Goal: Task Accomplishment & Management: Manage account settings

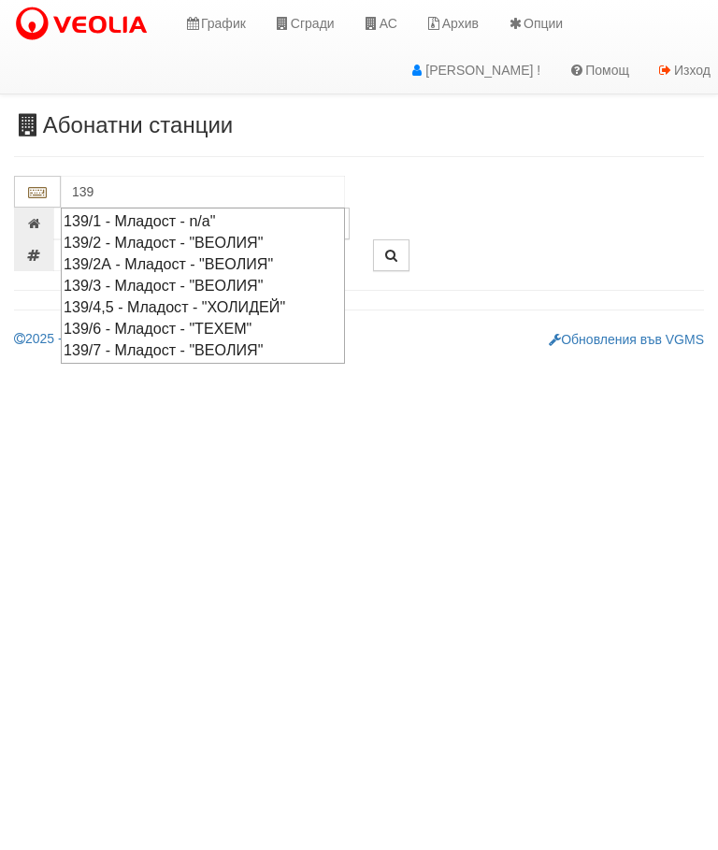
click at [239, 341] on div "139/7 - Младост - "ВЕОЛИЯ"" at bounding box center [203, 351] width 279 height 22
type input "139/7 - Младост - "ВЕОЛИЯ""
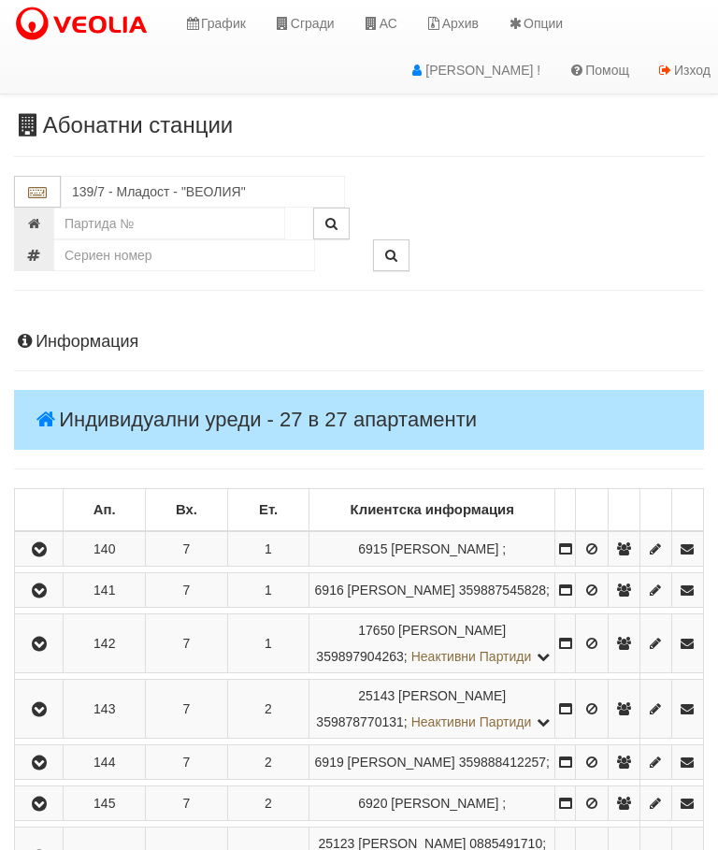
click at [30, 658] on button "button" at bounding box center [39, 644] width 42 height 28
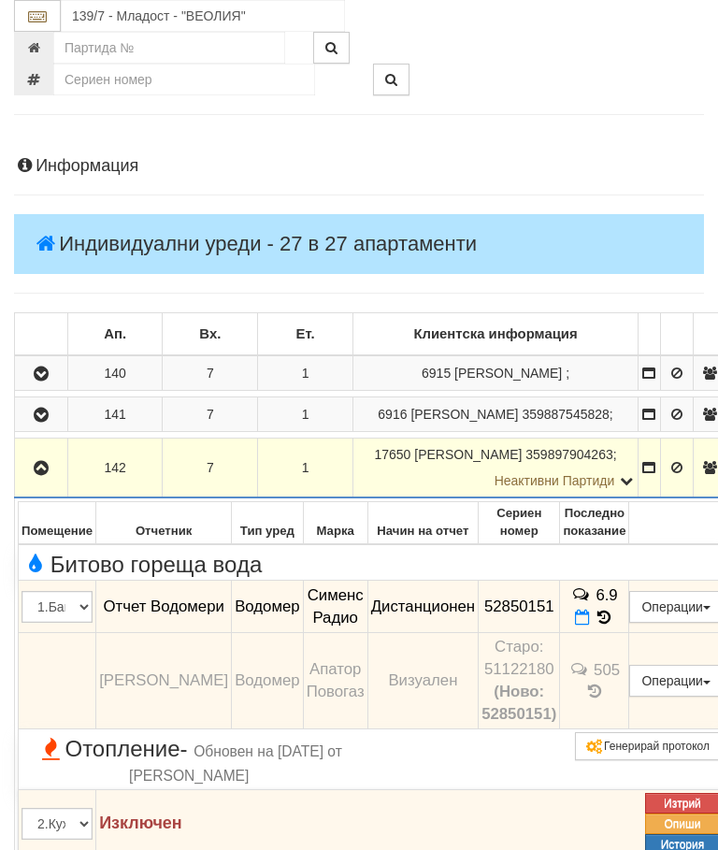
scroll to position [196, 0]
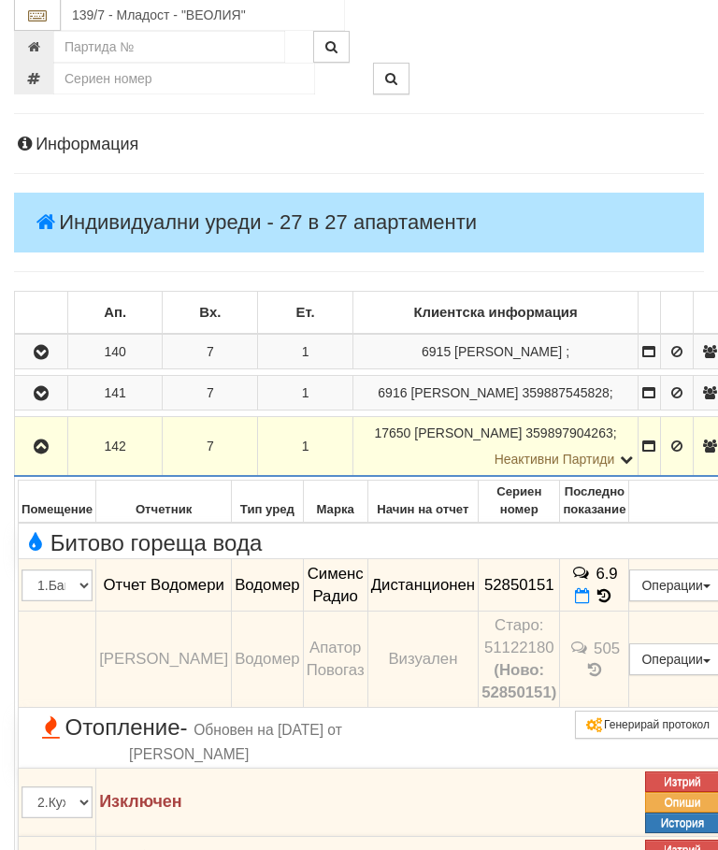
click at [49, 457] on button "button" at bounding box center [41, 447] width 47 height 28
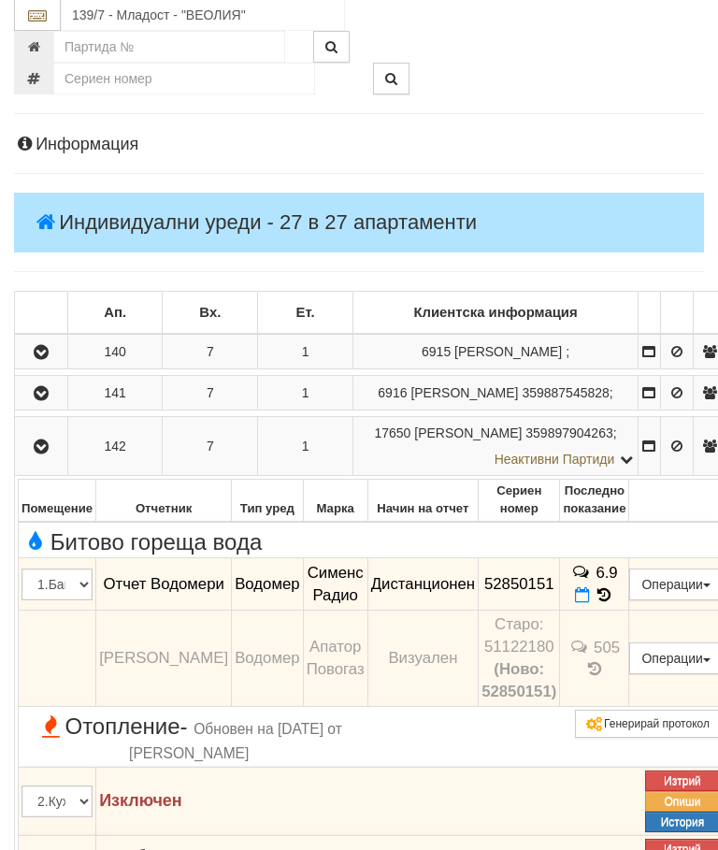
scroll to position [197, 0]
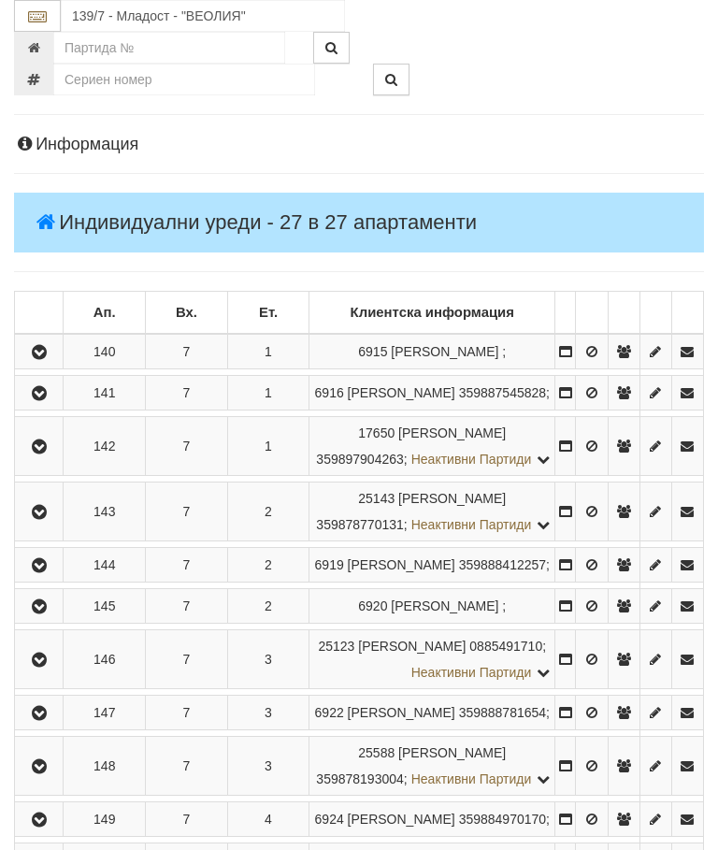
click at [46, 624] on td at bounding box center [39, 606] width 49 height 35
click at [49, 624] on td at bounding box center [39, 606] width 49 height 35
click at [51, 614] on icon "button" at bounding box center [39, 607] width 22 height 13
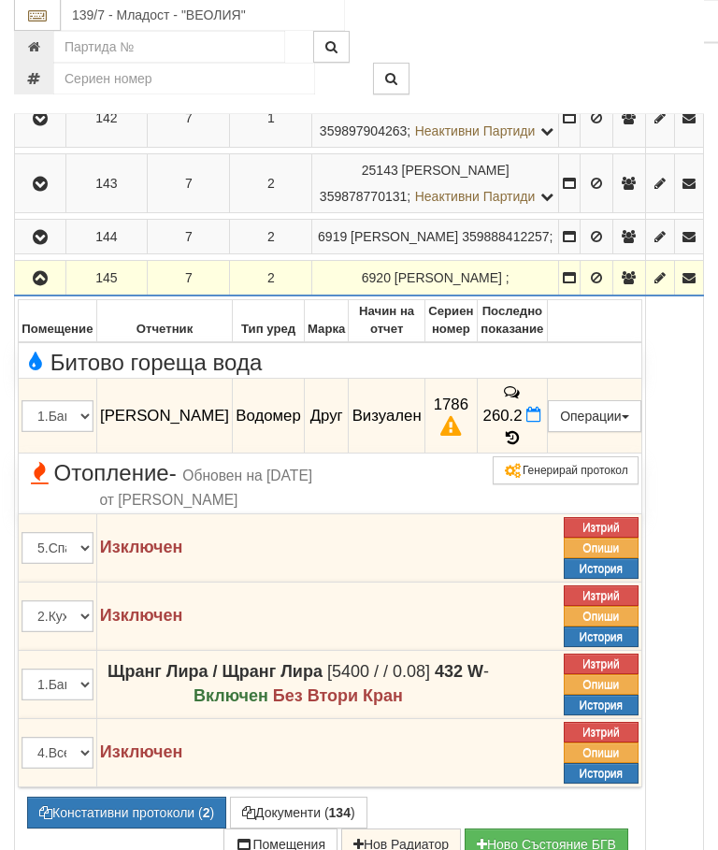
scroll to position [526, 0]
click at [105, 829] on button "Констативни протоколи ( 2 )" at bounding box center [126, 813] width 199 height 32
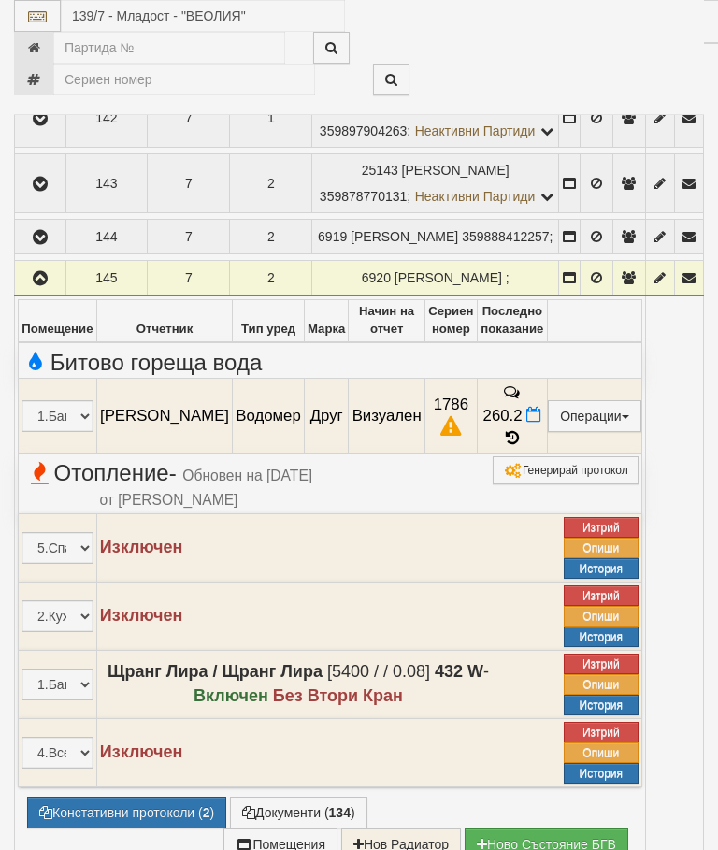
select select "10"
select select "1"
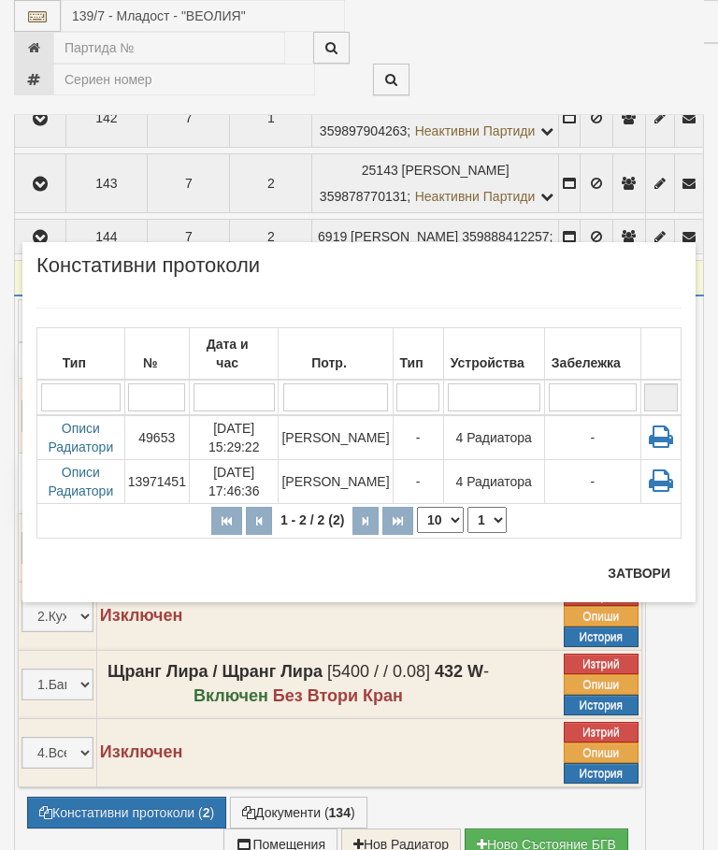
click at [621, 567] on button "Затвори" at bounding box center [639, 574] width 85 height 30
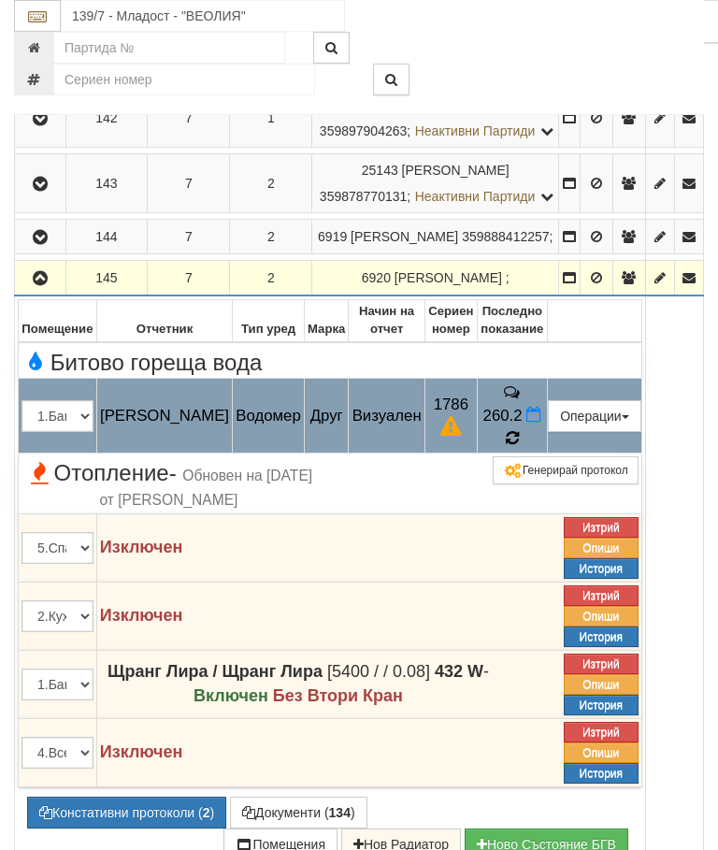
click at [519, 447] on icon at bounding box center [512, 438] width 14 height 17
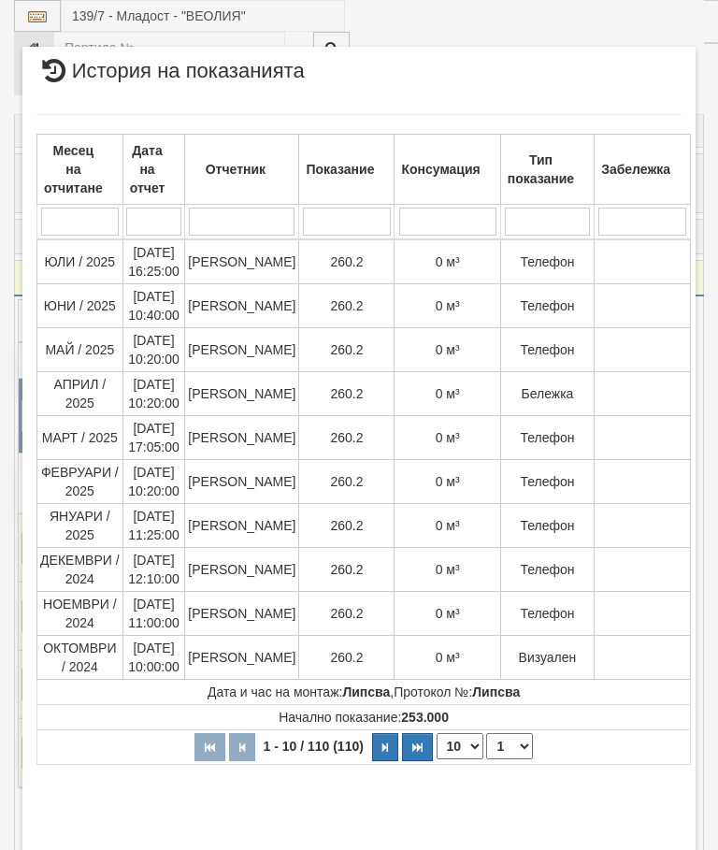
select select "10"
select select "1"
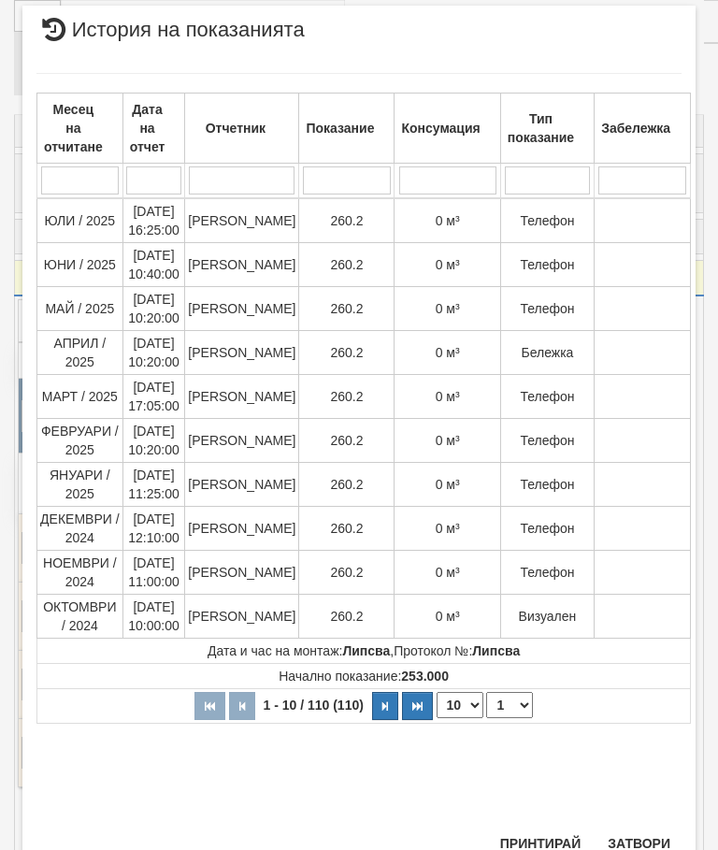
scroll to position [1139, 0]
click at [648, 836] on button "Затвори" at bounding box center [639, 845] width 85 height 30
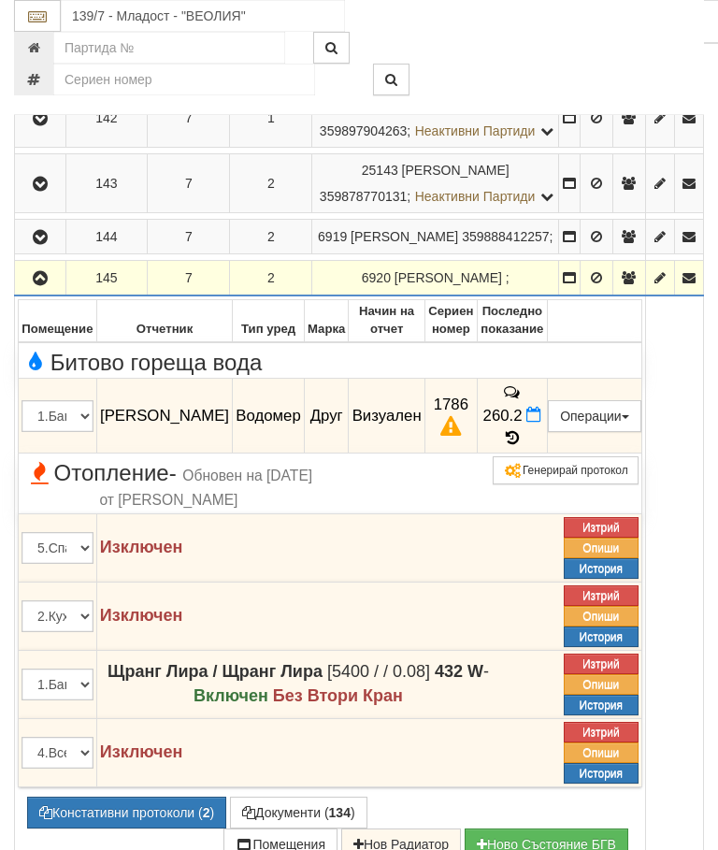
click at [31, 285] on icon "button" at bounding box center [40, 278] width 22 height 13
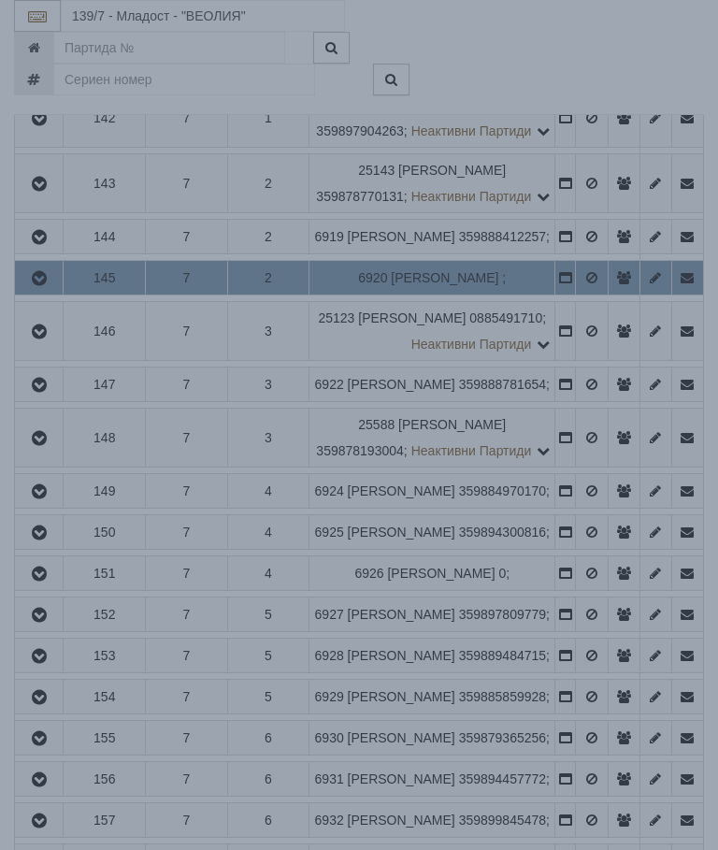
click at [640, 412] on div "Зареждане..." at bounding box center [359, 392] width 775 height 60
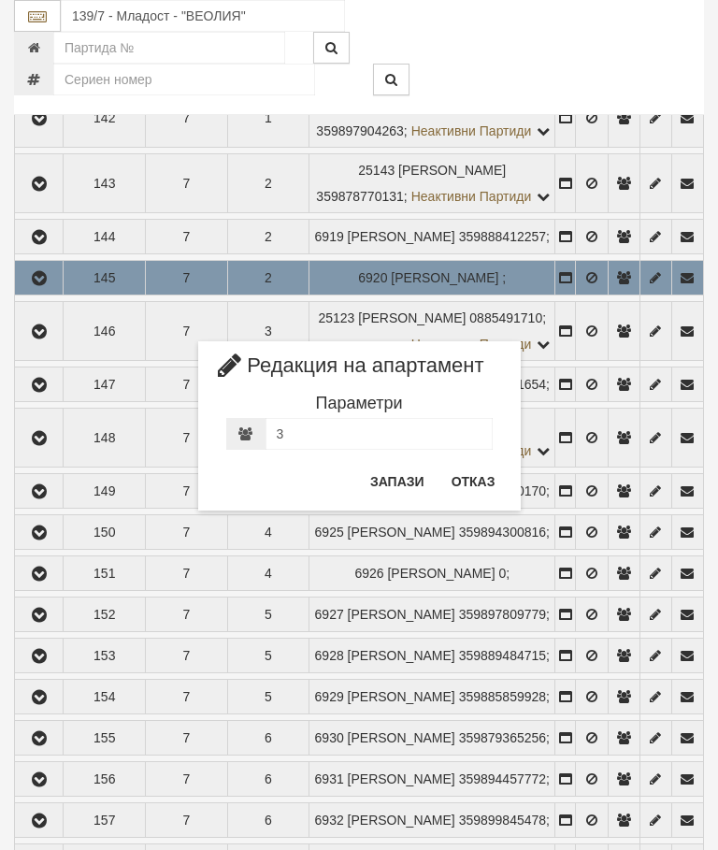
click at [472, 472] on button "Отказ" at bounding box center [474, 482] width 66 height 30
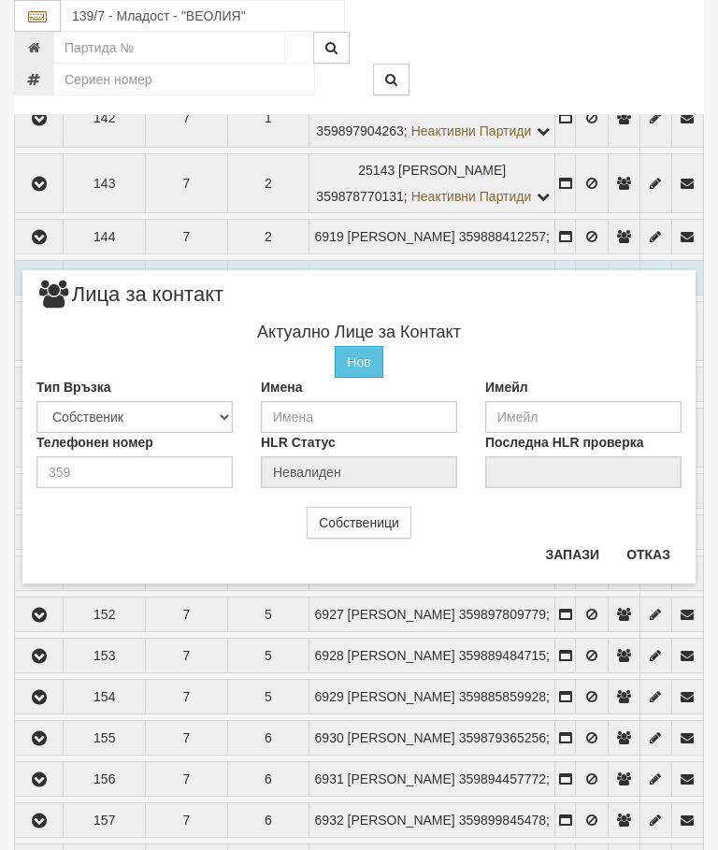
click at [661, 551] on button "Отказ" at bounding box center [649, 555] width 66 height 30
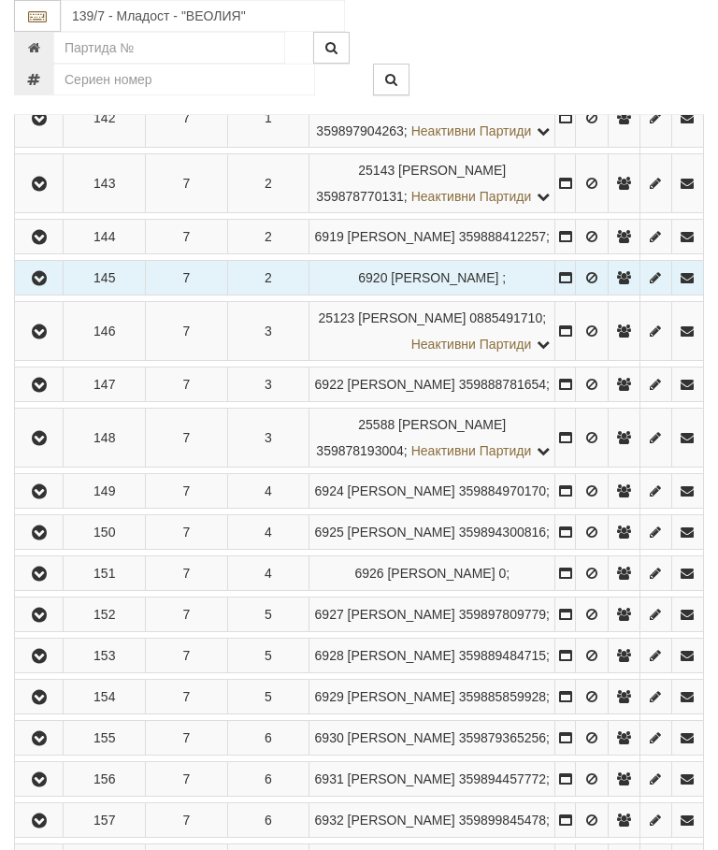
click at [48, 505] on button "button" at bounding box center [39, 491] width 42 height 28
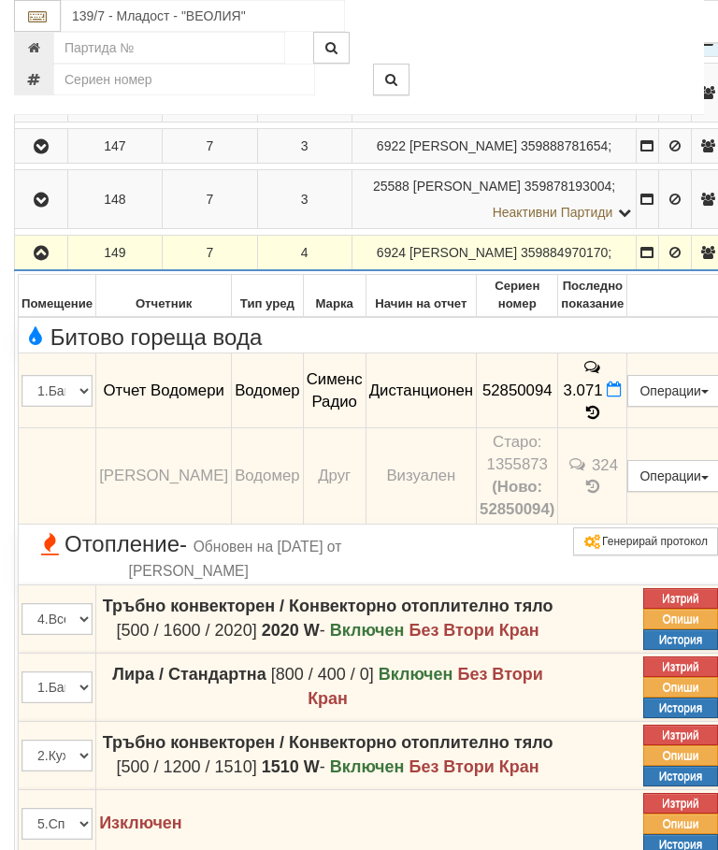
scroll to position [794, 0]
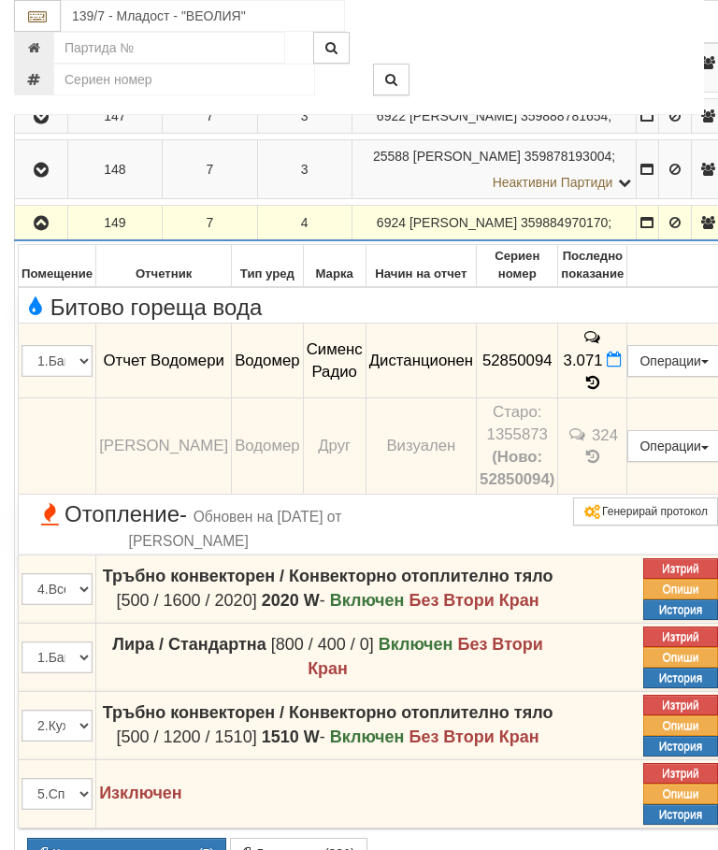
click at [62, 237] on button "button" at bounding box center [41, 223] width 47 height 28
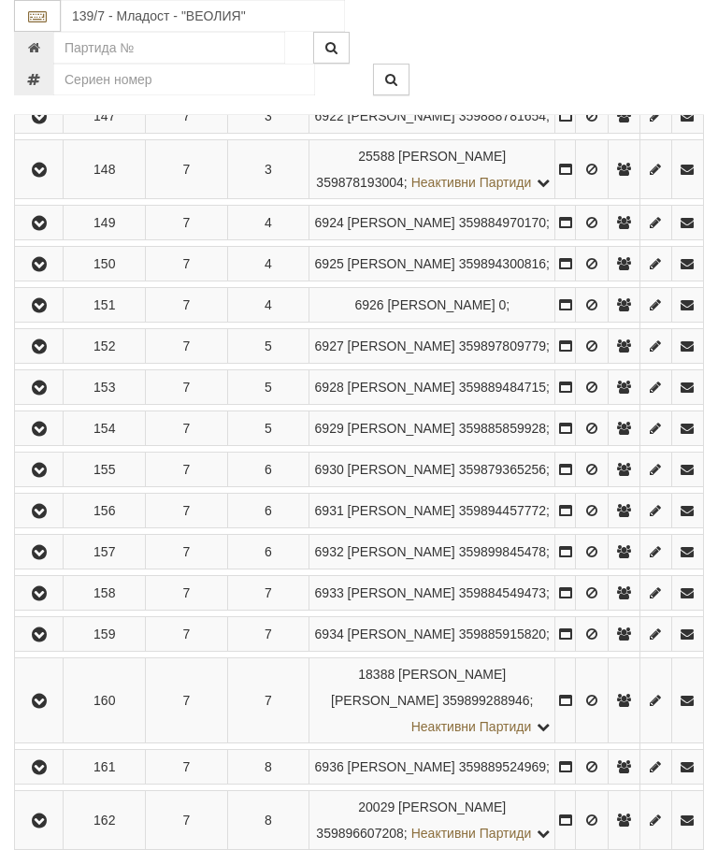
click at [49, 312] on icon "button" at bounding box center [39, 305] width 22 height 13
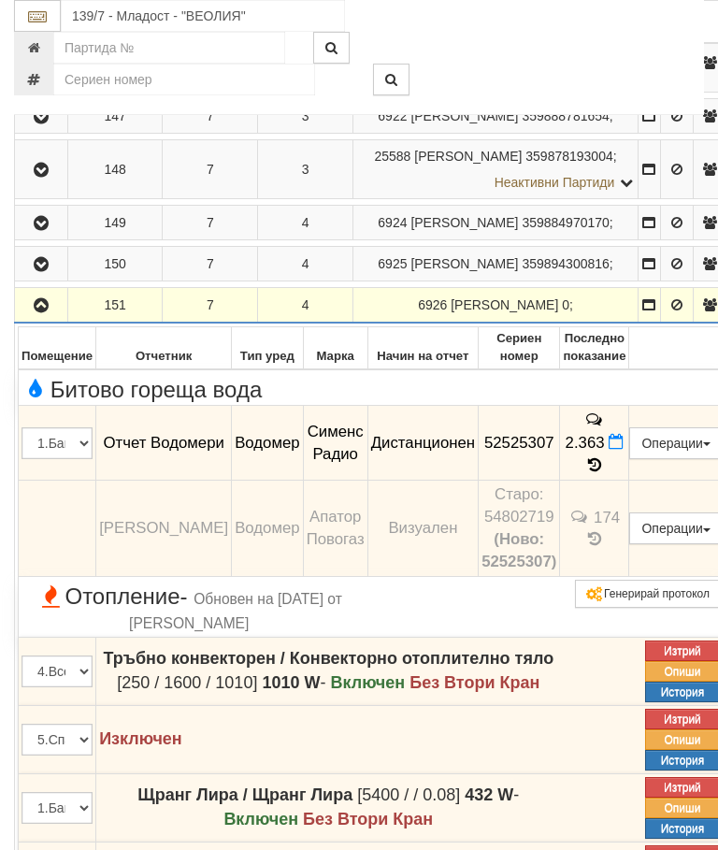
click at [42, 312] on icon "button" at bounding box center [41, 305] width 22 height 13
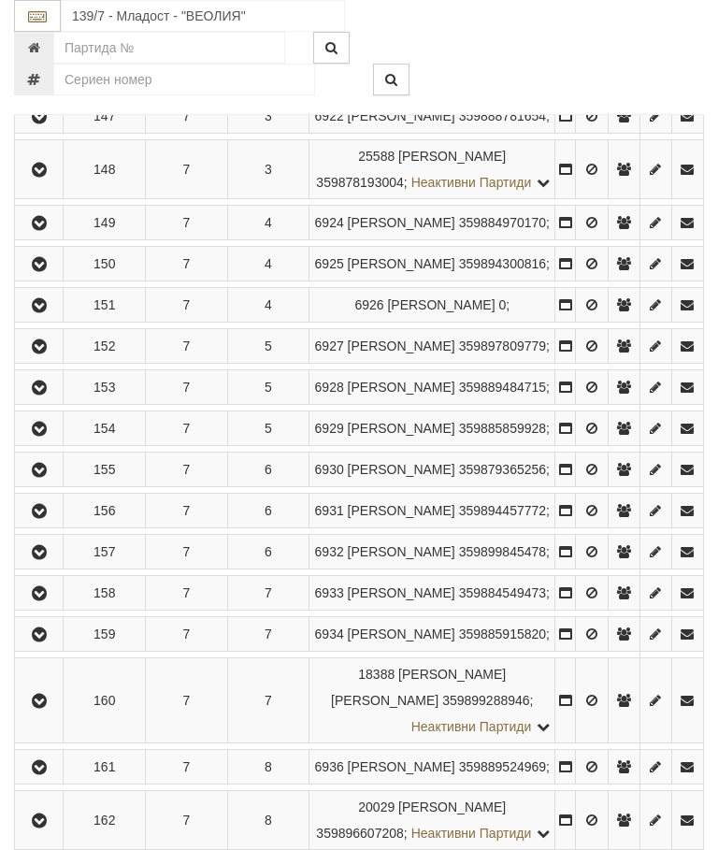
click at [45, 395] on icon "button" at bounding box center [39, 388] width 22 height 13
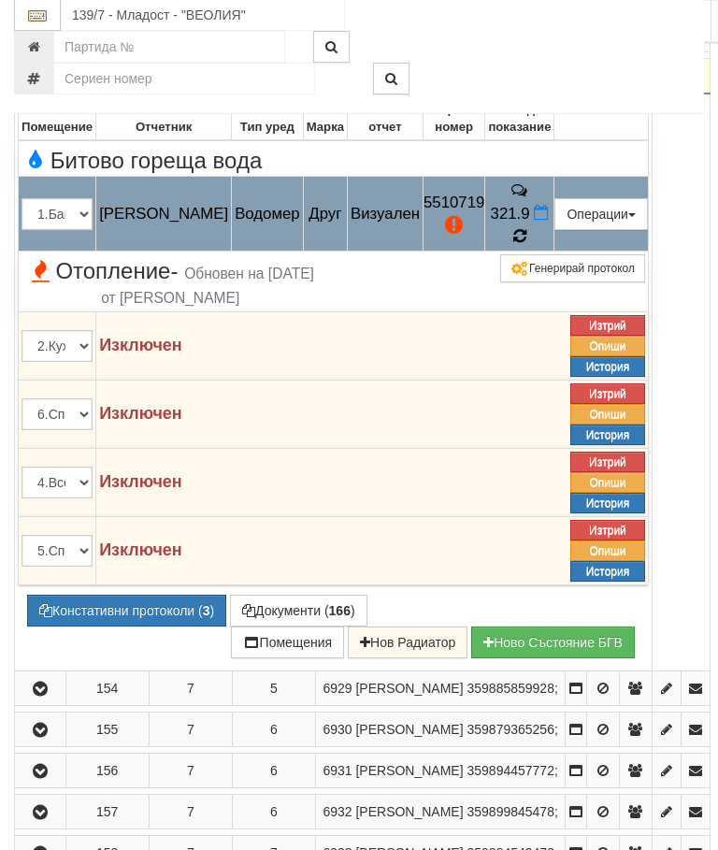
scroll to position [1106, 0]
click at [527, 245] on icon at bounding box center [520, 236] width 14 height 17
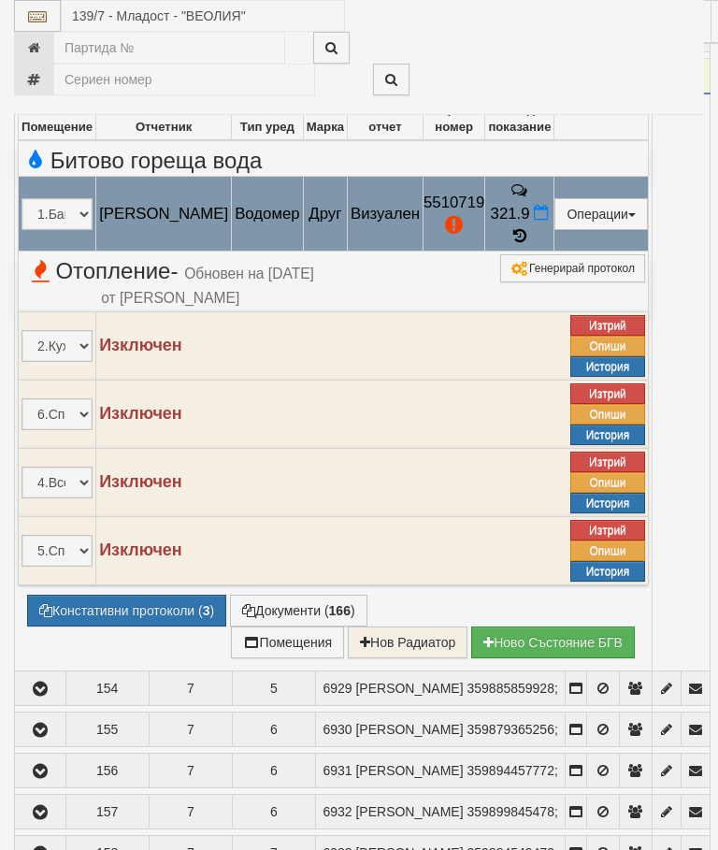
select select "10"
select select "1"
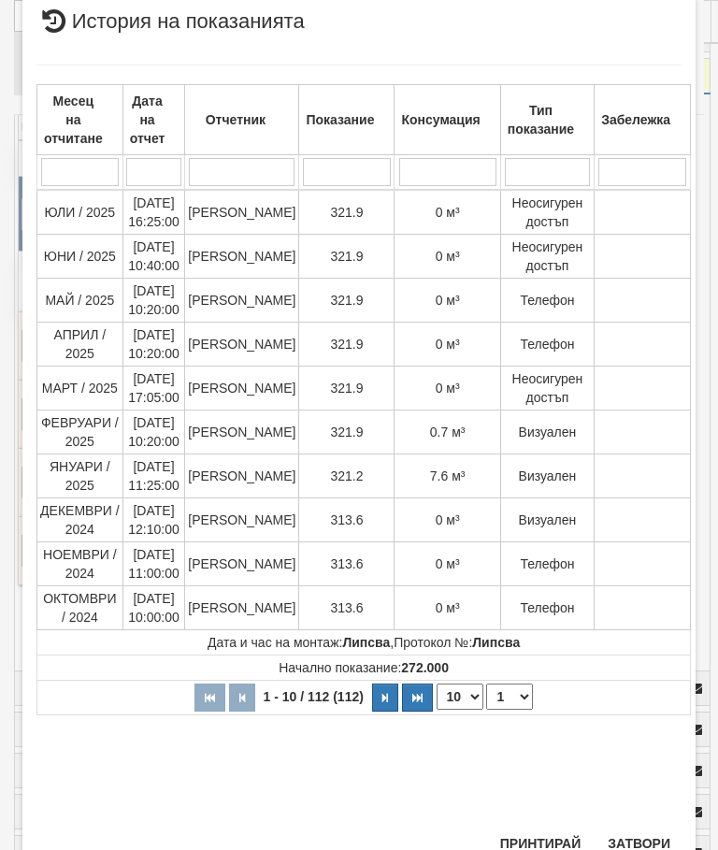
scroll to position [1005, 0]
click at [650, 822] on div "Месец на отчитане Дата на отчет Отчетник Показание Консумация Тип показание Заб…" at bounding box center [359, 436] width 646 height 778
click at [647, 830] on button "Затвори" at bounding box center [639, 845] width 85 height 30
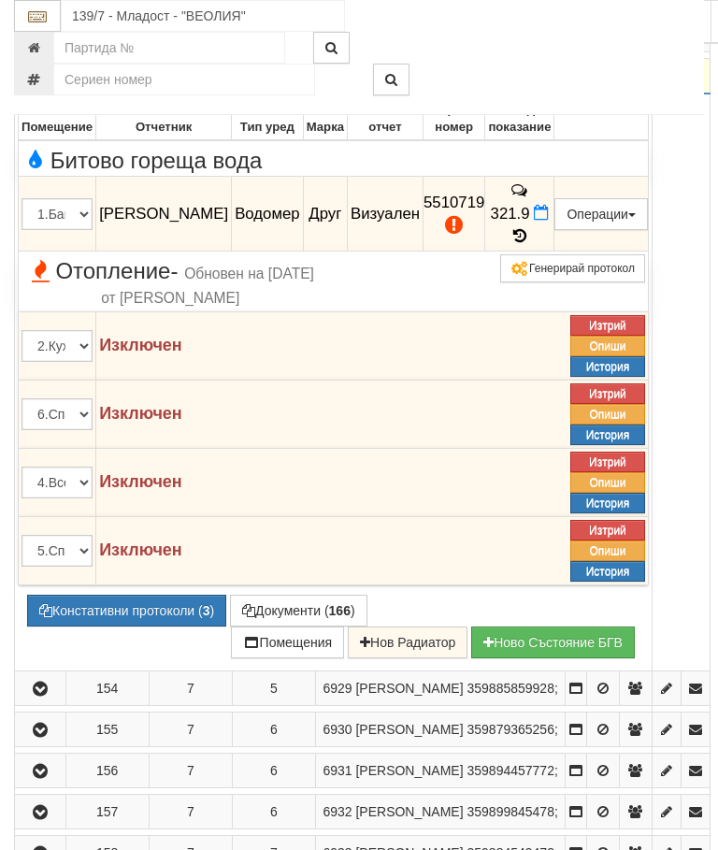
click at [230, 627] on button "Документи ( 166 )" at bounding box center [299, 611] width 138 height 32
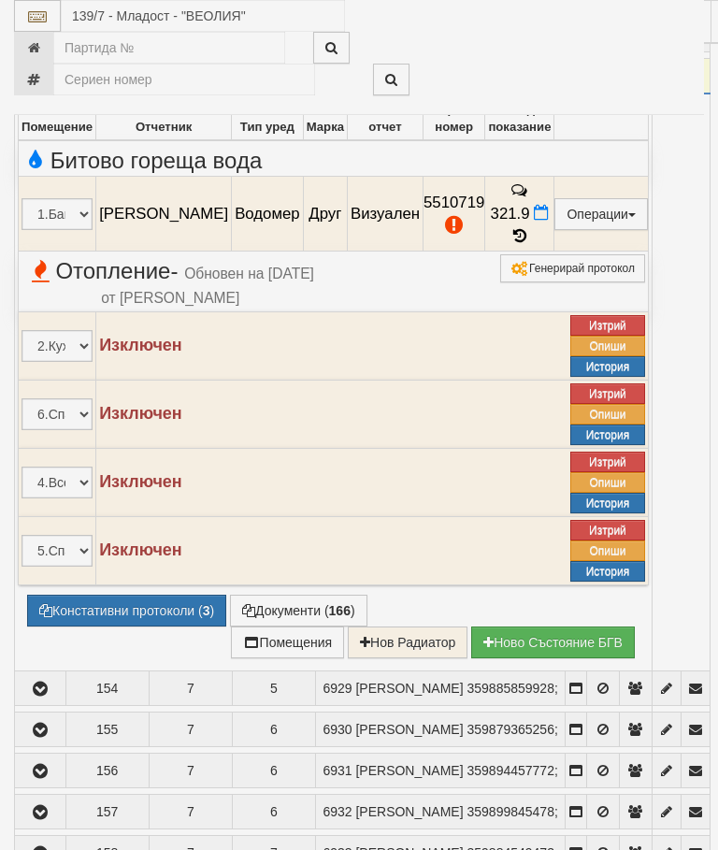
select select "10"
select select "1"
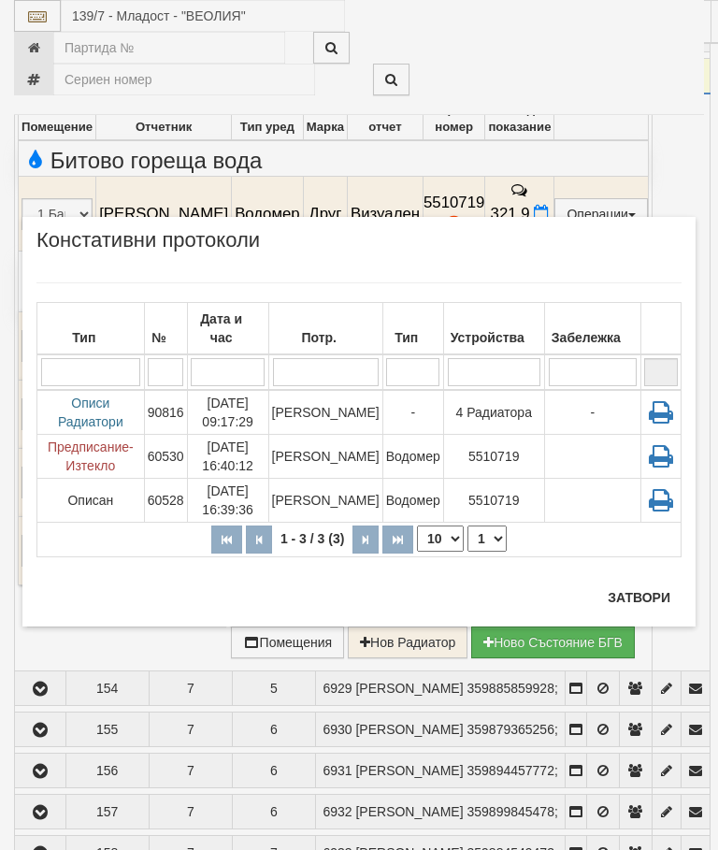
click at [638, 591] on button "Затвори" at bounding box center [639, 598] width 85 height 30
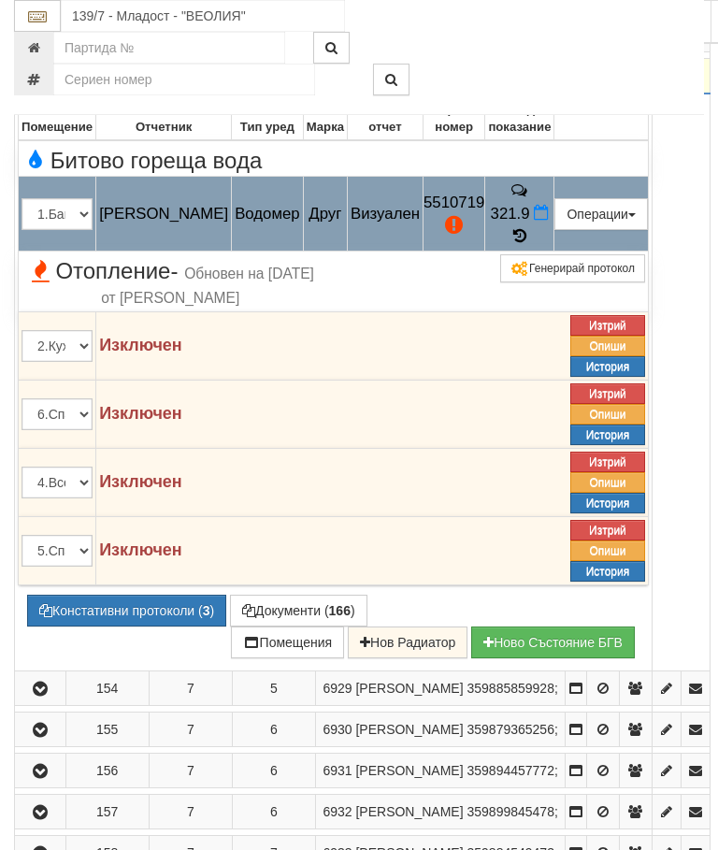
click at [0, 0] on button "Редакция / Протокол" at bounding box center [0, 0] width 0 height 0
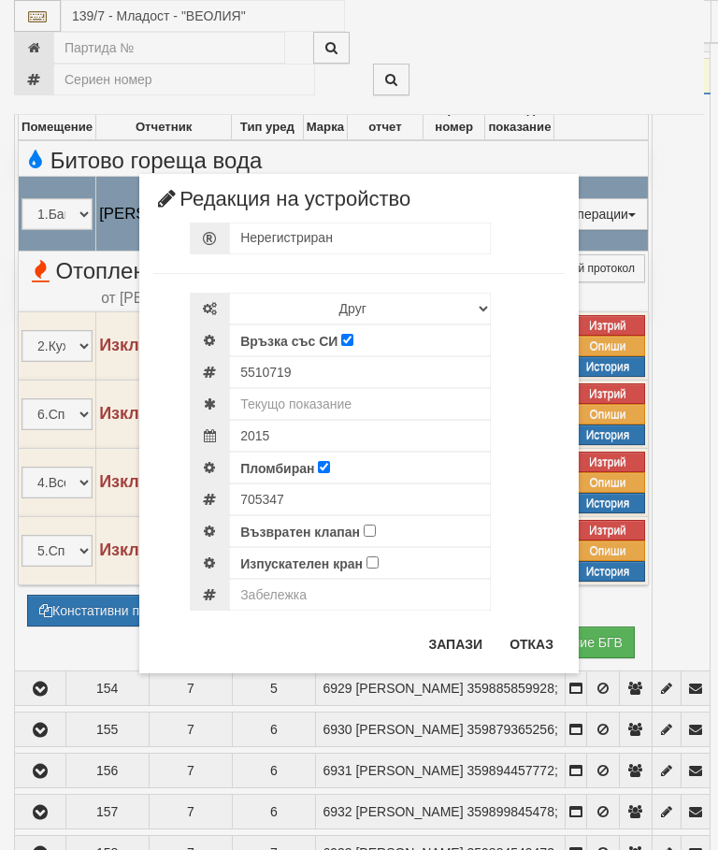
click at [650, 62] on div "× Редакция на устройство Нерегистриран Избери Марка и модел Апатор Повогаз Друг…" at bounding box center [359, 337] width 702 height 674
click at [539, 648] on button "Отказ" at bounding box center [532, 645] width 66 height 30
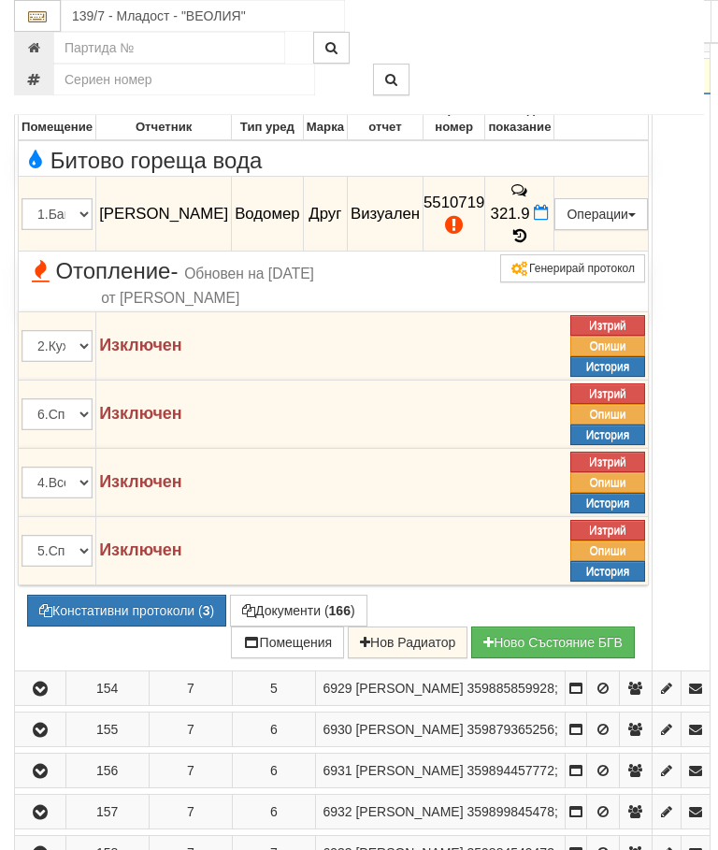
click at [46, 83] on icon "button" at bounding box center [40, 76] width 22 height 13
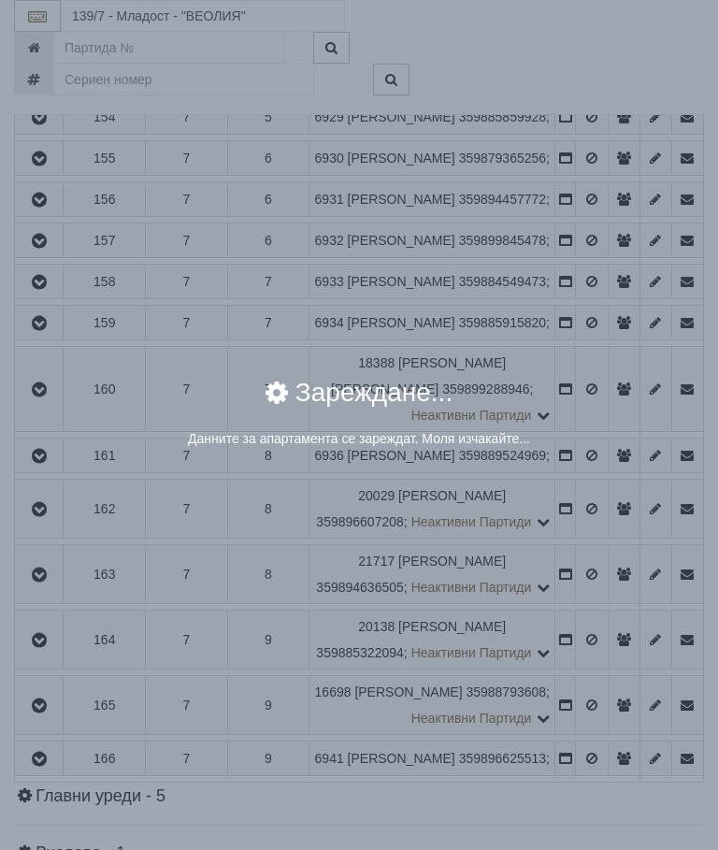
click at [597, 409] on div "Зареждане..." at bounding box center [359, 405] width 646 height 50
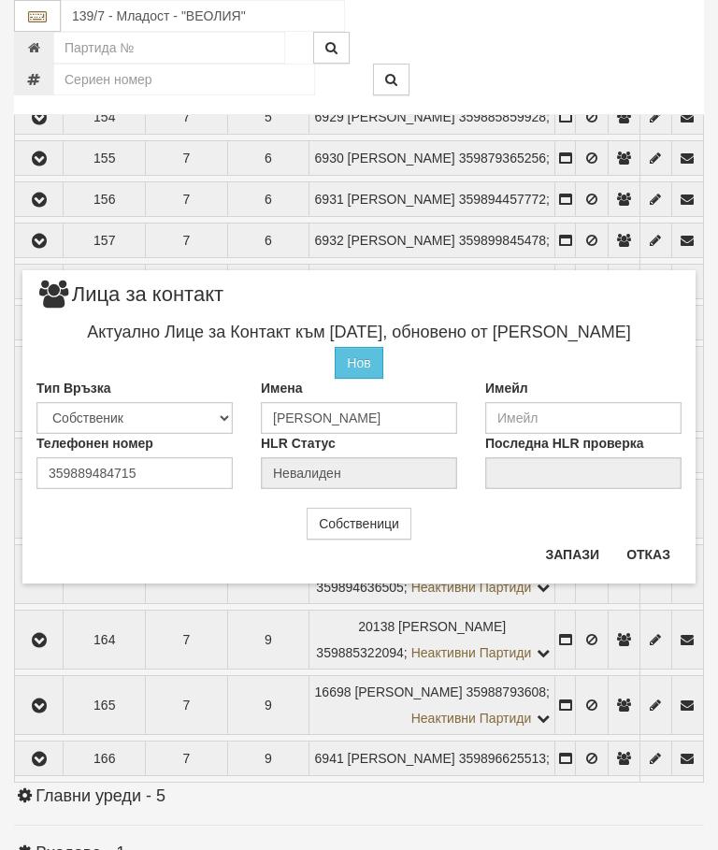
click at [654, 551] on button "Отказ" at bounding box center [649, 555] width 66 height 30
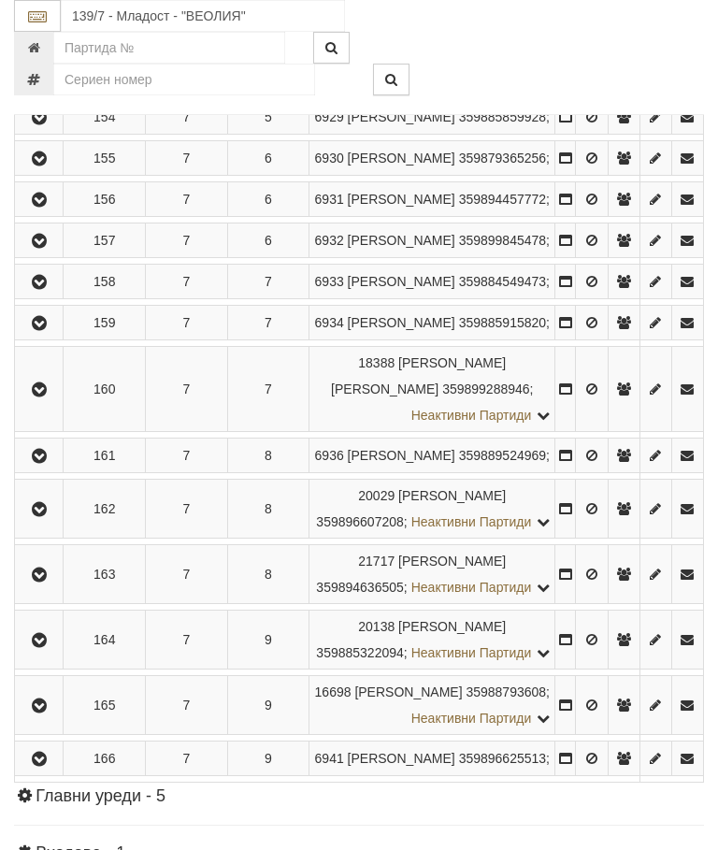
click at [41, 124] on icon "button" at bounding box center [39, 117] width 22 height 13
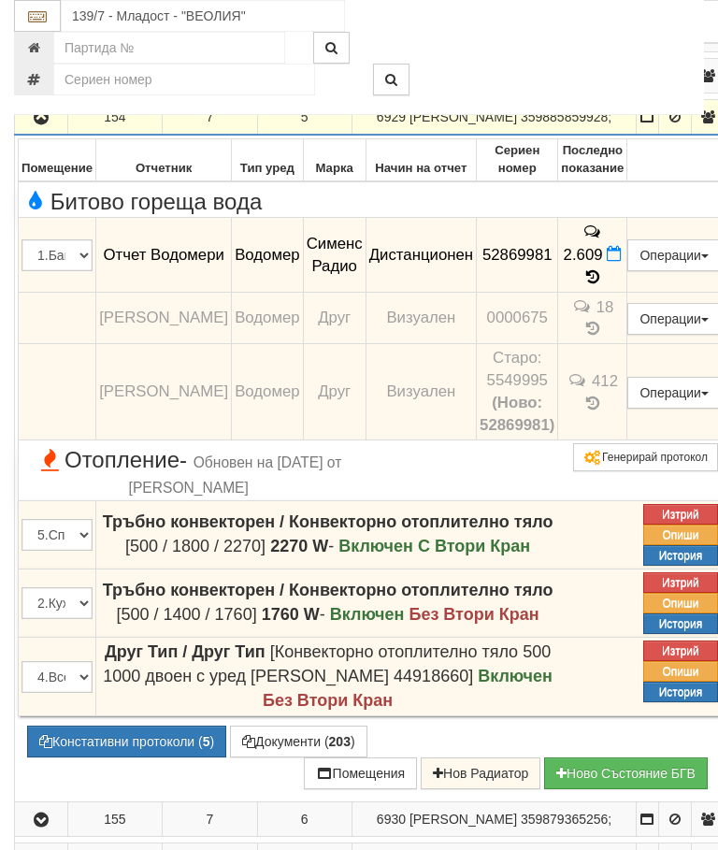
click at [41, 124] on icon "button" at bounding box center [41, 117] width 22 height 13
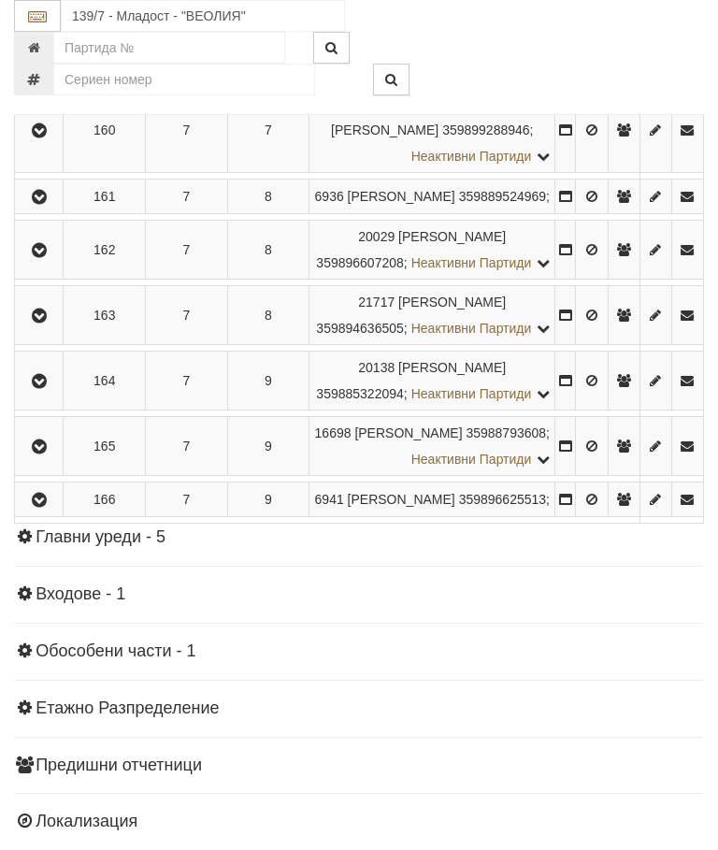
scroll to position [1459, 0]
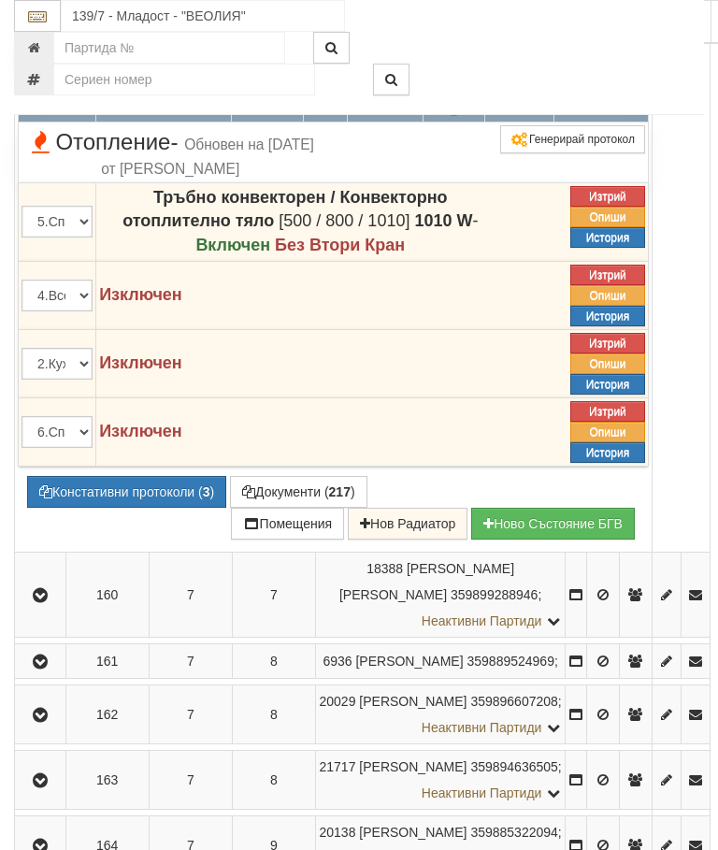
click at [537, 116] on icon at bounding box center [530, 107] width 14 height 17
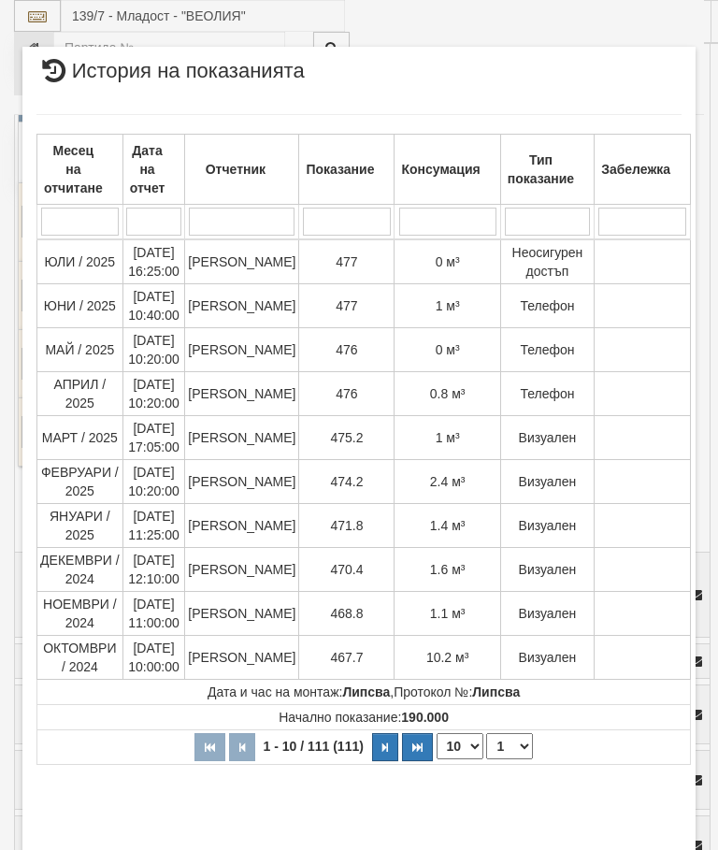
select select "10"
select select "1"
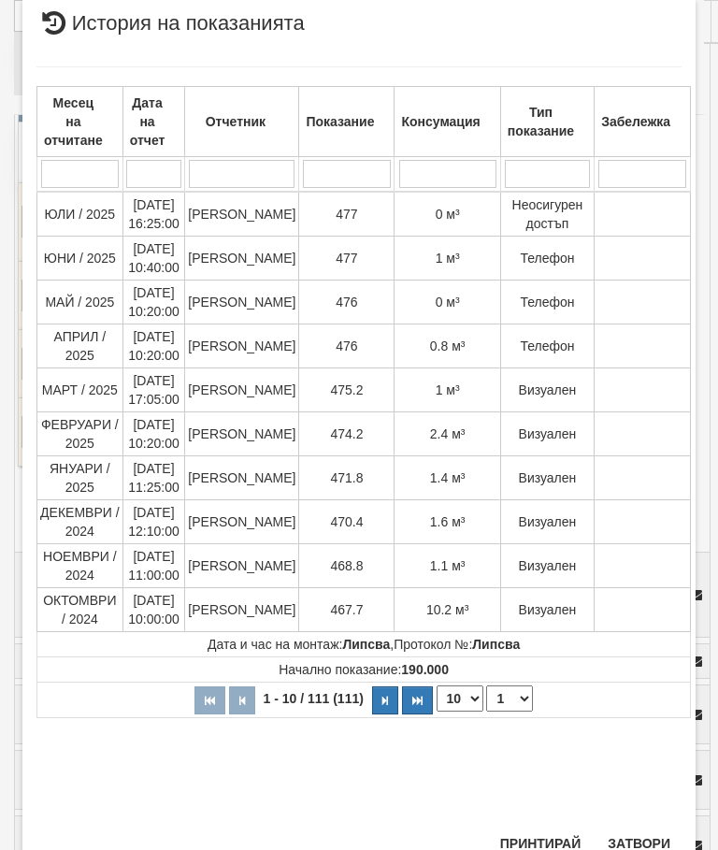
scroll to position [1029, 0]
click at [645, 846] on button "Затвори" at bounding box center [639, 845] width 85 height 30
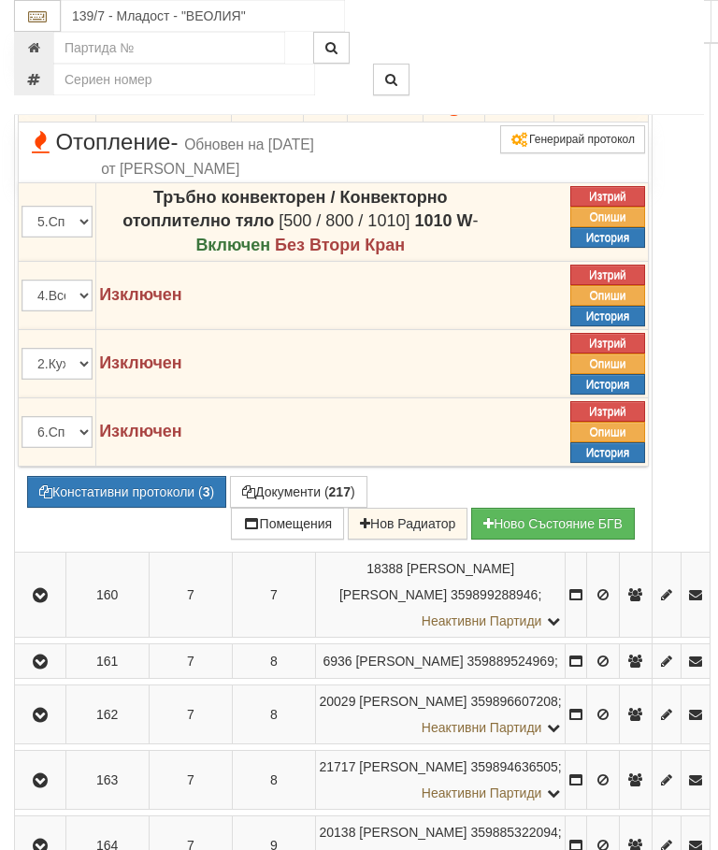
click at [133, 508] on button "Констативни протоколи ( 3 )" at bounding box center [126, 492] width 199 height 32
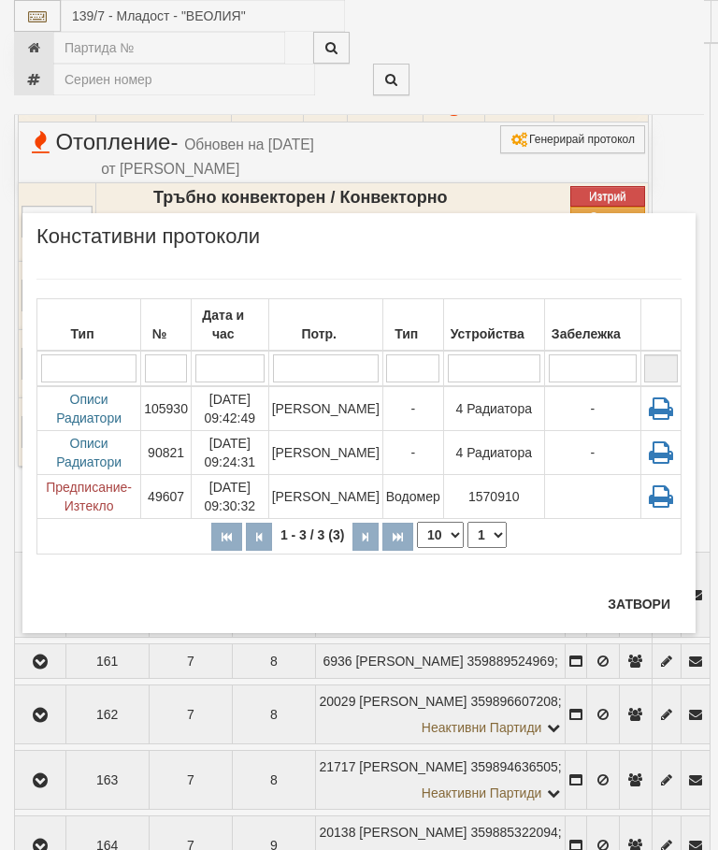
click at [651, 594] on button "Затвори" at bounding box center [639, 604] width 85 height 30
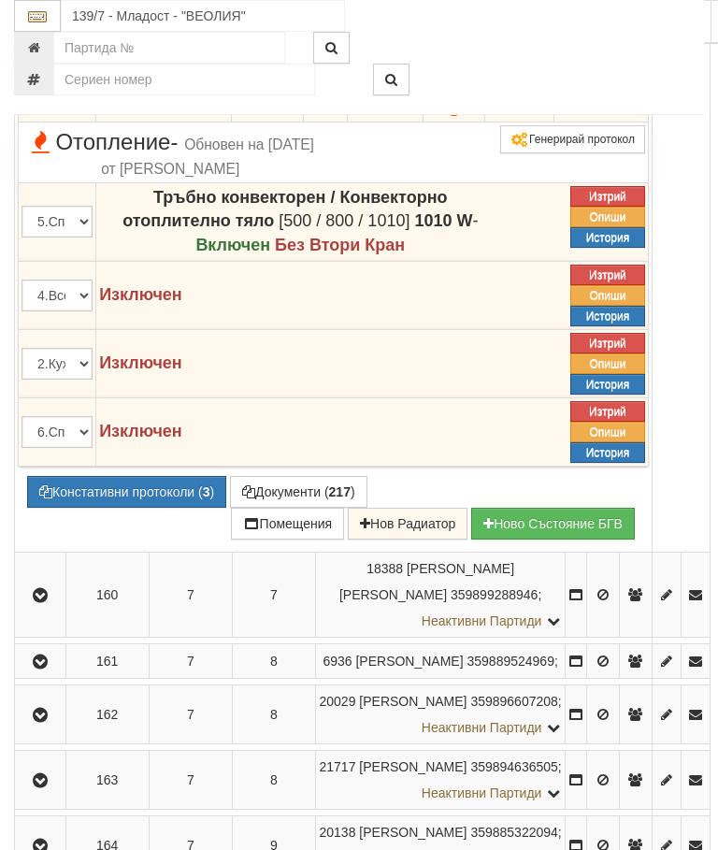
click at [0, 0] on button "Редакция / Протокол" at bounding box center [0, 0] width 0 height 0
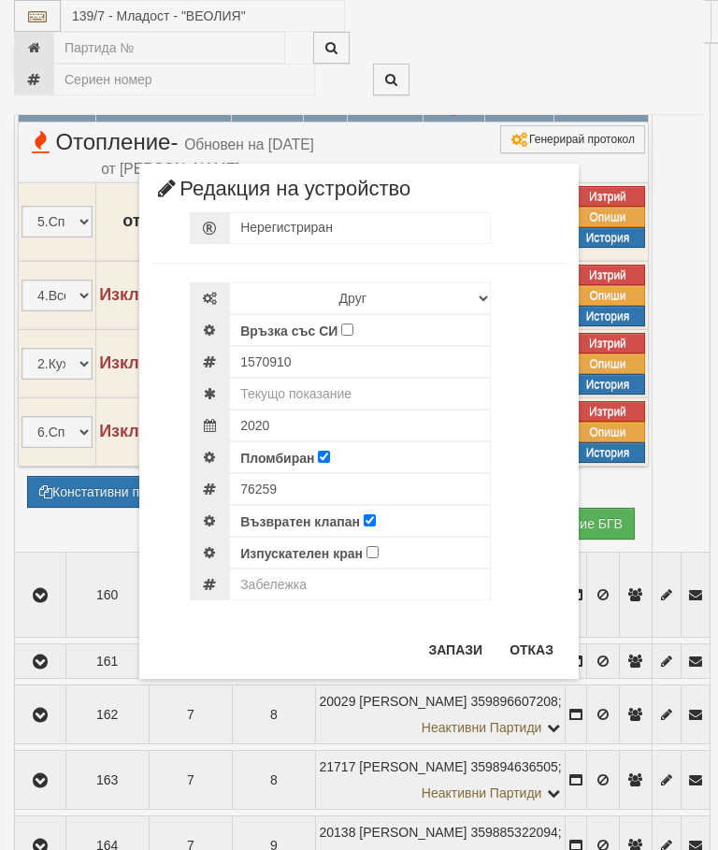
click at [638, 42] on div "× Редакция на устройство Нерегистриран Избери Марка и модел Апатор Повогаз Друг…" at bounding box center [359, 339] width 702 height 679
click at [527, 653] on button "Отказ" at bounding box center [532, 650] width 66 height 30
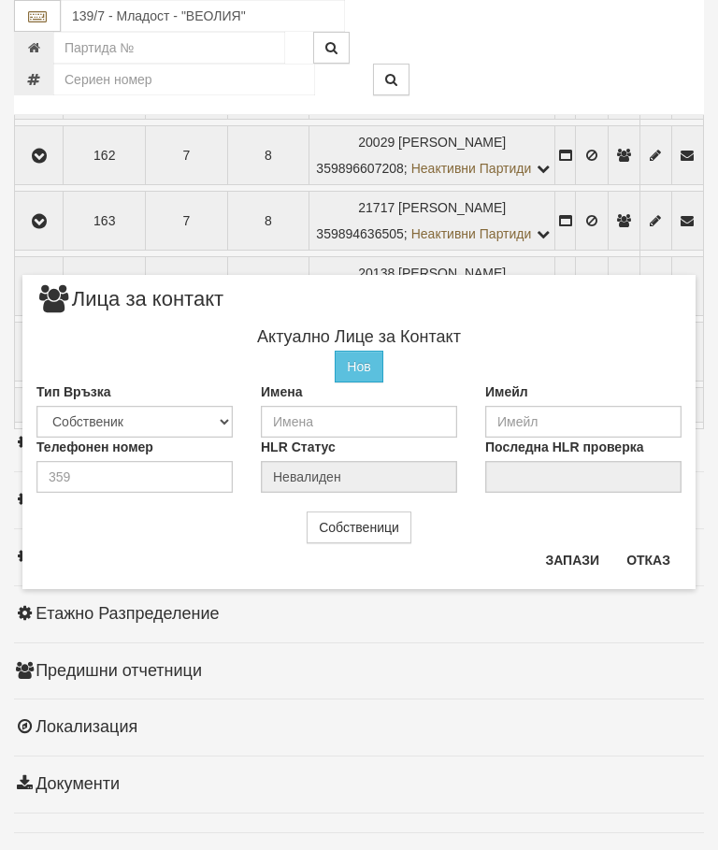
click at [654, 564] on button "Отказ" at bounding box center [649, 560] width 66 height 30
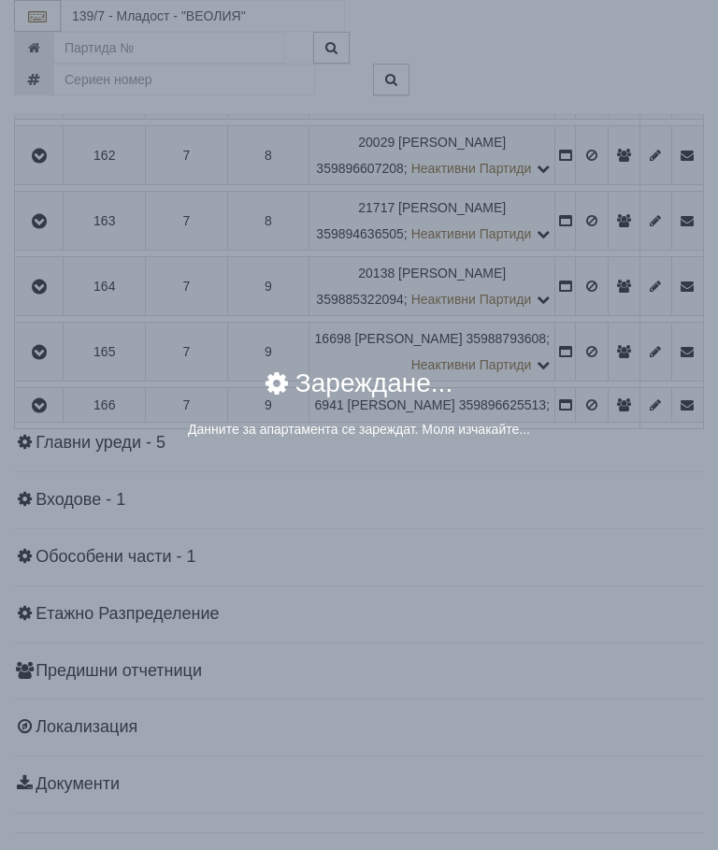
click at [596, 525] on div "× Зареждане... Данните за апартамента се зареждат. Моля изчакайте..." at bounding box center [359, 425] width 718 height 850
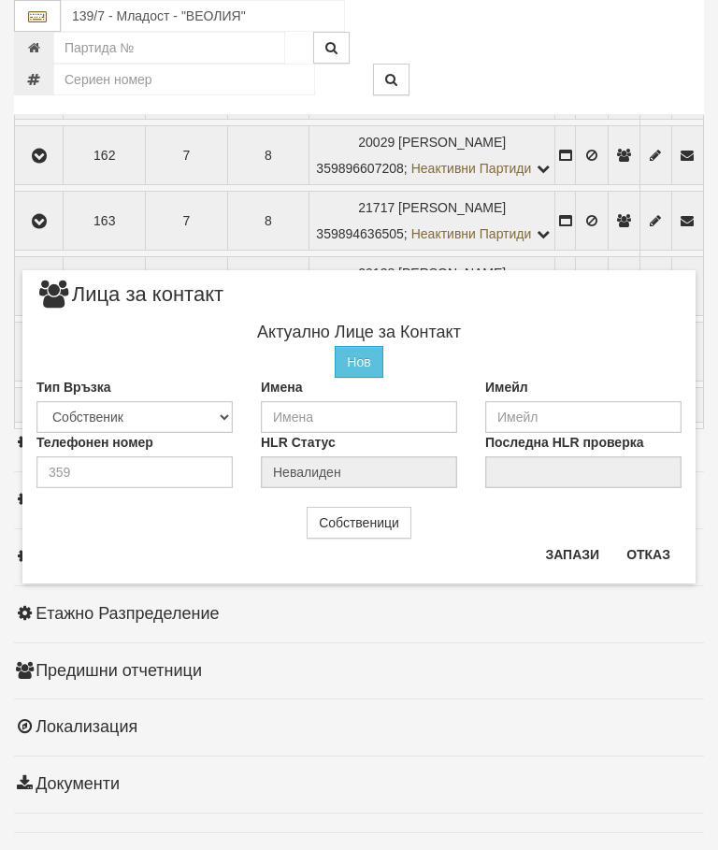
click at [660, 544] on button "Отказ" at bounding box center [649, 555] width 66 height 30
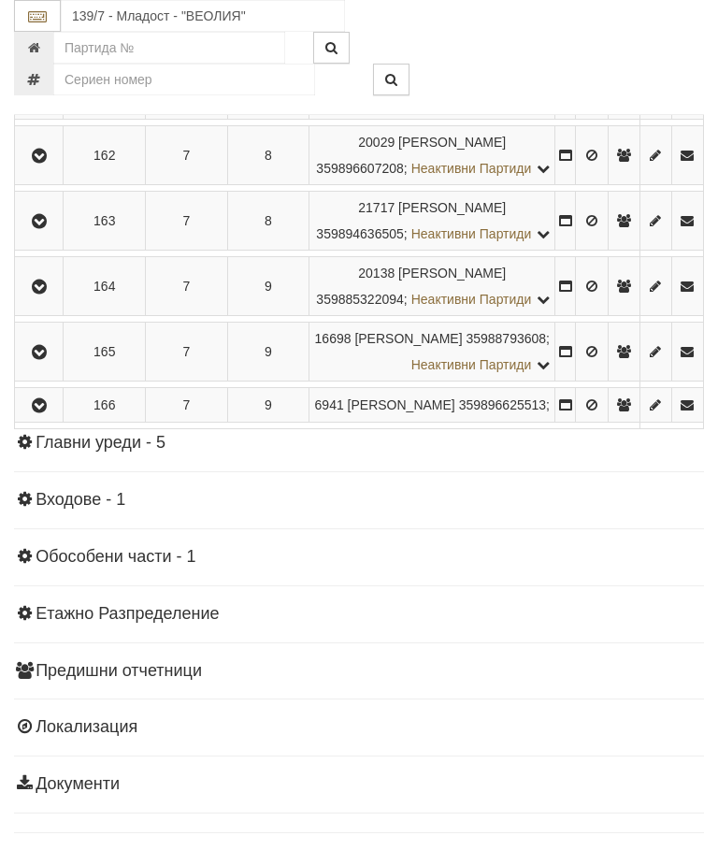
click at [47, 43] on icon "button" at bounding box center [39, 36] width 22 height 13
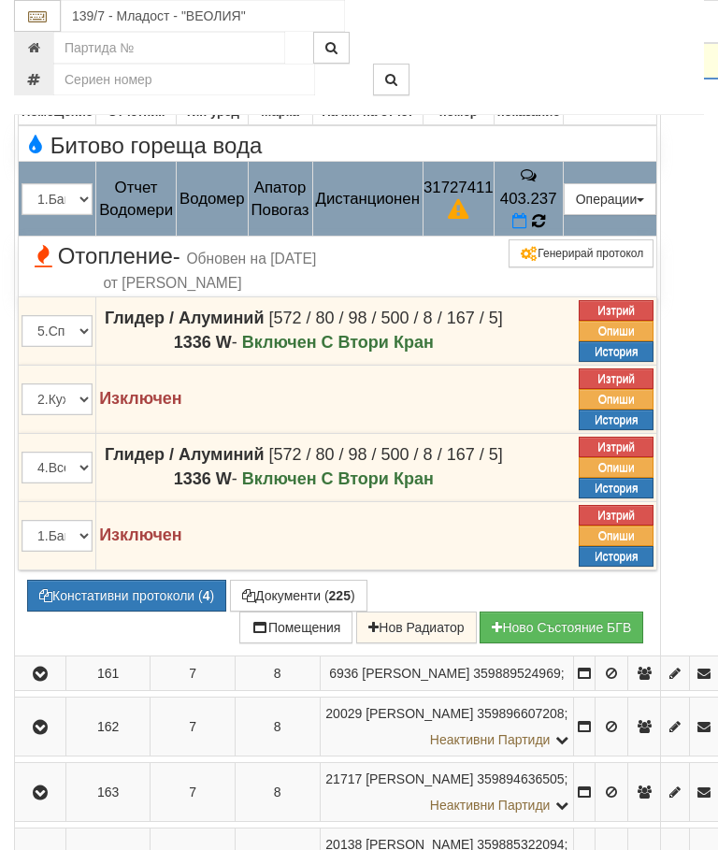
click at [545, 229] on icon at bounding box center [538, 221] width 13 height 16
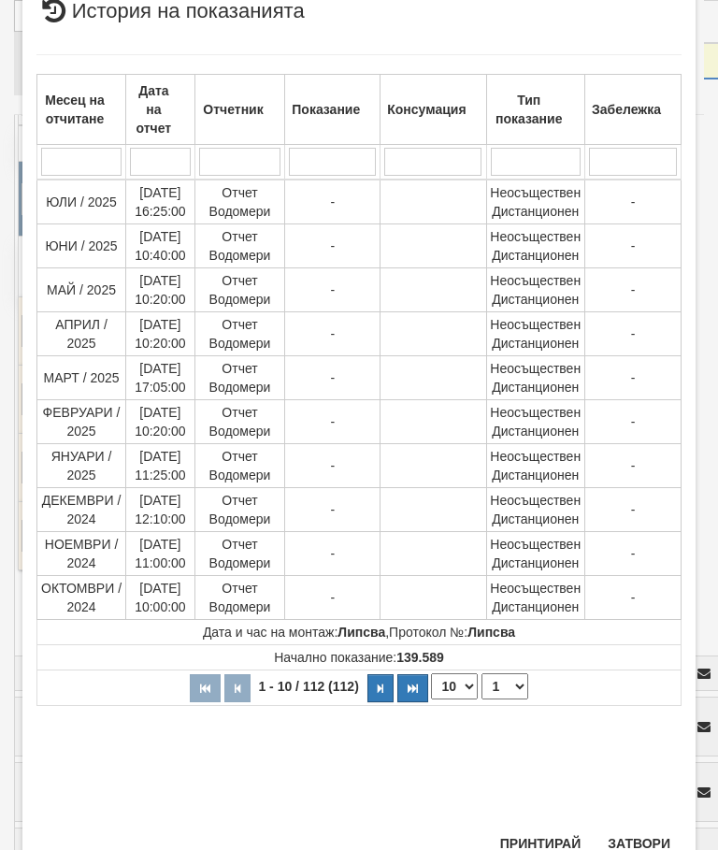
scroll to position [818, 0]
click at [513, 681] on select "1 2 3 4 5 6 7 8 9 10 11 12" at bounding box center [505, 688] width 47 height 26
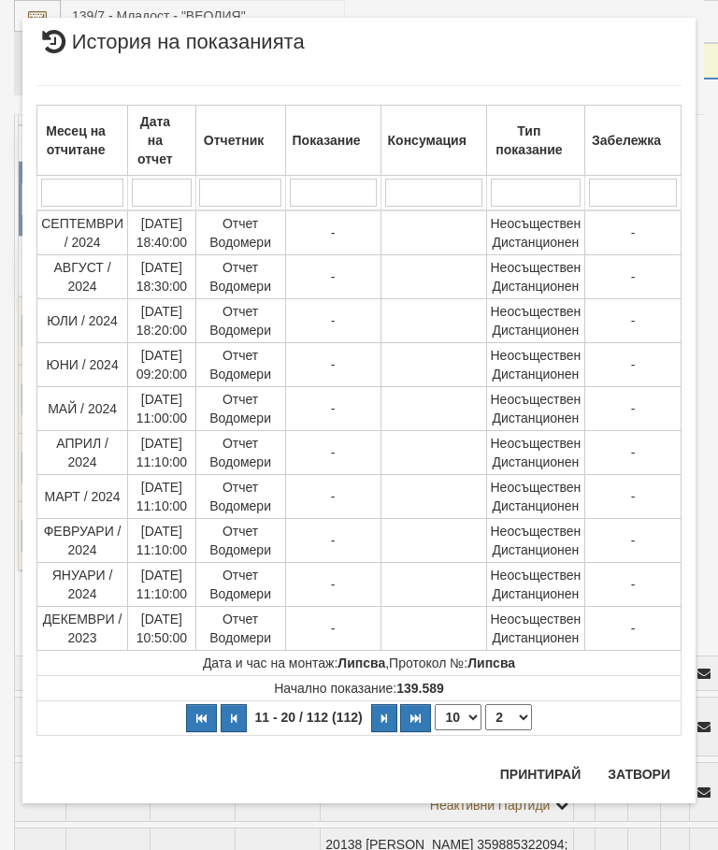
scroll to position [0, 0]
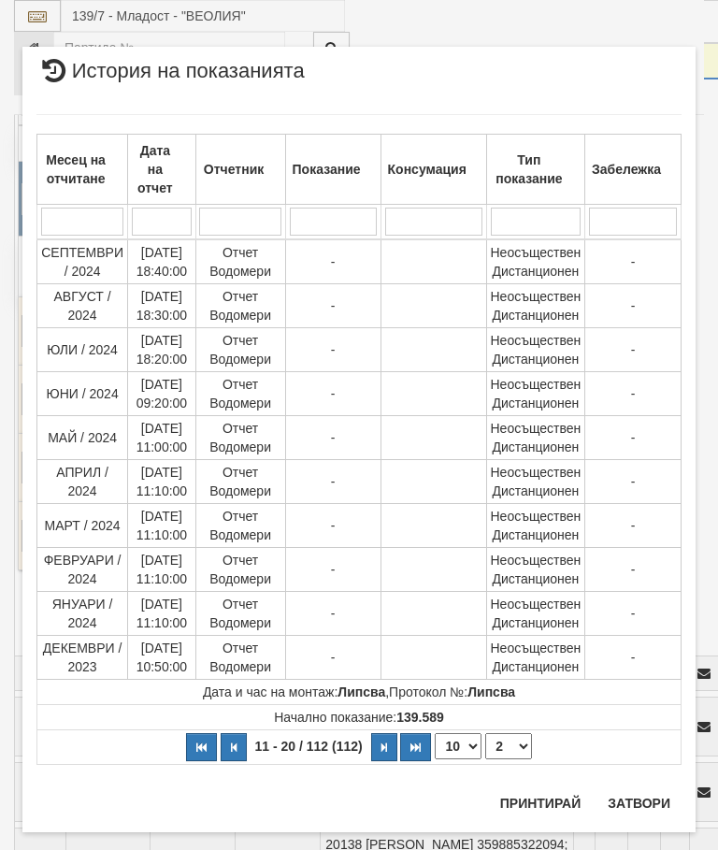
click at [514, 746] on select "1 2 3 4 5 6 7 8 9 10 11 12" at bounding box center [509, 746] width 47 height 26
select select "3"
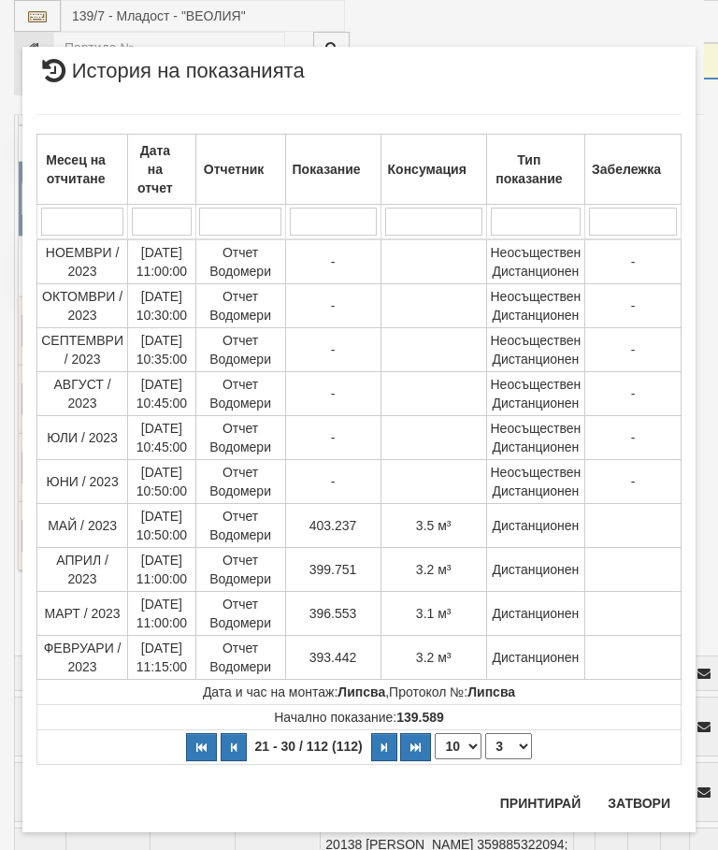
click at [645, 793] on button "Затвори" at bounding box center [639, 804] width 85 height 30
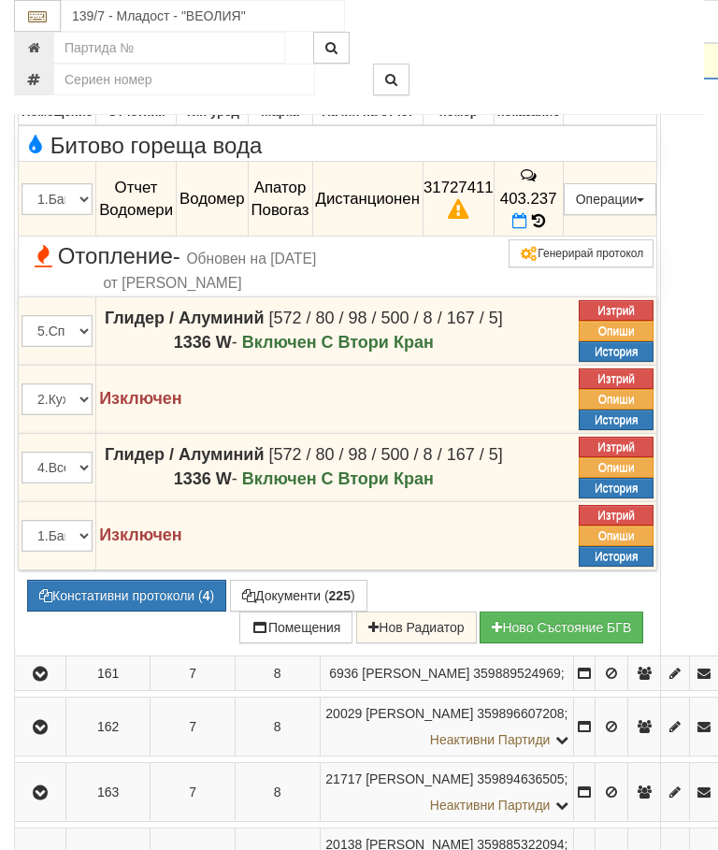
click at [139, 612] on button "Констативни протоколи ( 4 )" at bounding box center [126, 596] width 199 height 32
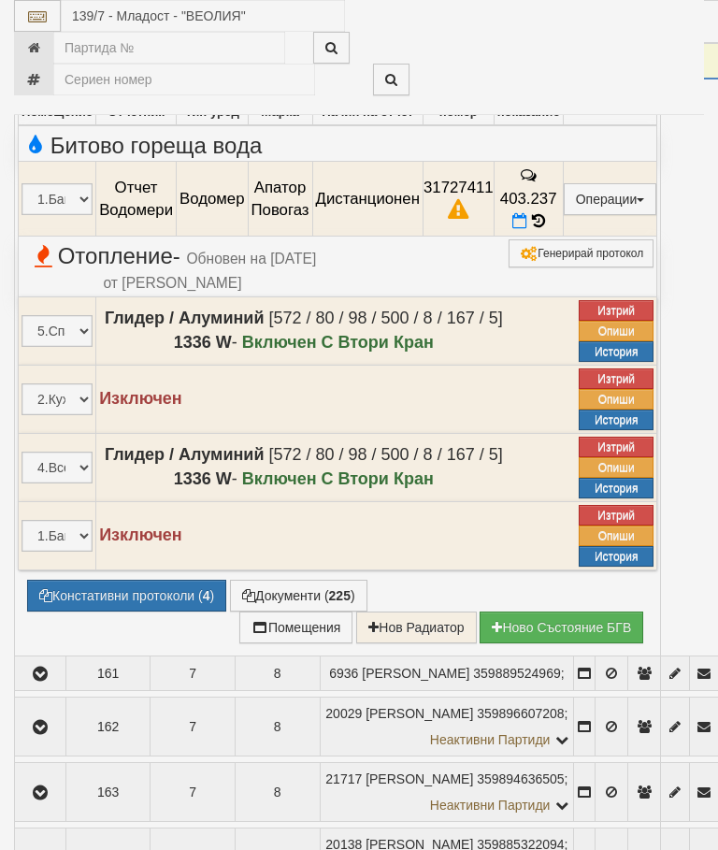
select select "10"
select select "1"
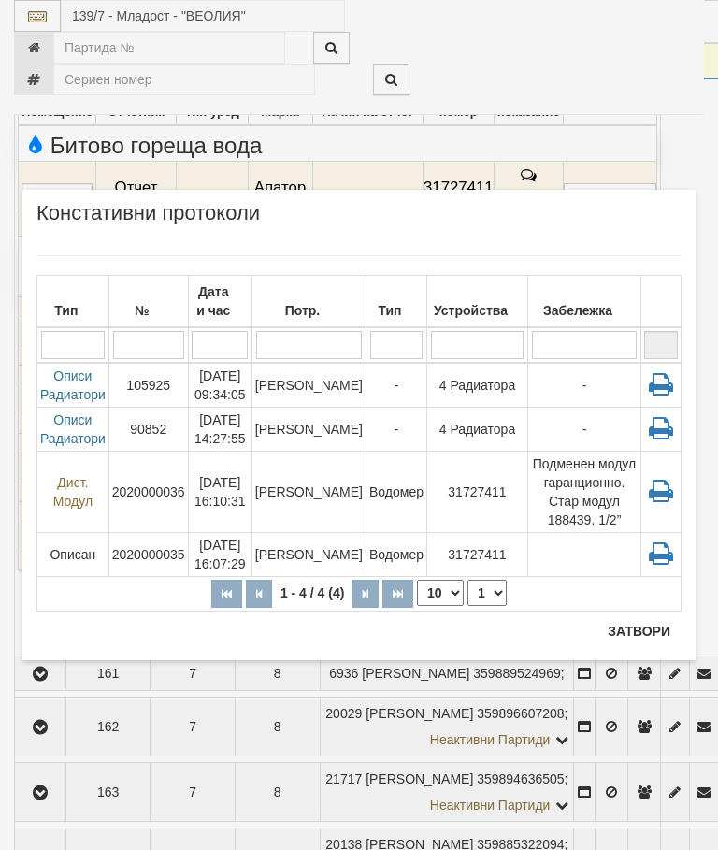
click at [368, 407] on td "-" at bounding box center [397, 429] width 61 height 44
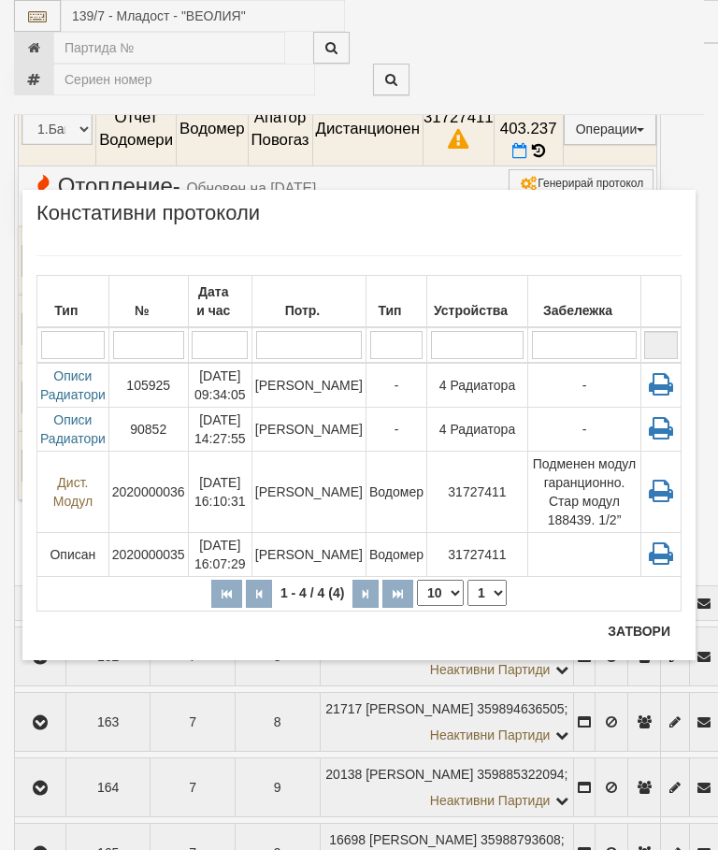
click at [639, 625] on button "Затвори" at bounding box center [639, 632] width 85 height 30
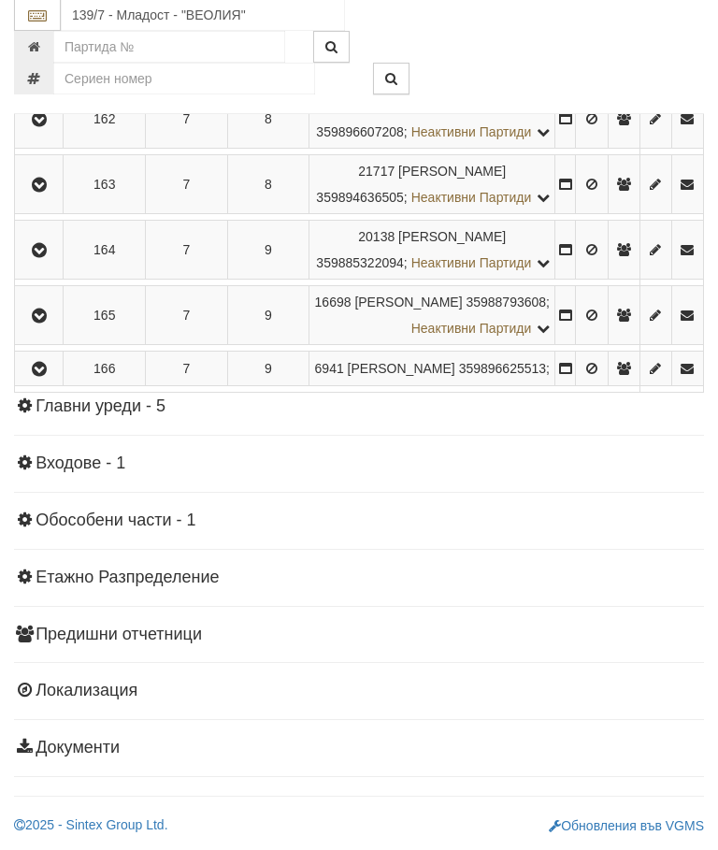
click at [39, 193] on icon "button" at bounding box center [39, 186] width 22 height 13
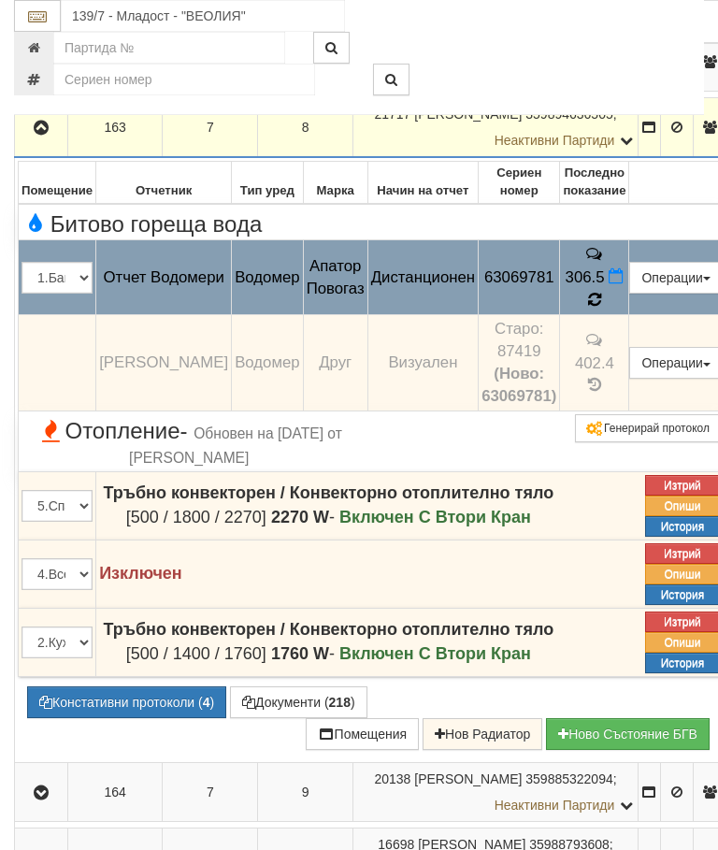
click at [603, 307] on icon at bounding box center [595, 300] width 17 height 14
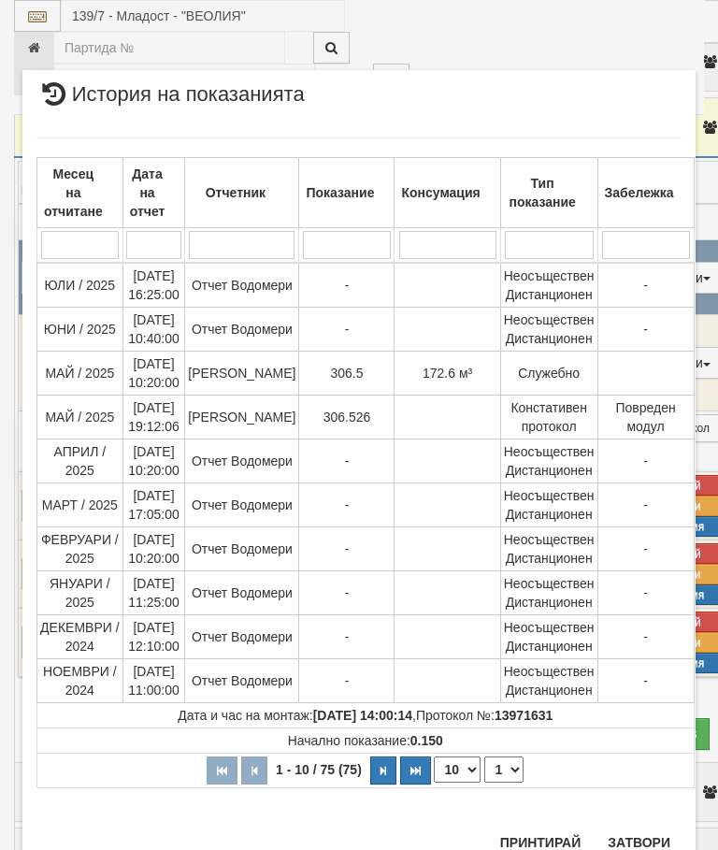
scroll to position [1373, 0]
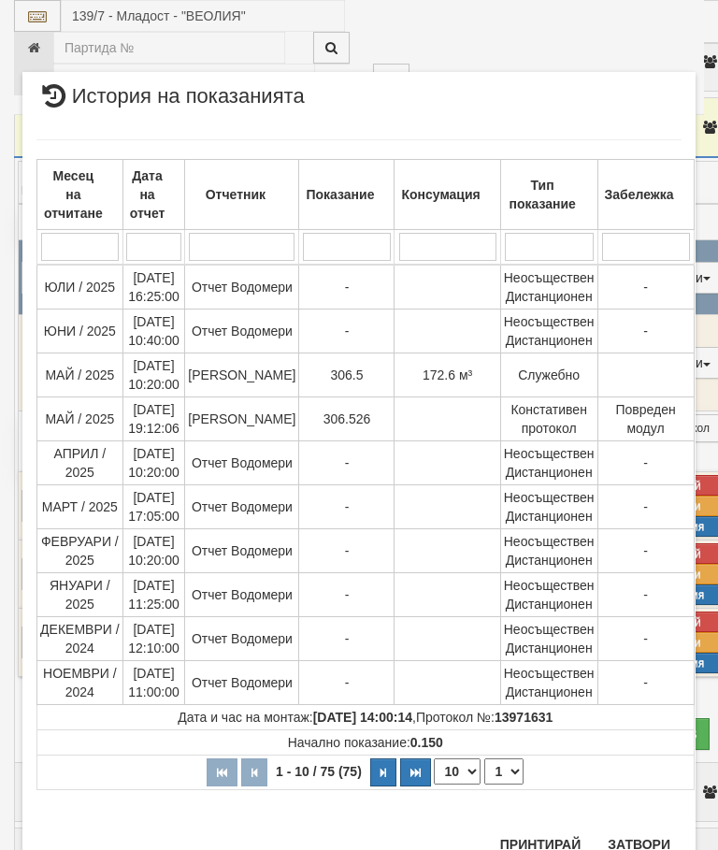
click at [640, 835] on button "Затвори" at bounding box center [639, 845] width 85 height 30
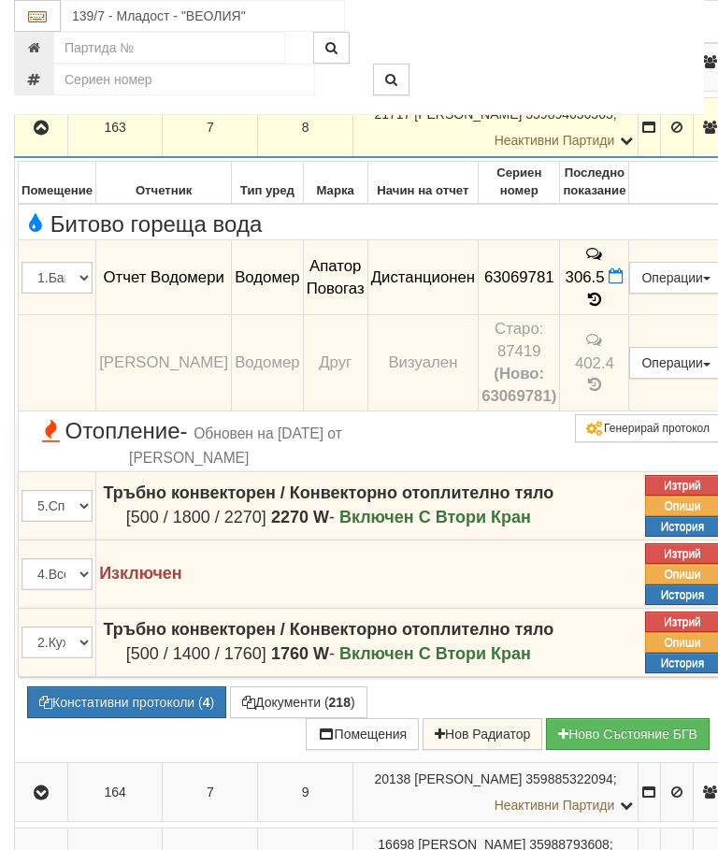
click at [42, 135] on icon "button" at bounding box center [41, 128] width 22 height 13
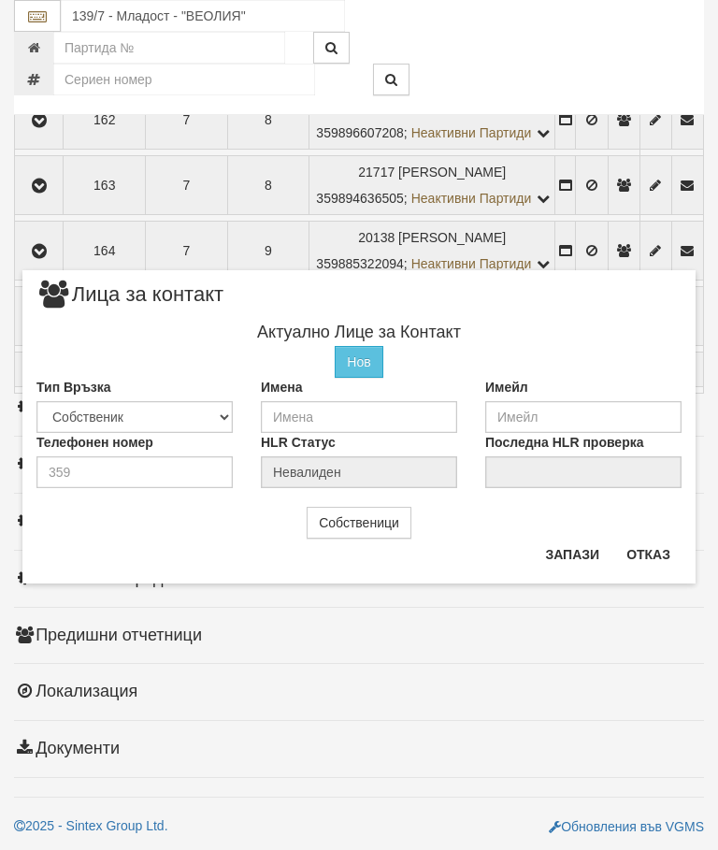
click at [655, 532] on div "Собственици" at bounding box center [359, 523] width 674 height 32
click at [651, 544] on button "Отказ" at bounding box center [649, 555] width 66 height 30
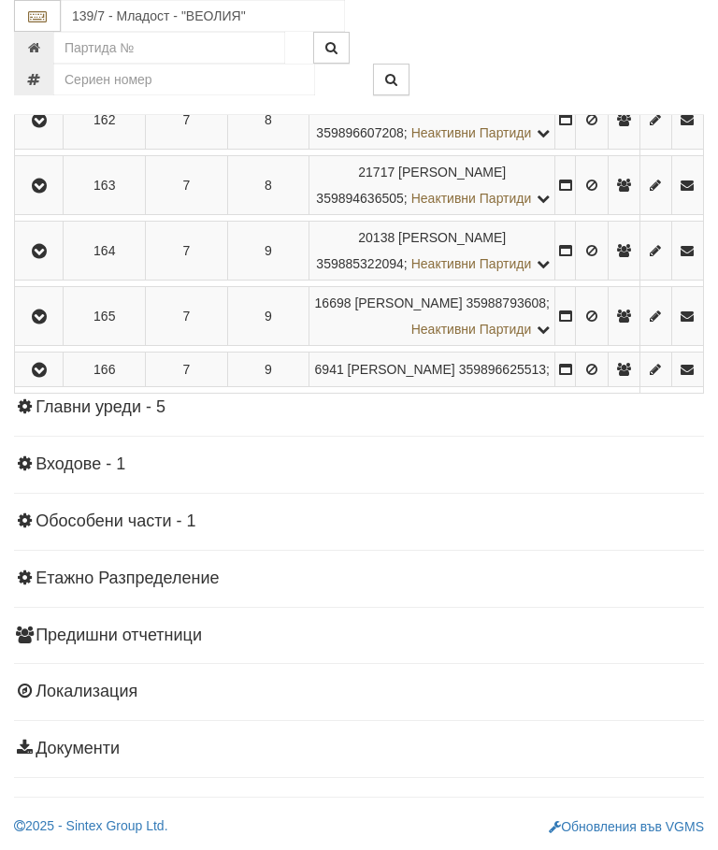
click at [40, 199] on button "button" at bounding box center [39, 185] width 42 height 28
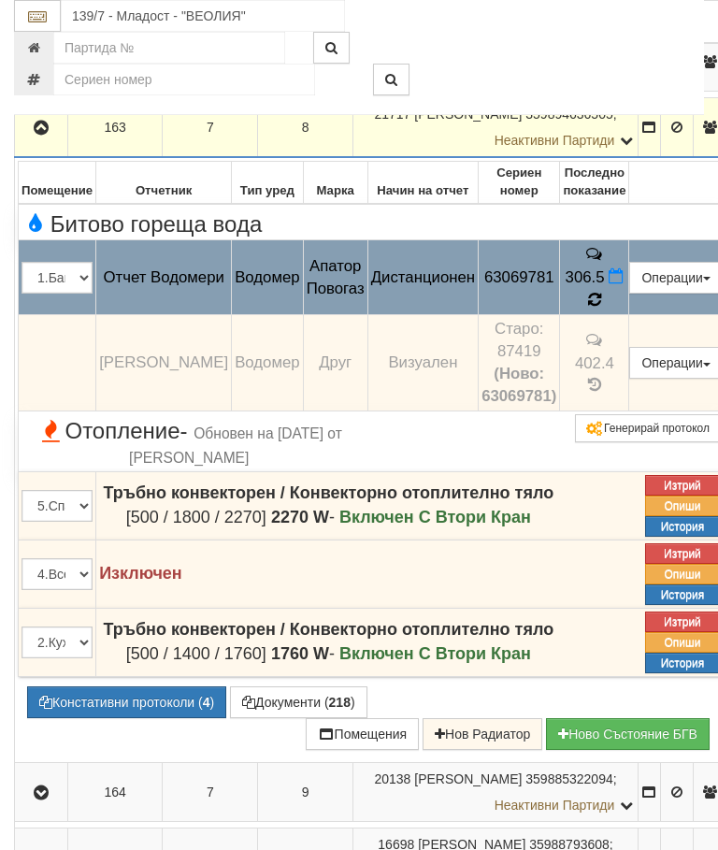
click at [602, 309] on icon at bounding box center [595, 300] width 14 height 17
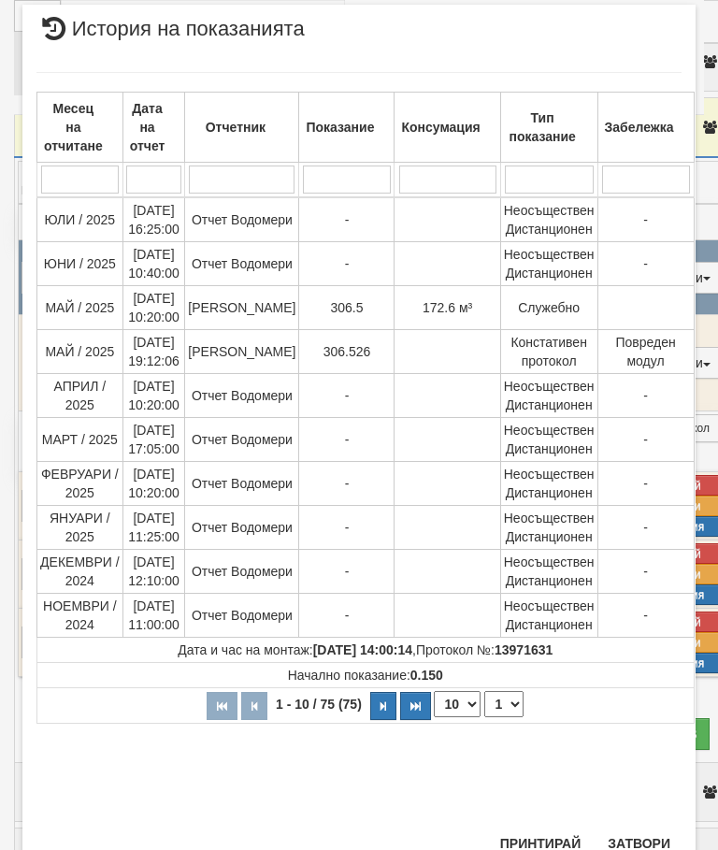
scroll to position [716, 0]
click at [500, 704] on select "1 2 3 4 5 6 7 8" at bounding box center [504, 705] width 39 height 26
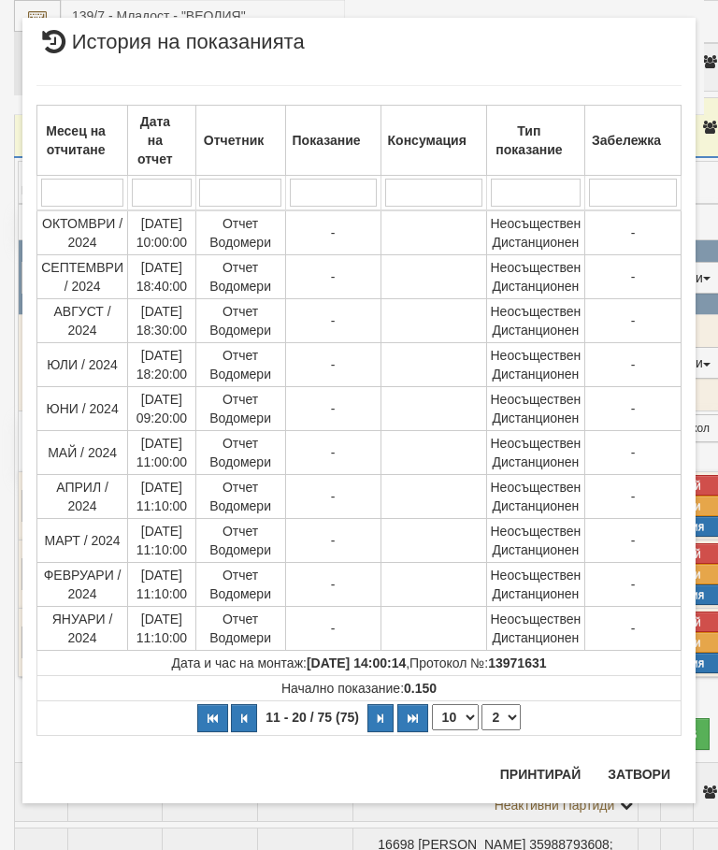
scroll to position [0, 0]
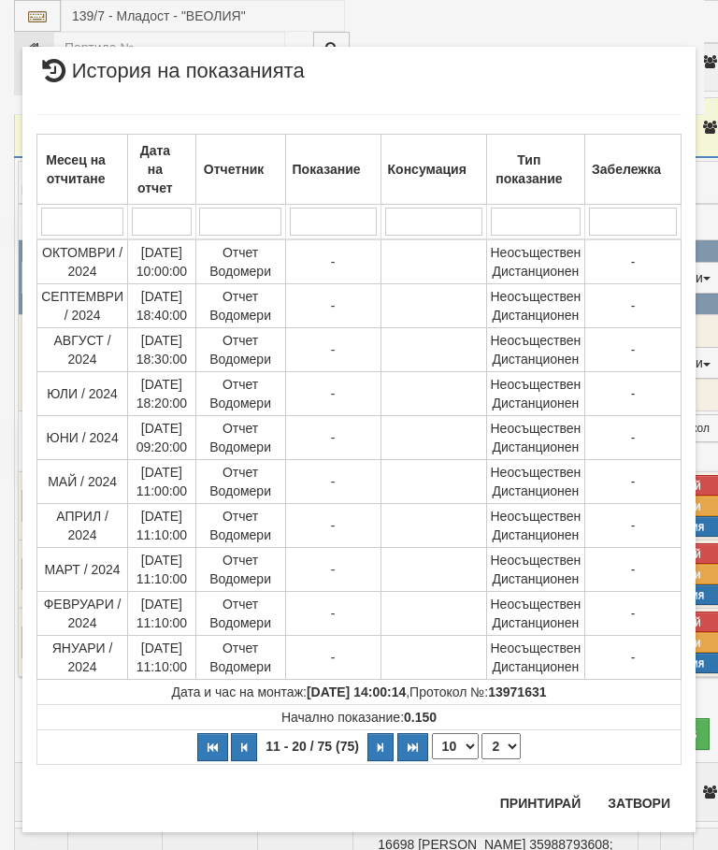
click at [501, 747] on select "1 2 3 4 5 6 7 8" at bounding box center [501, 746] width 39 height 26
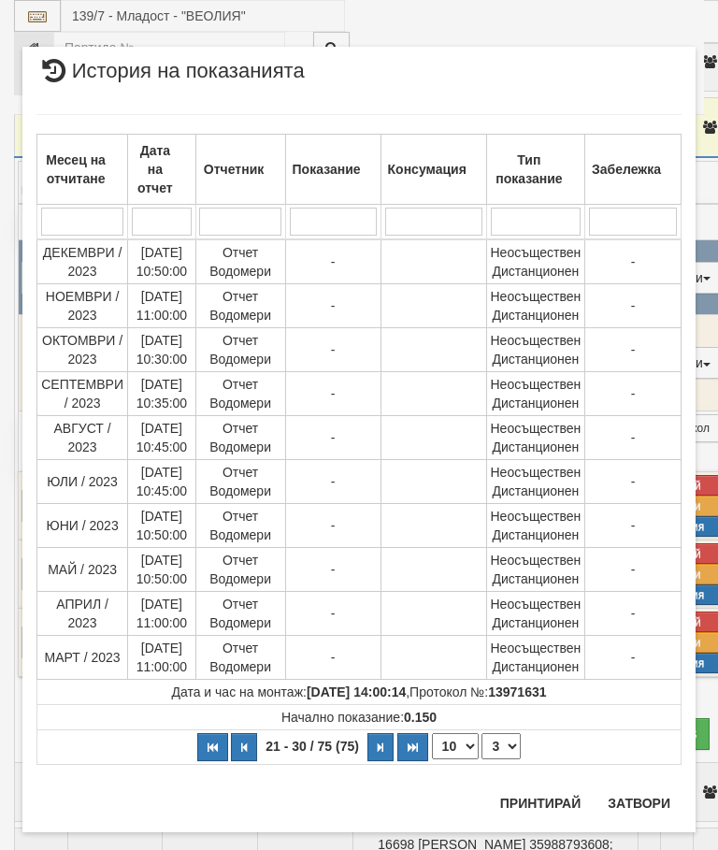
click at [510, 738] on select "1 2 3 4 5 6 7 8" at bounding box center [501, 746] width 39 height 26
select select "4"
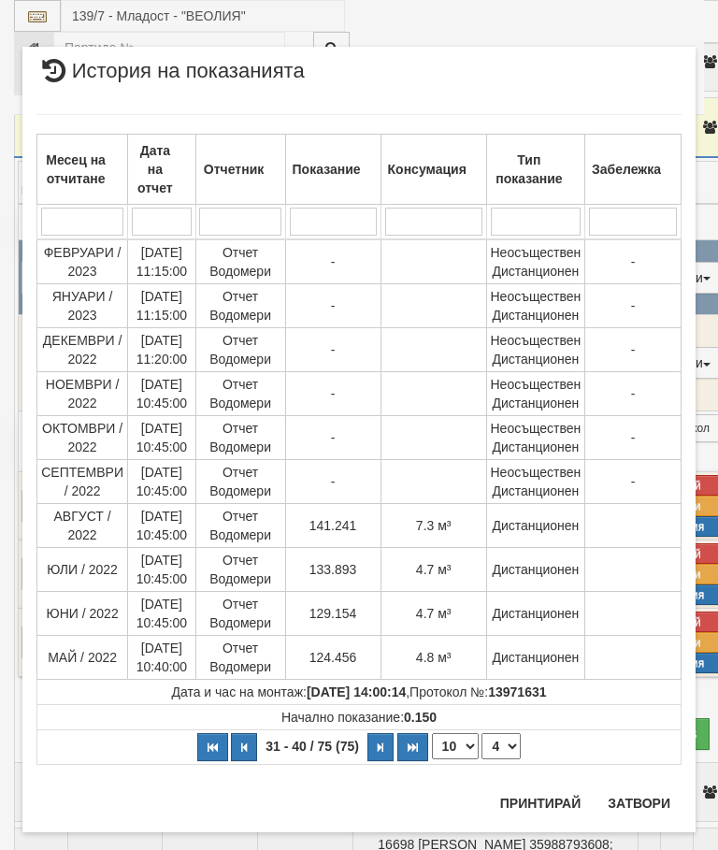
click at [639, 797] on button "Затвори" at bounding box center [639, 804] width 85 height 30
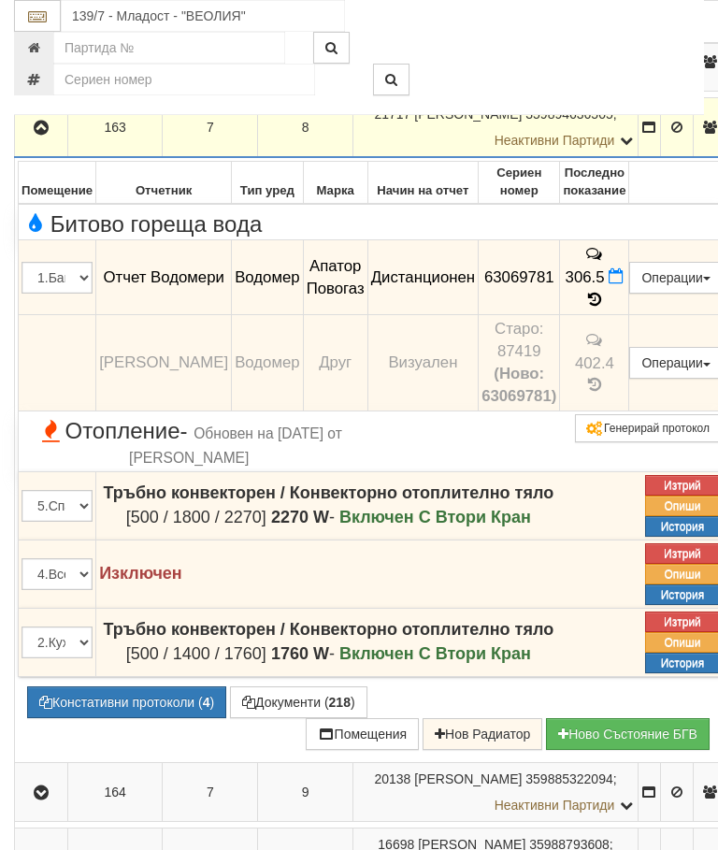
click at [602, 309] on icon at bounding box center [595, 300] width 14 height 17
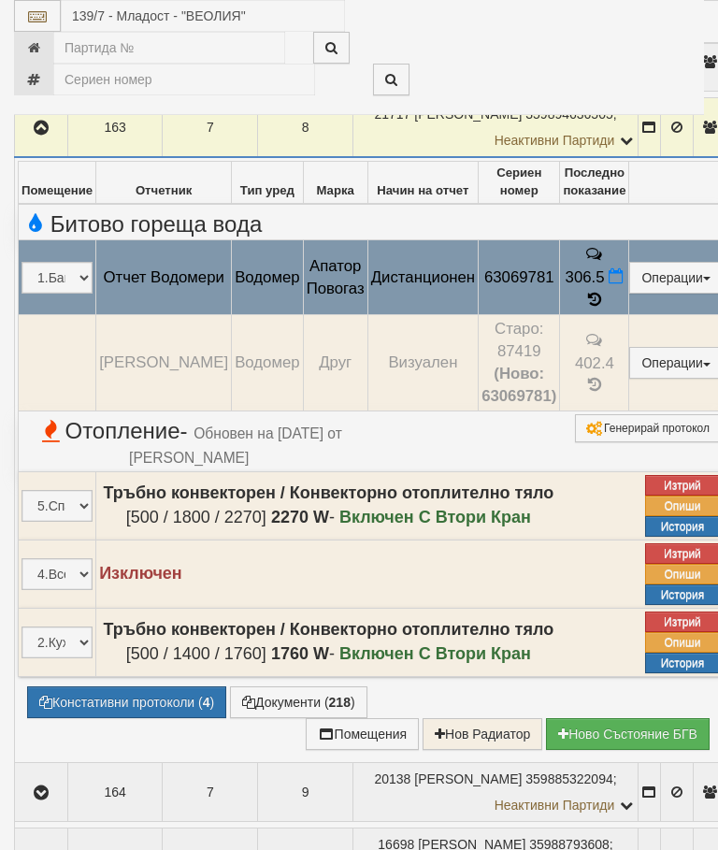
select select "10"
select select "1"
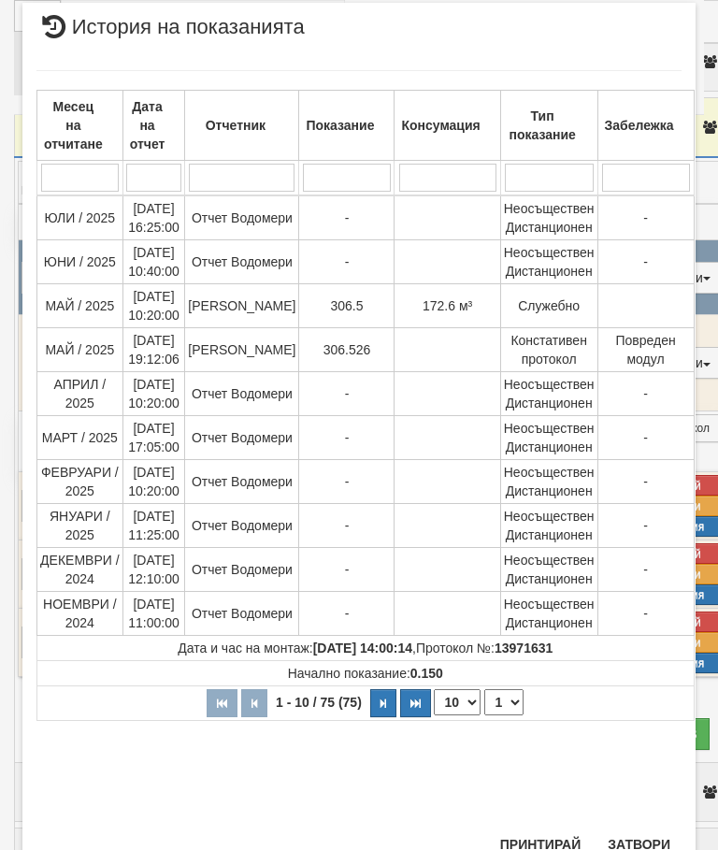
scroll to position [684, 0]
click at [645, 832] on button "Затвори" at bounding box center [639, 845] width 85 height 30
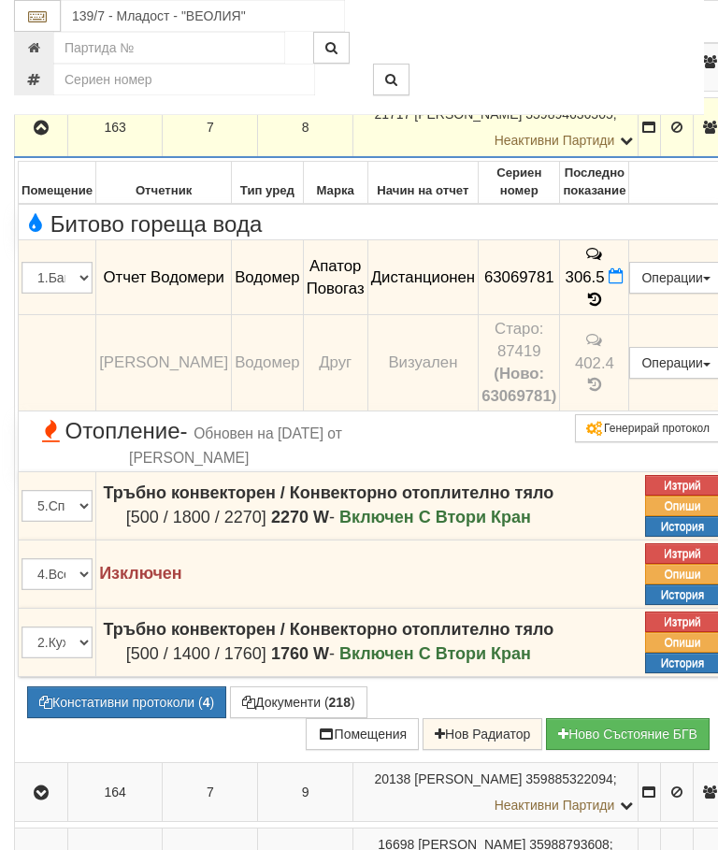
click at [37, 135] on icon "button" at bounding box center [41, 128] width 22 height 13
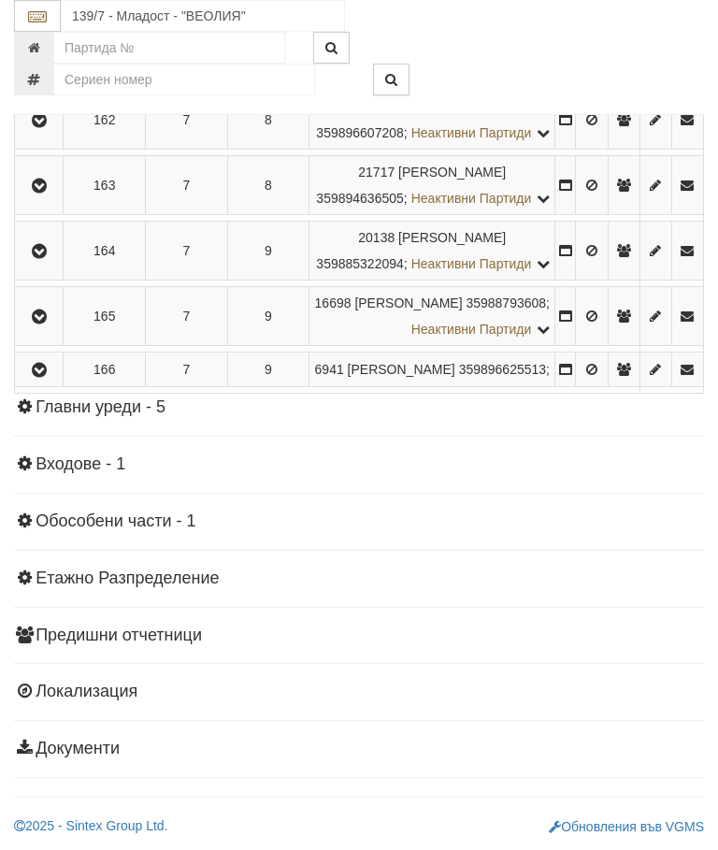
click at [44, 258] on icon "button" at bounding box center [39, 251] width 22 height 13
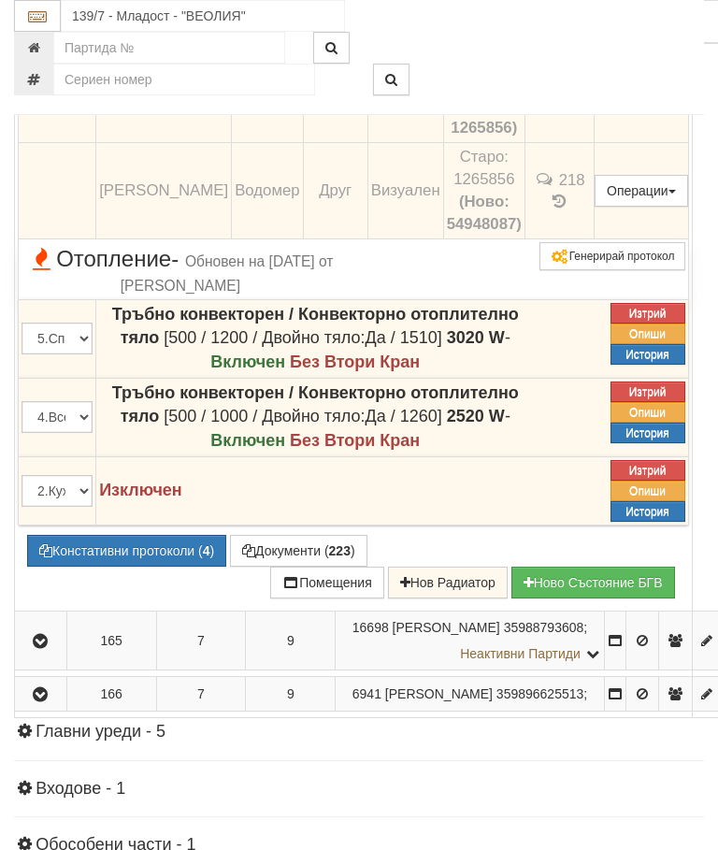
scroll to position [1843, 0]
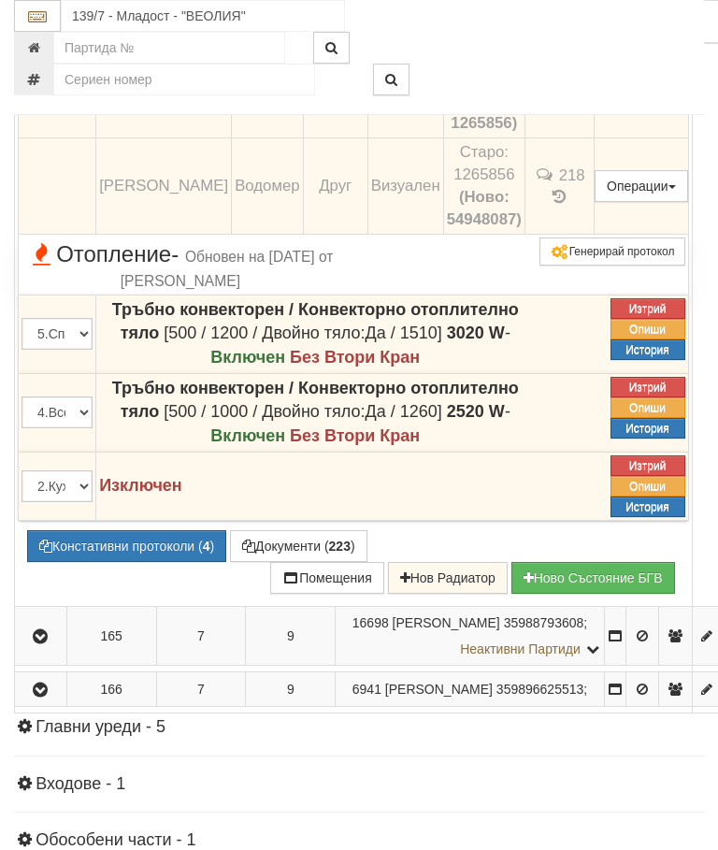
click at [242, 553] on icon "button" at bounding box center [248, 546] width 13 height 13
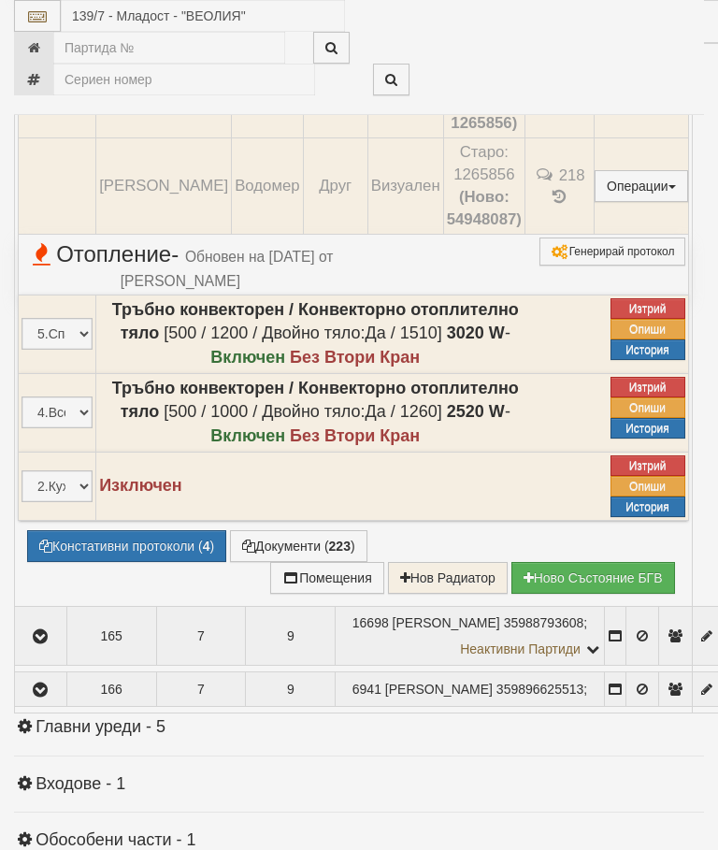
select select "10"
select select "1"
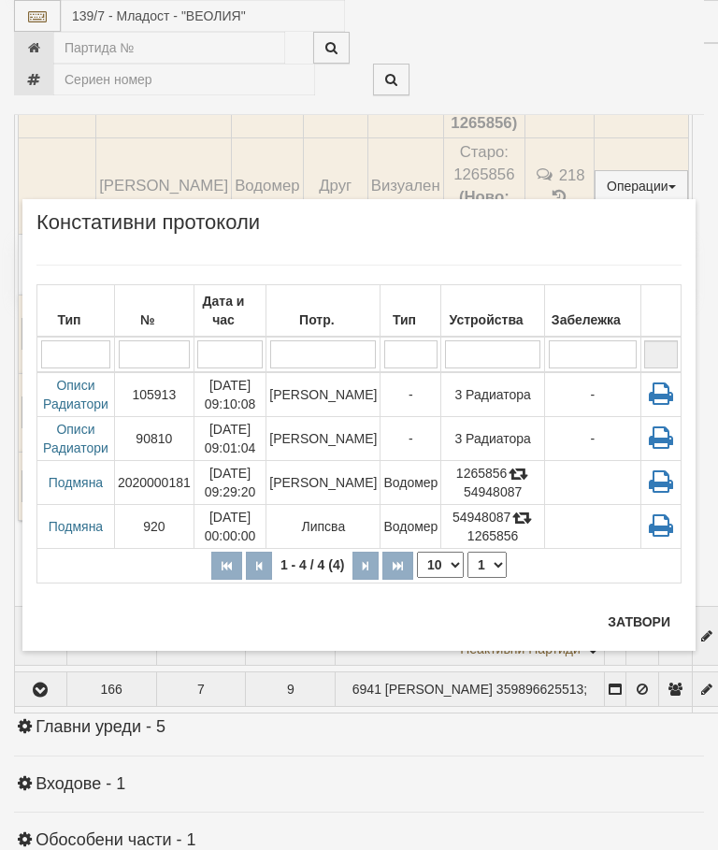
scroll to position [1913, 0]
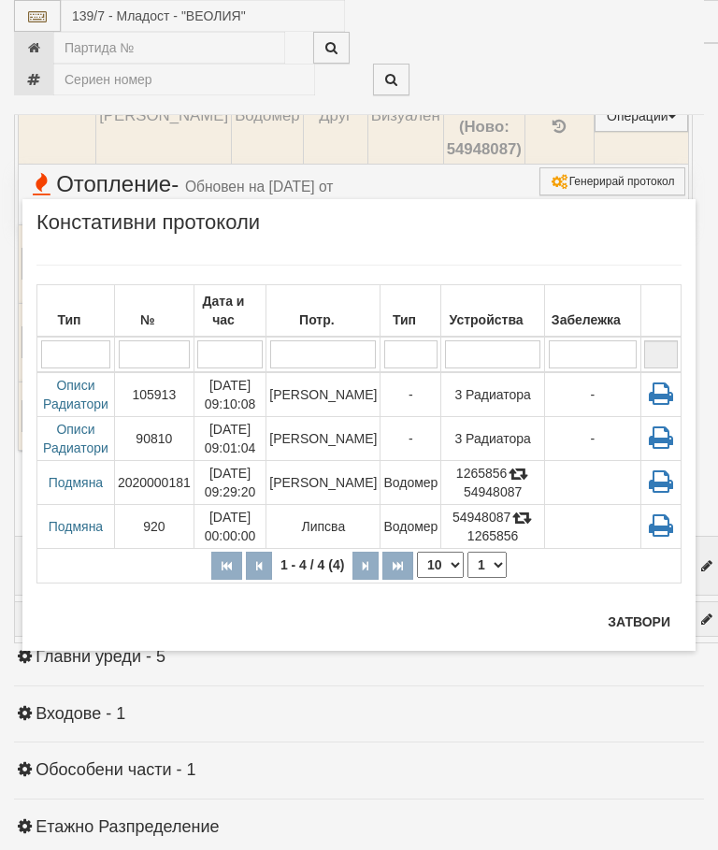
click at [405, 416] on td "-" at bounding box center [411, 438] width 61 height 44
click at [631, 621] on button "Затвори" at bounding box center [639, 622] width 85 height 30
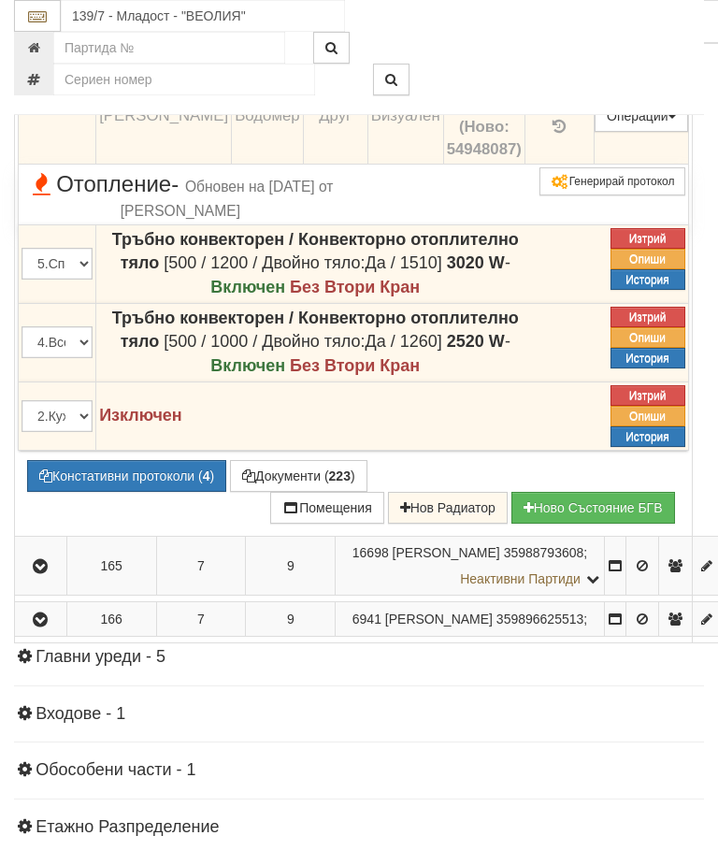
click at [706, 21] on div "139/7 - Младост - "ВЕОЛИЯ"" at bounding box center [359, 16] width 718 height 32
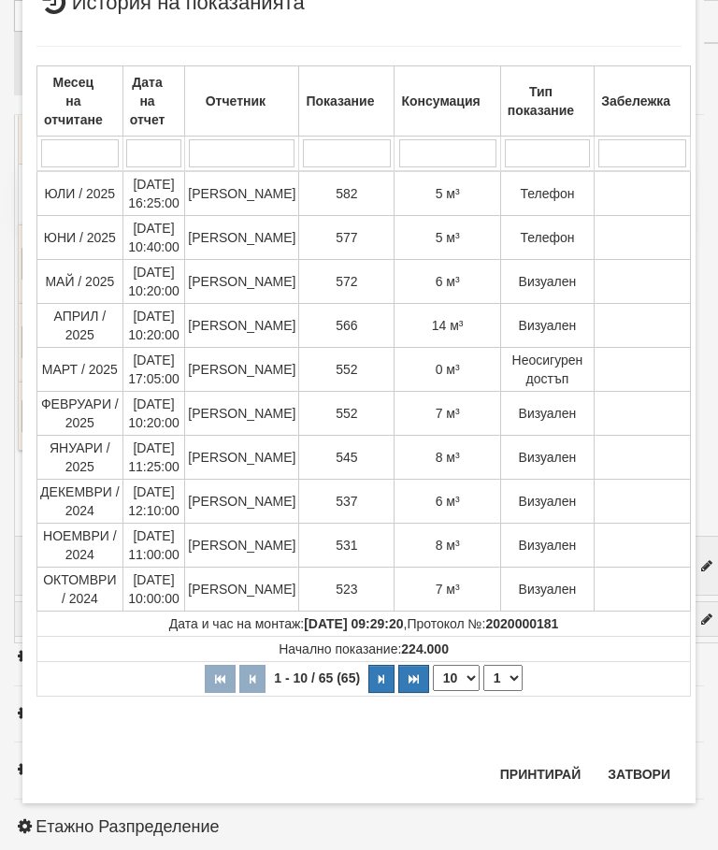
scroll to position [1048, 0]
click at [638, 768] on button "Затвори" at bounding box center [639, 775] width 85 height 30
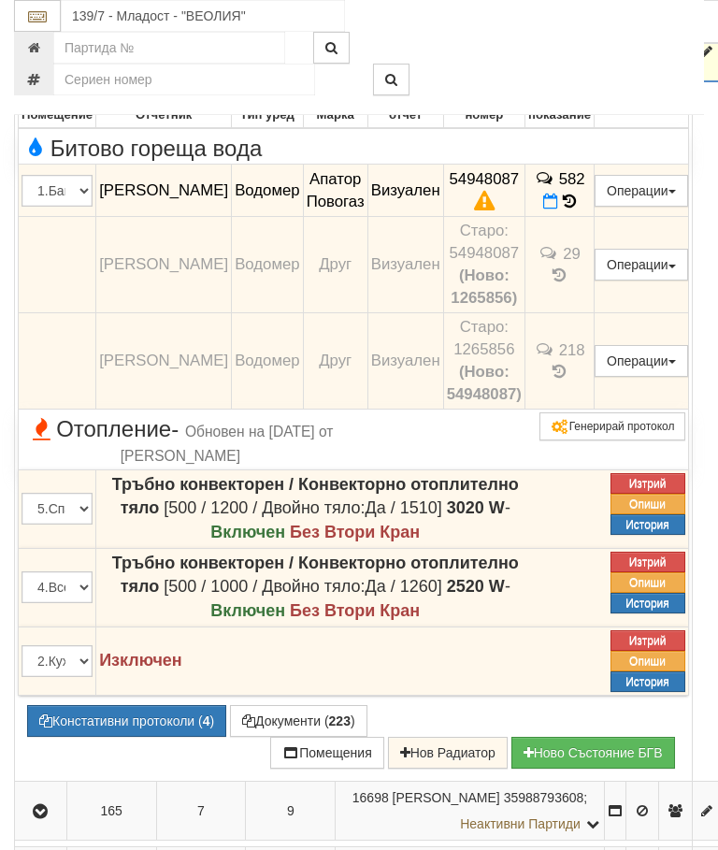
scroll to position [1667, 0]
click at [51, 60] on icon "button" at bounding box center [40, 53] width 22 height 13
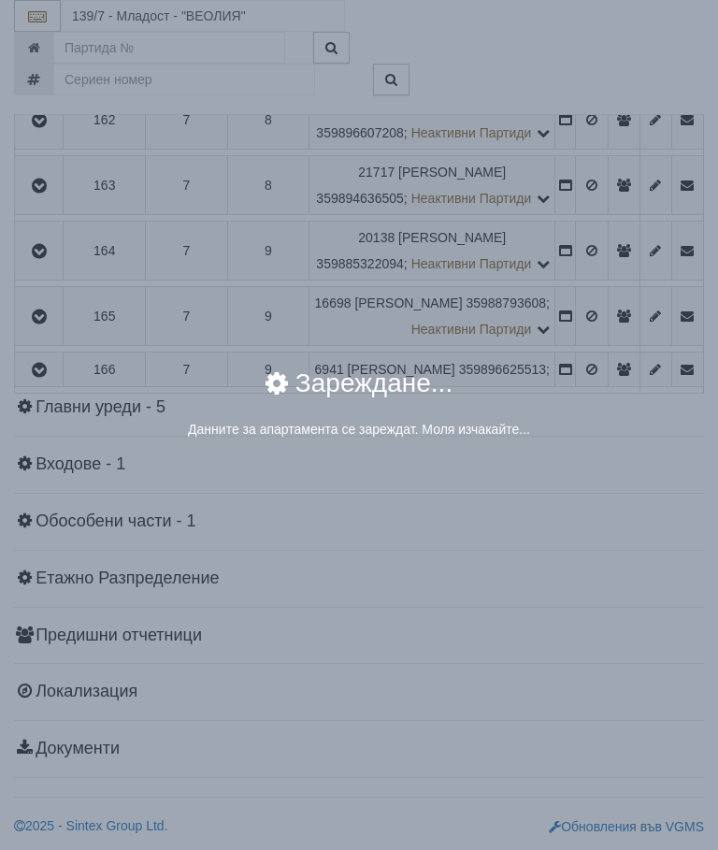
click at [594, 654] on div "× Зареждане... Данните за апартамента се зареждат. Моля изчакайте..." at bounding box center [359, 425] width 718 height 850
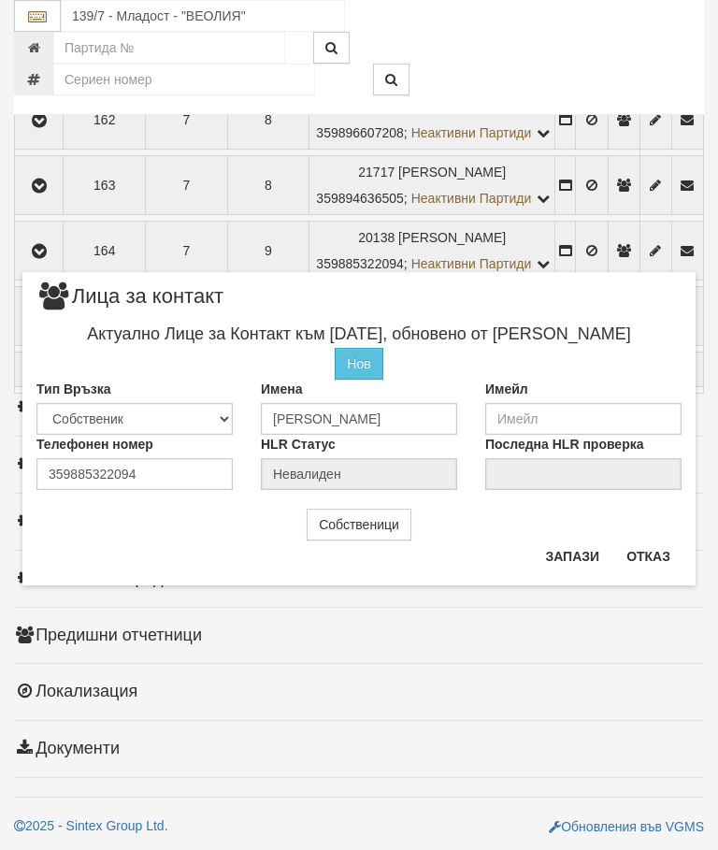
click at [644, 557] on button "Отказ" at bounding box center [649, 557] width 66 height 30
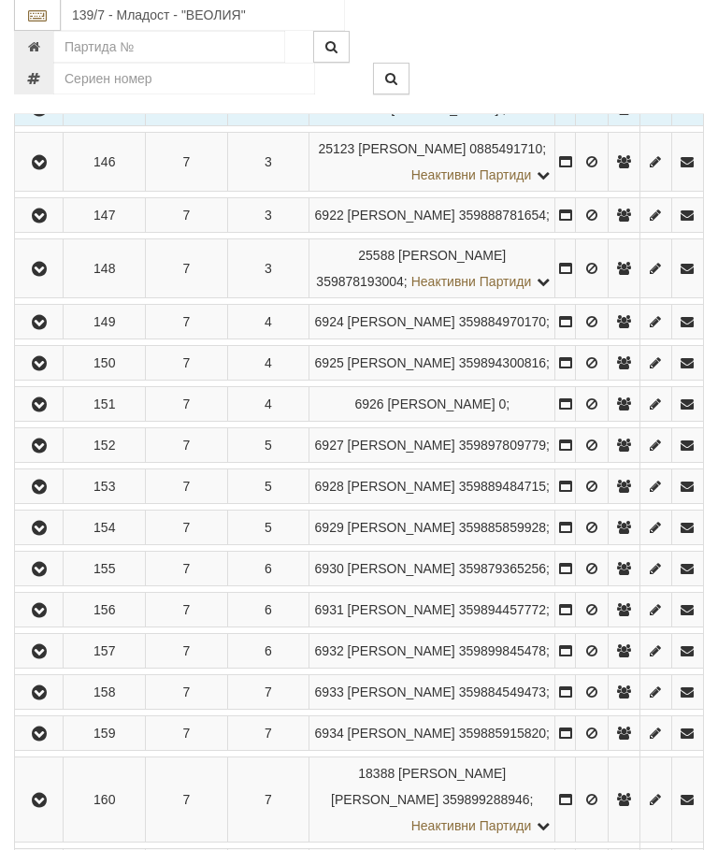
scroll to position [652, 0]
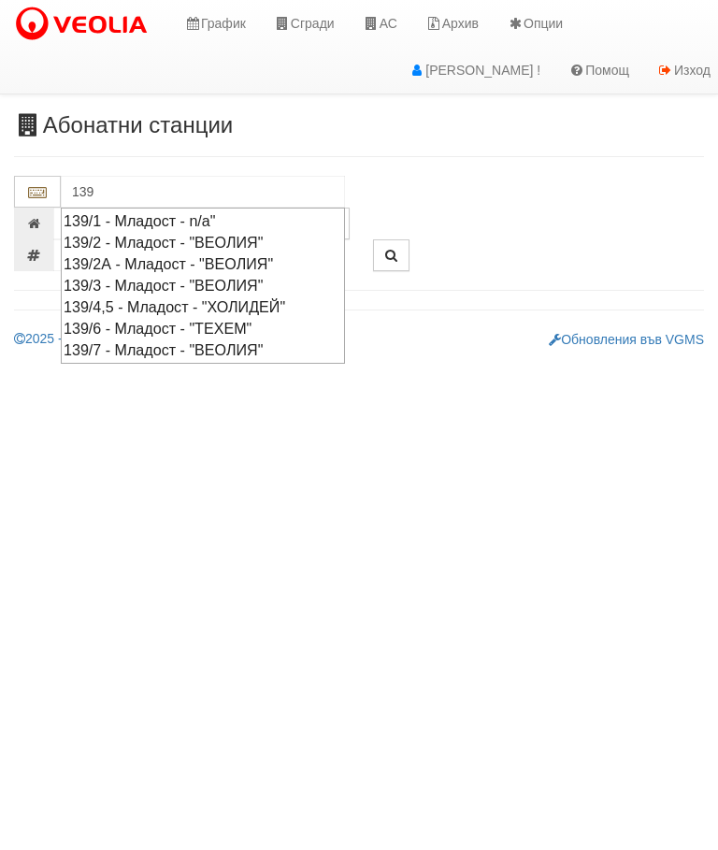
click at [256, 347] on div "139/7 - Младост - "ВЕОЛИЯ"" at bounding box center [203, 351] width 279 height 22
type input "139/7 - Младост - "ВЕОЛИЯ""
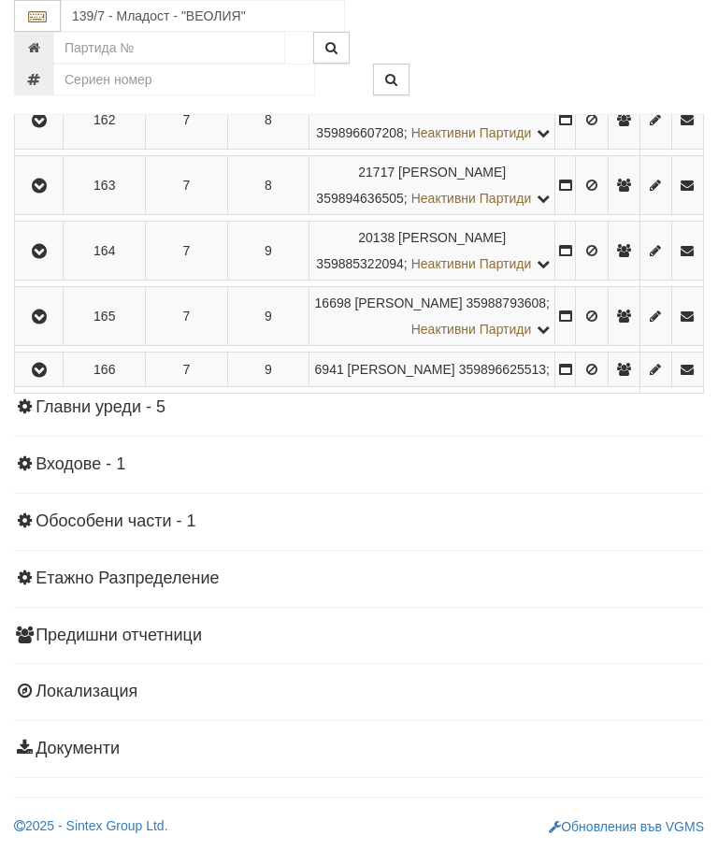
scroll to position [1762, 0]
click at [35, 324] on icon "button" at bounding box center [39, 317] width 22 height 13
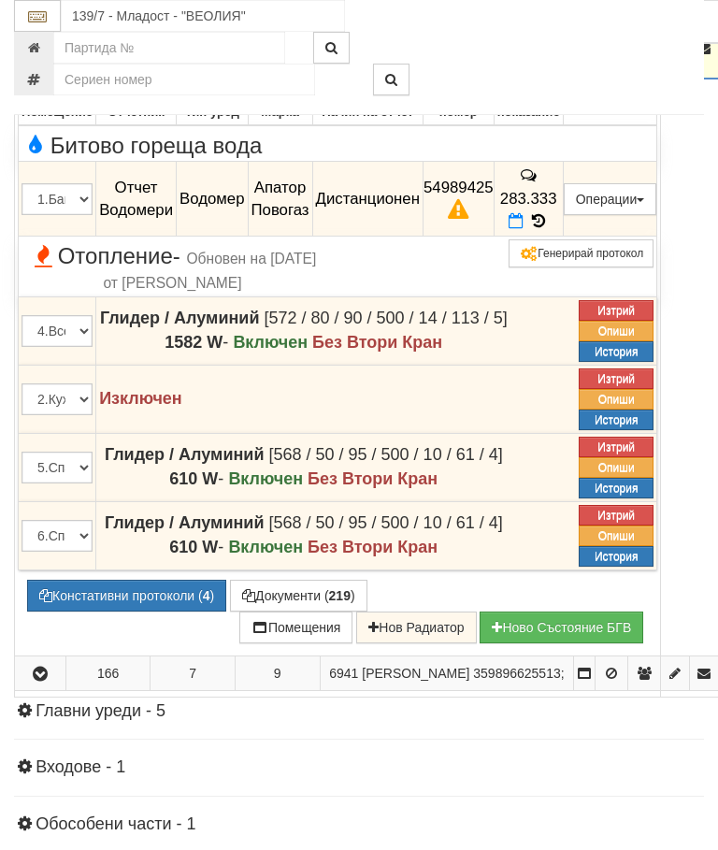
scroll to position [1812, 0]
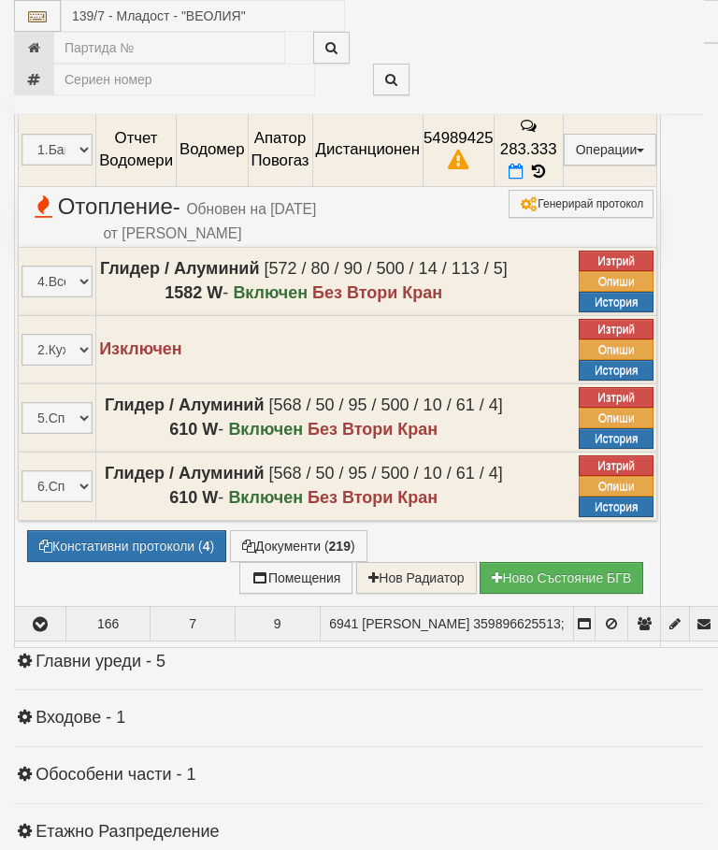
select select "10"
select select "1"
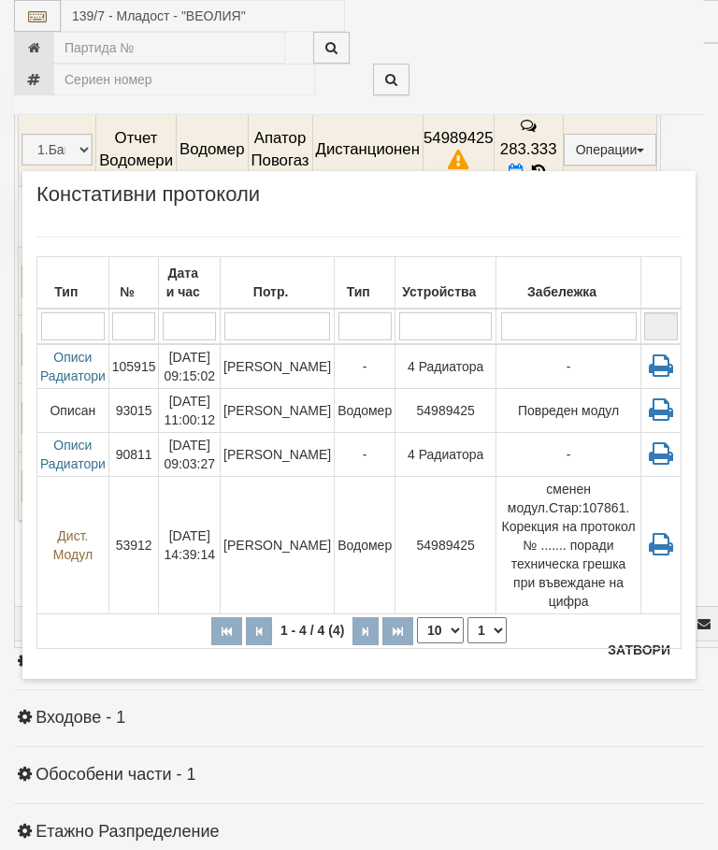
scroll to position [1882, 0]
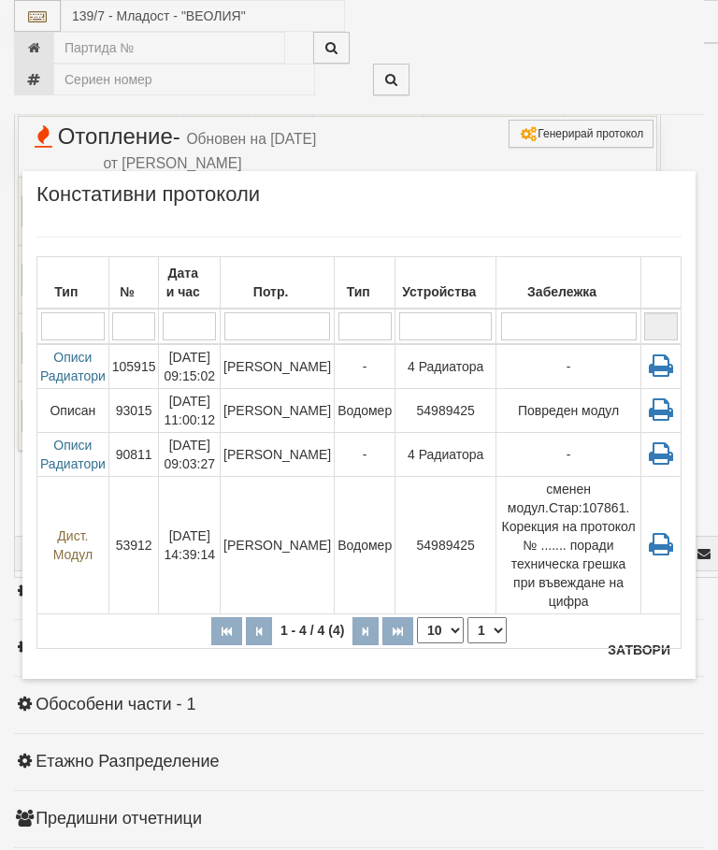
click at [649, 649] on button "Затвори" at bounding box center [639, 650] width 85 height 30
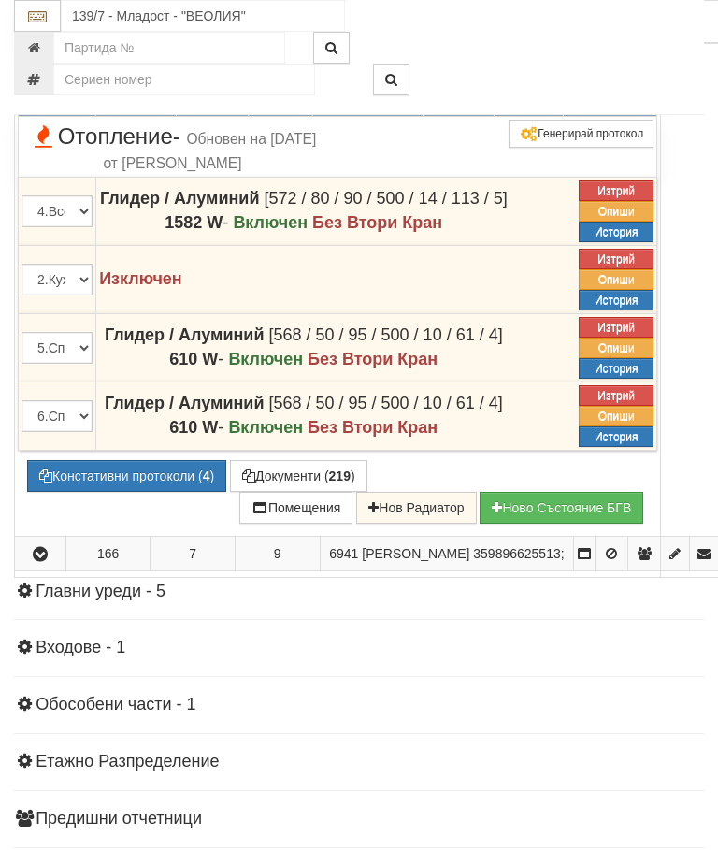
click at [545, 110] on icon at bounding box center [538, 102] width 14 height 17
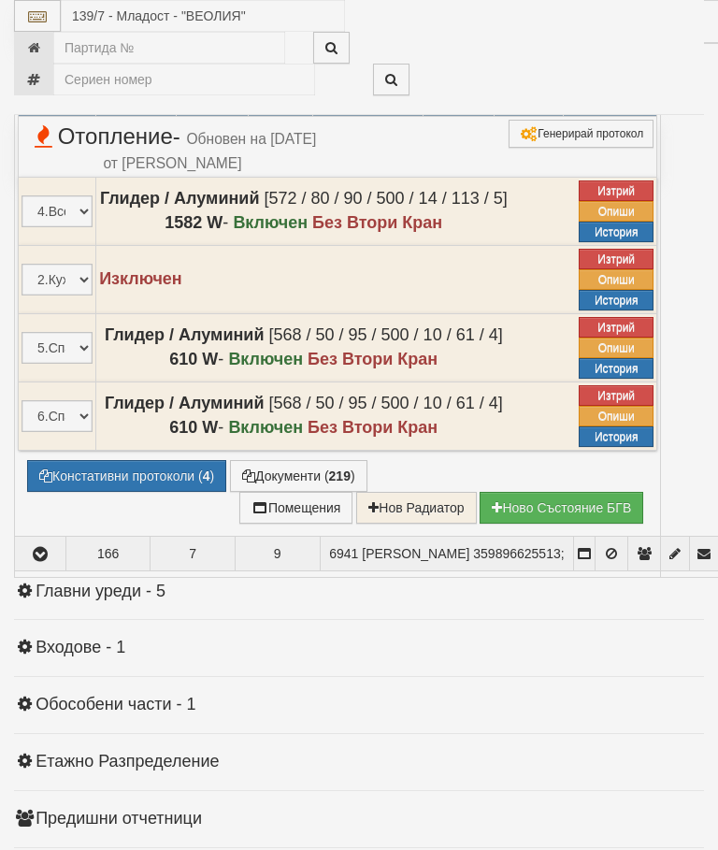
select select "10"
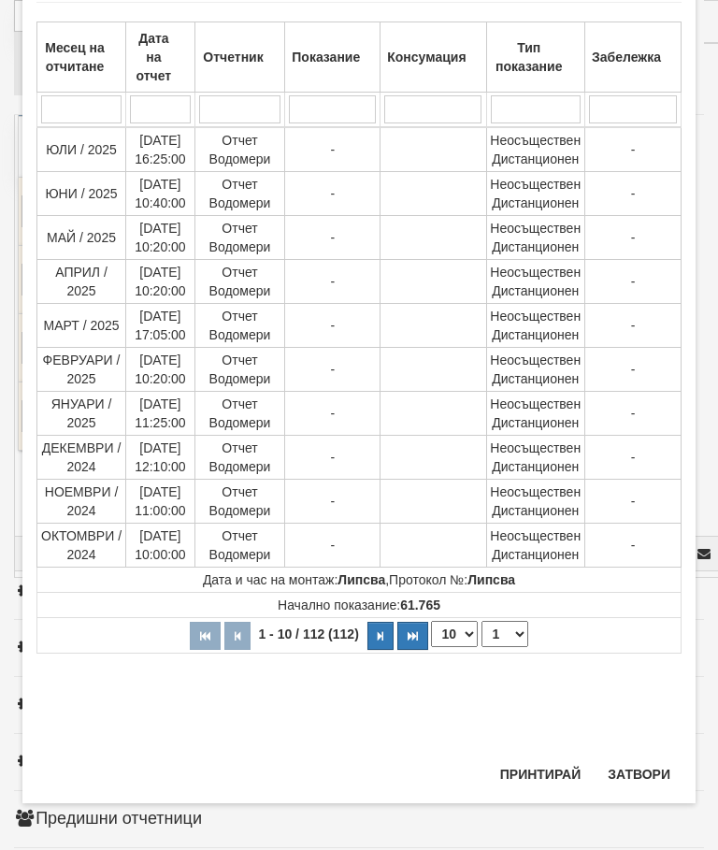
click at [507, 633] on select "1 2 3 4 5 6 7 8 9 10 11 12" at bounding box center [505, 634] width 47 height 26
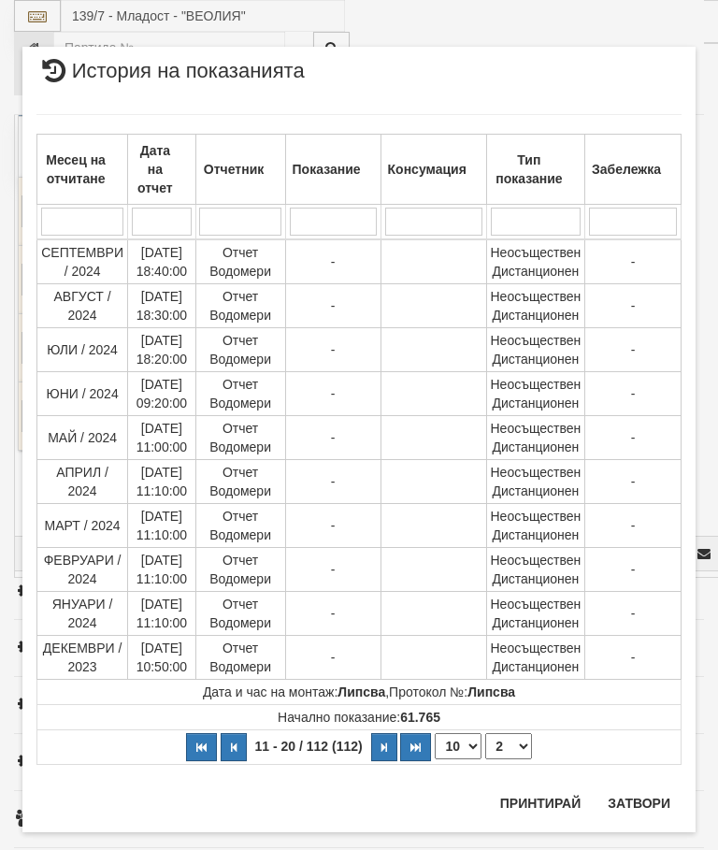
scroll to position [0, 0]
click at [515, 747] on select "1 2 3 4 5 6 7 8 9 10 11 12" at bounding box center [509, 746] width 47 height 26
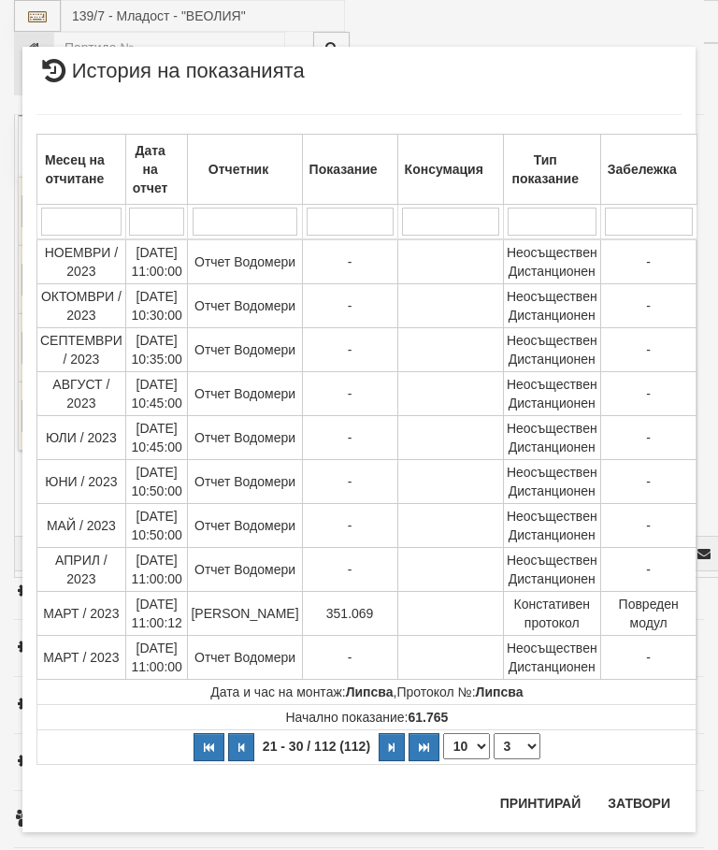
click at [506, 752] on select "1 2 3 4 5 6 7 8 9 10 11 12" at bounding box center [517, 746] width 47 height 26
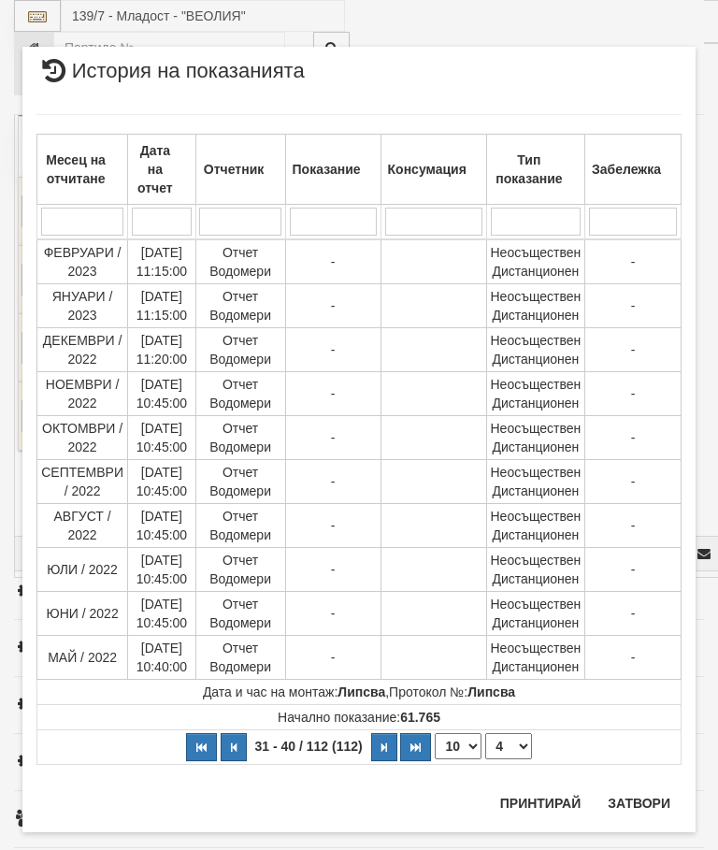
click at [515, 751] on select "1 2 3 4 5 6 7 8 9 10 11 12" at bounding box center [509, 746] width 47 height 26
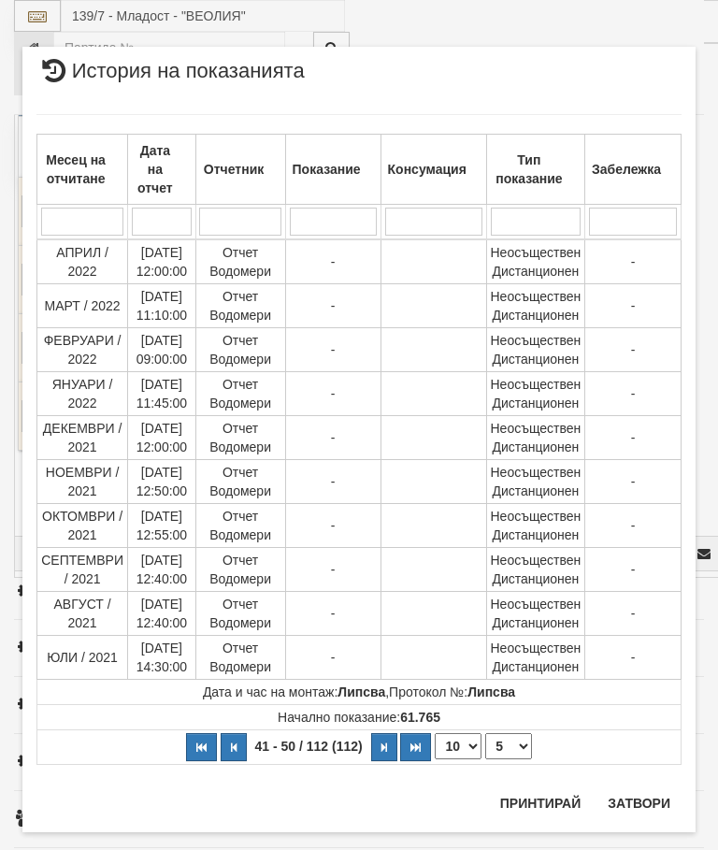
click at [511, 747] on select "1 2 3 4 5 6 7 8 9 10 11 12" at bounding box center [509, 746] width 47 height 26
select select "6"
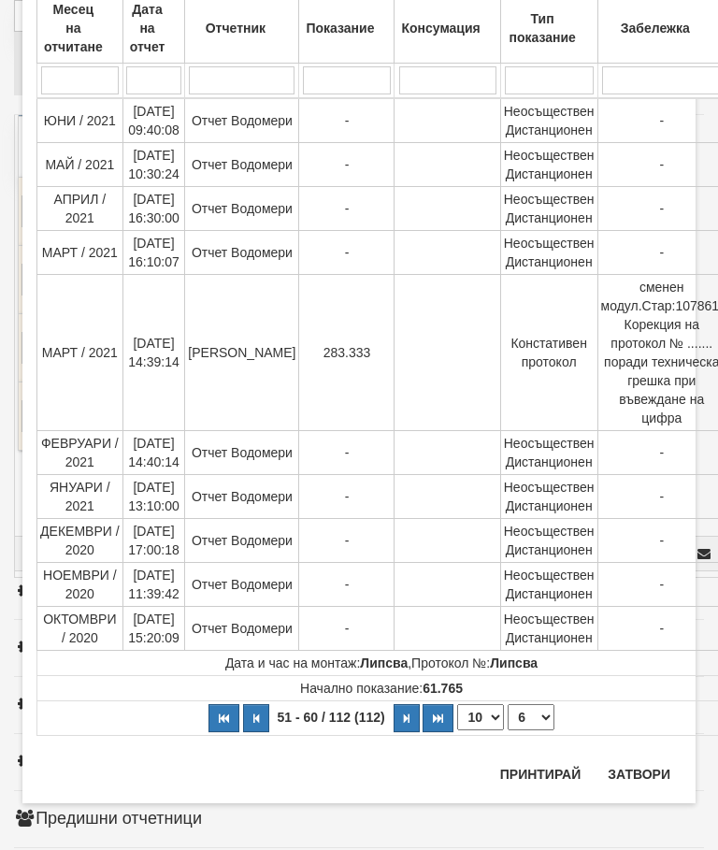
scroll to position [141, 0]
click at [634, 770] on button "Затвори" at bounding box center [639, 775] width 85 height 30
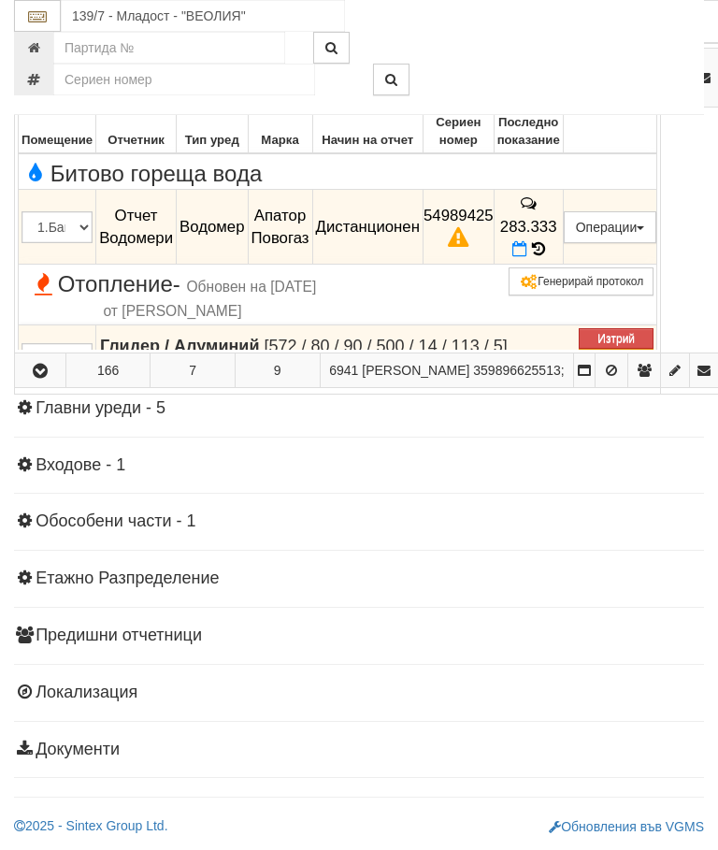
scroll to position [1769, 0]
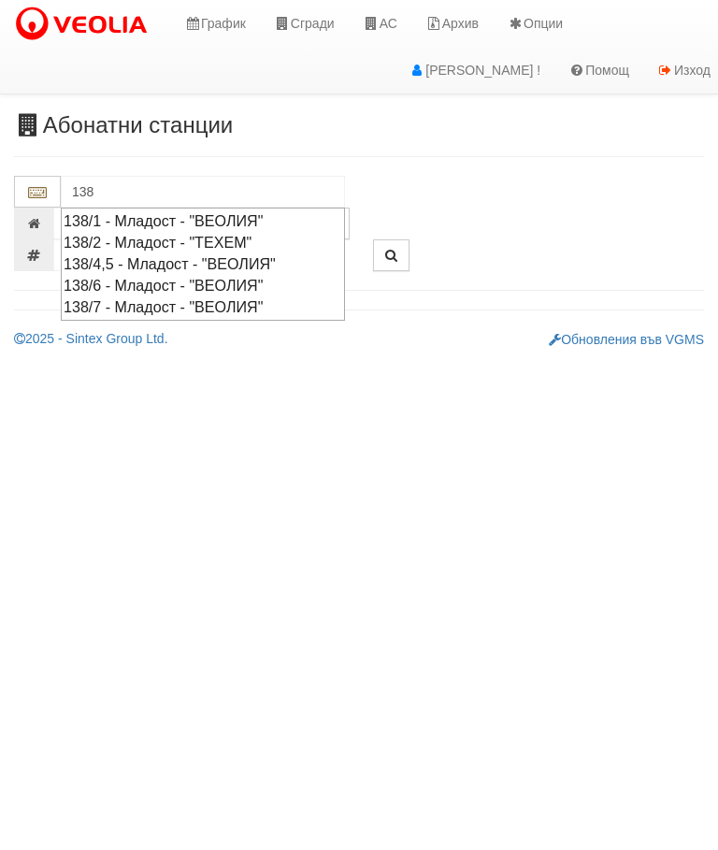
click at [250, 304] on div "138/7 - Младост - "ВЕОЛИЯ"" at bounding box center [203, 308] width 279 height 22
type input "138/7 - Младост - "ВЕОЛИЯ""
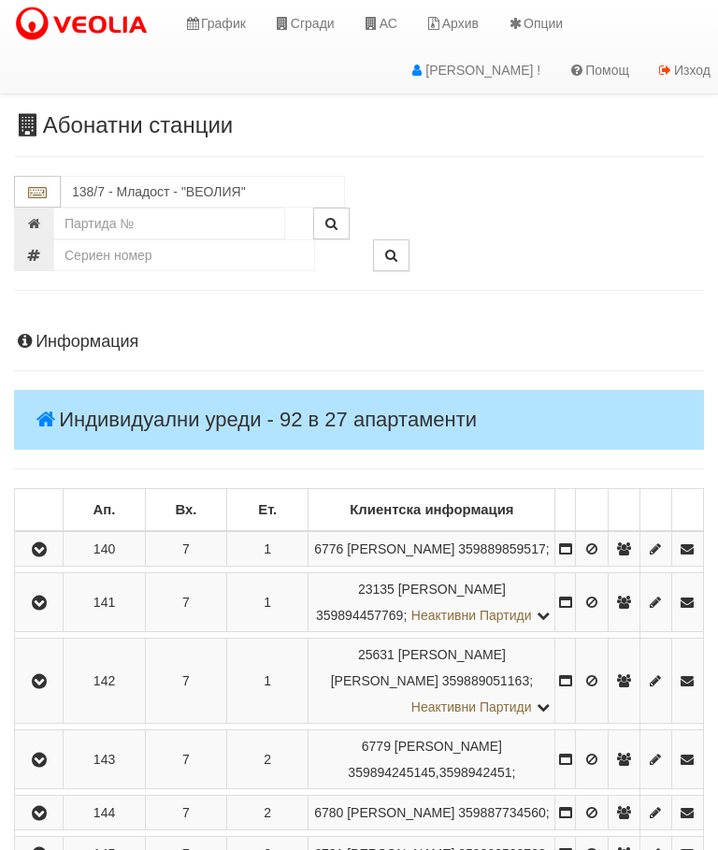
click at [37, 555] on icon "button" at bounding box center [39, 550] width 22 height 13
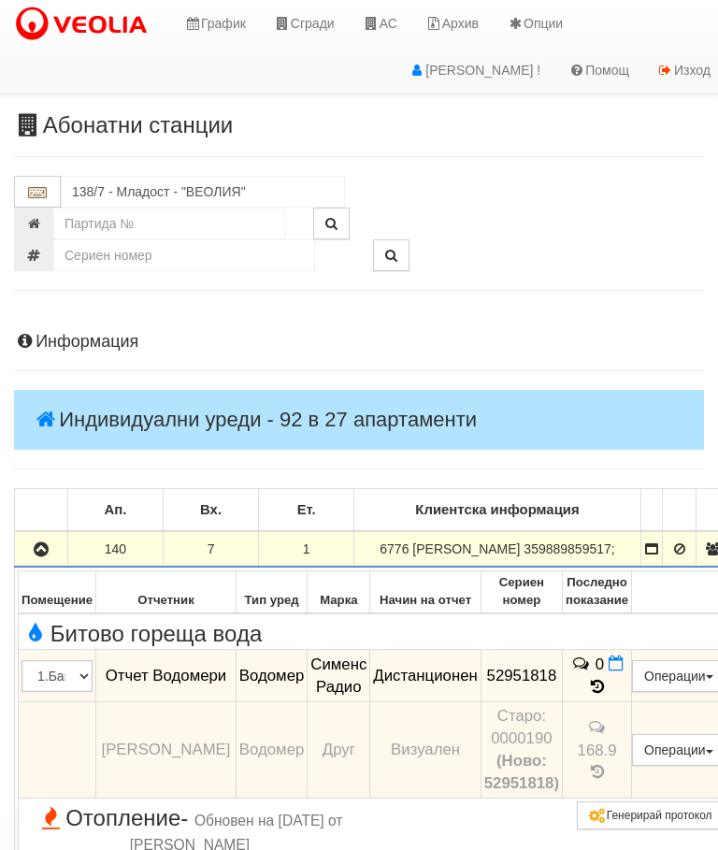
click at [41, 555] on icon "button" at bounding box center [41, 550] width 22 height 13
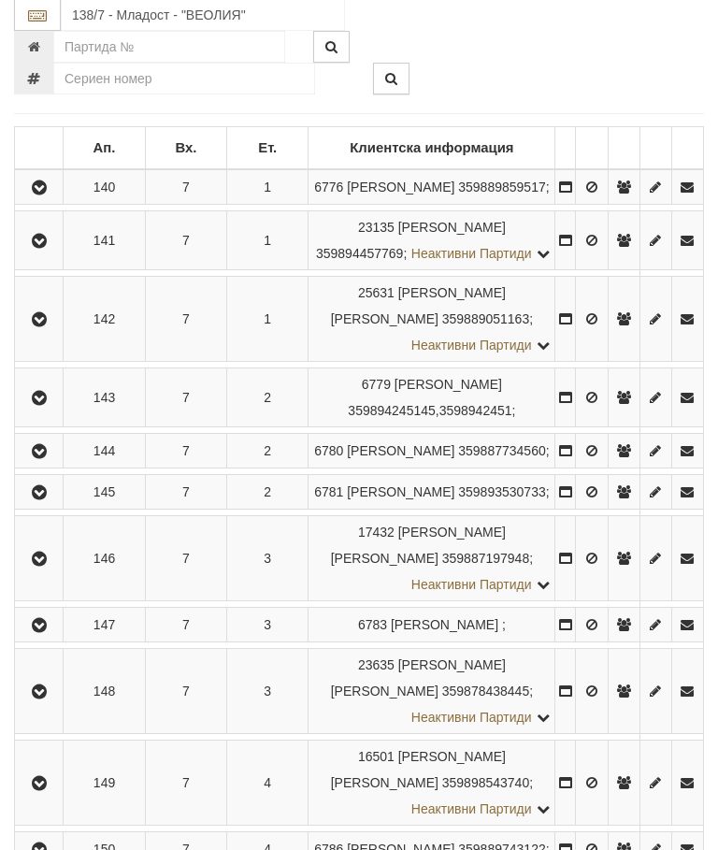
scroll to position [368, 0]
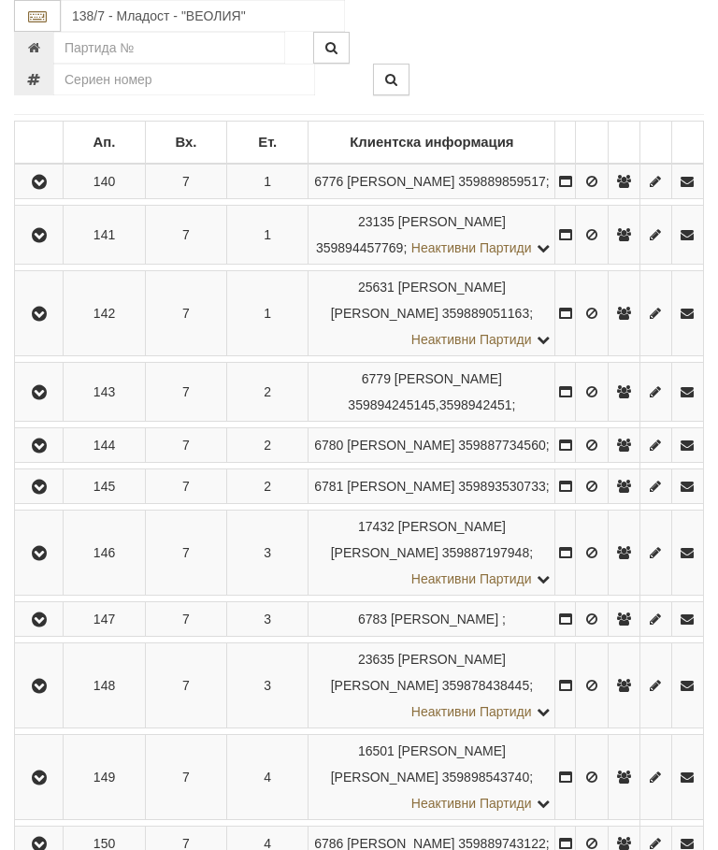
click at [29, 459] on button "button" at bounding box center [39, 445] width 42 height 28
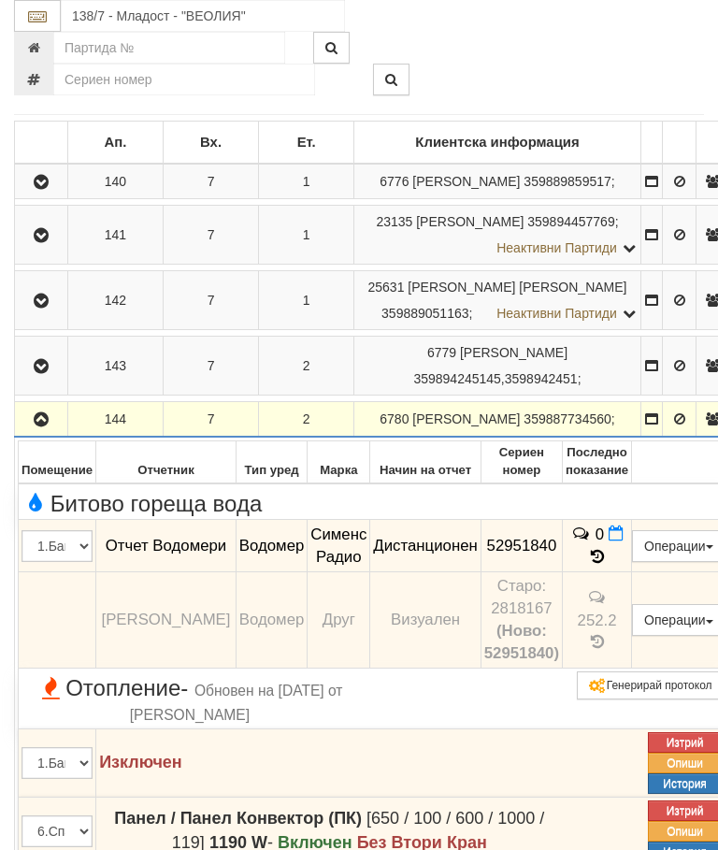
click at [36, 427] on icon "button" at bounding box center [41, 420] width 22 height 13
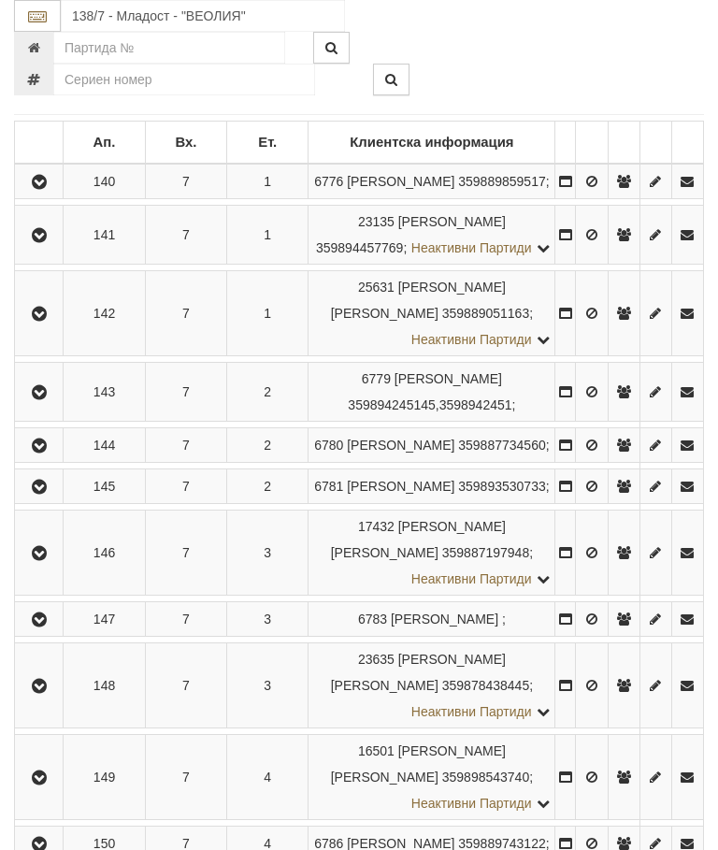
scroll to position [567, 0]
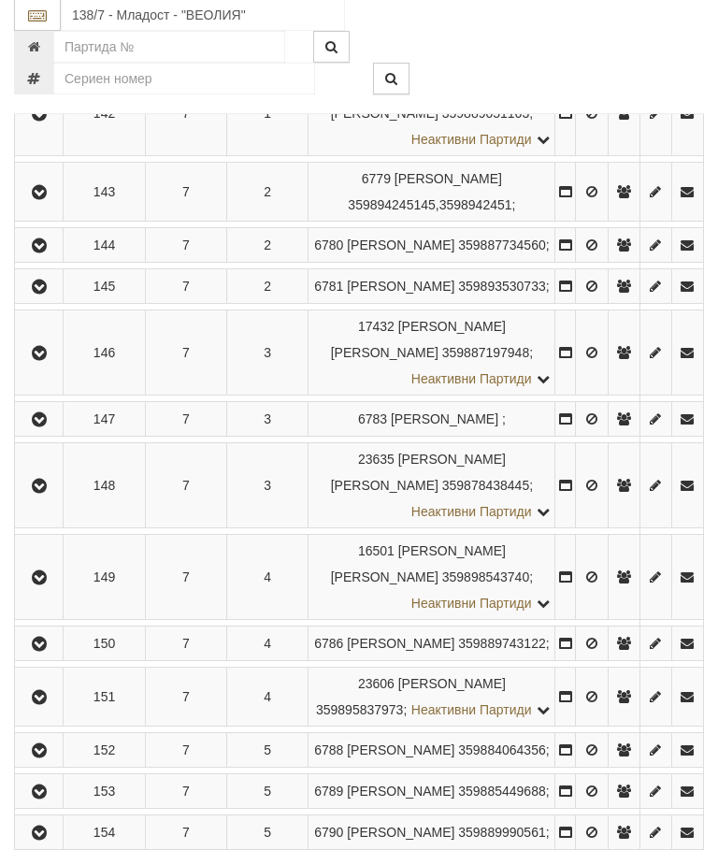
click at [38, 428] on icon "button" at bounding box center [39, 420] width 22 height 13
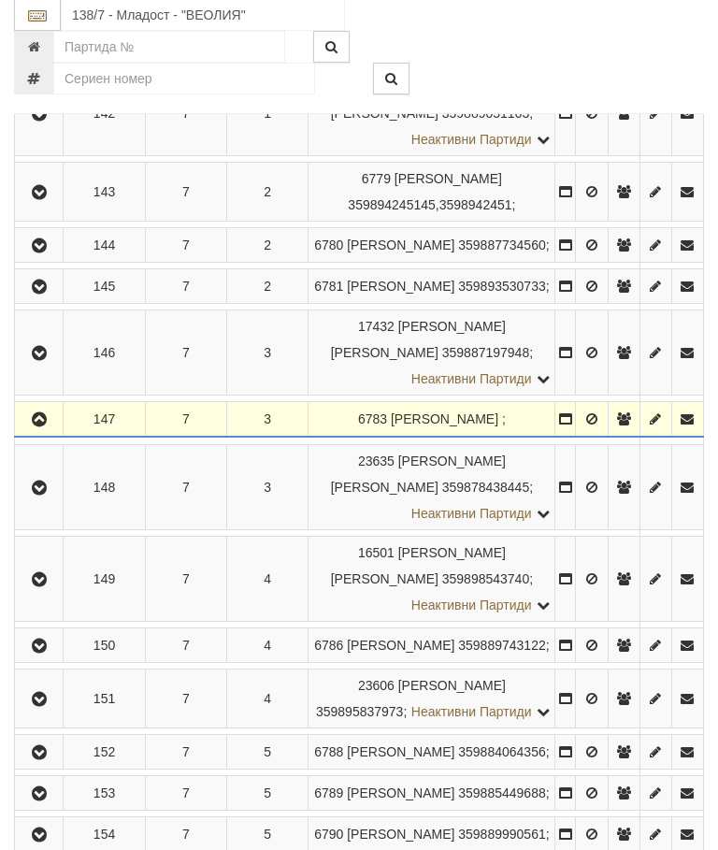
scroll to position [568, 0]
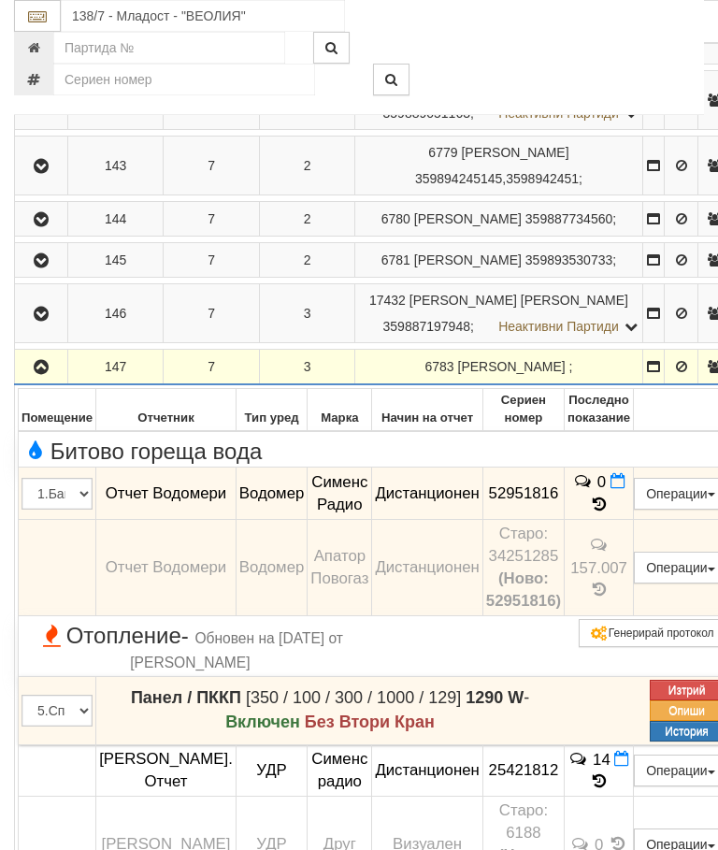
click at [38, 374] on icon "button" at bounding box center [41, 367] width 22 height 13
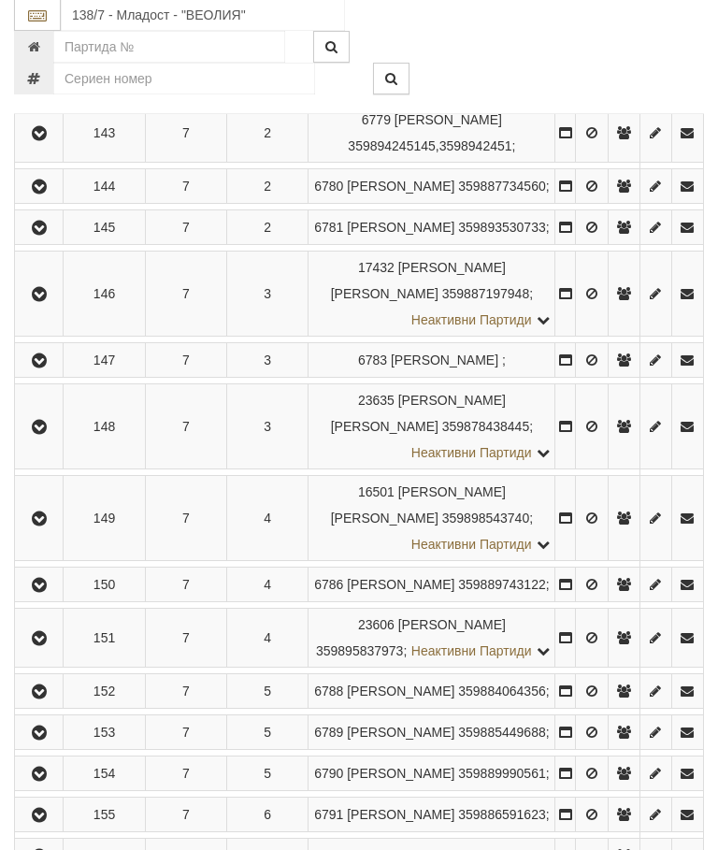
scroll to position [726, 0]
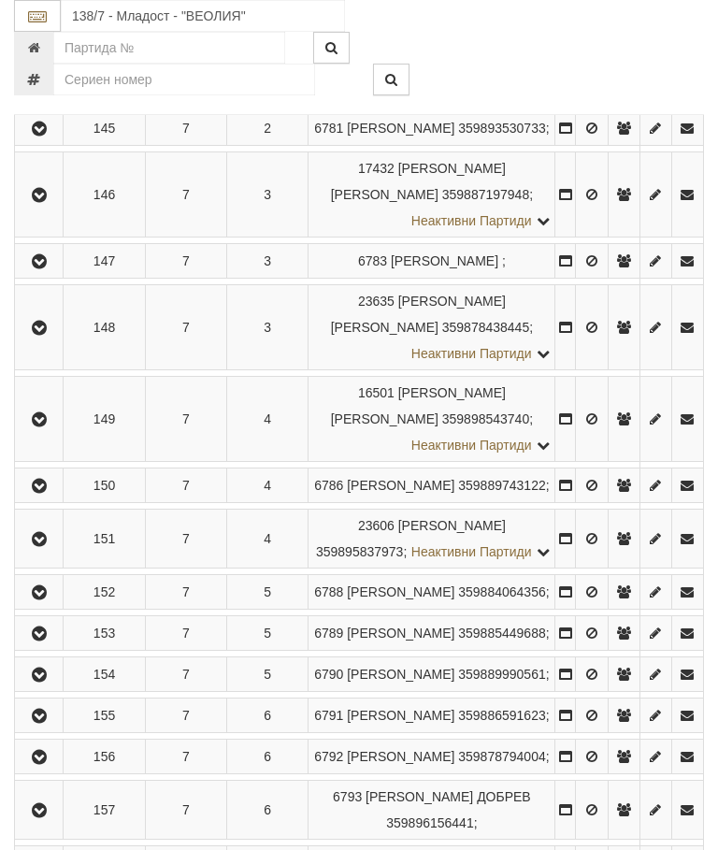
click at [172, 462] on td "7" at bounding box center [185, 419] width 81 height 85
click at [42, 493] on icon "button" at bounding box center [39, 486] width 22 height 13
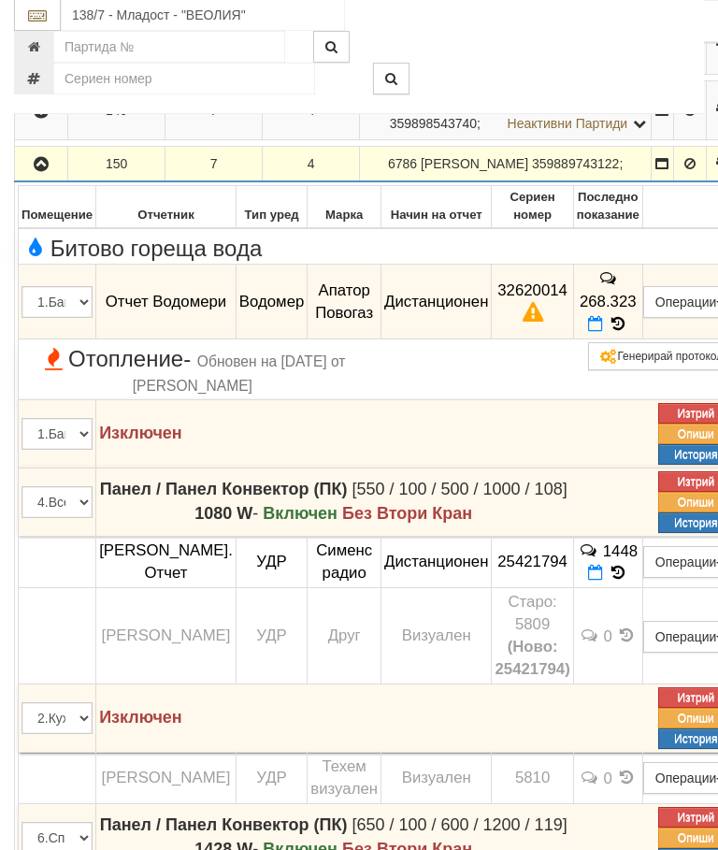
scroll to position [943, 0]
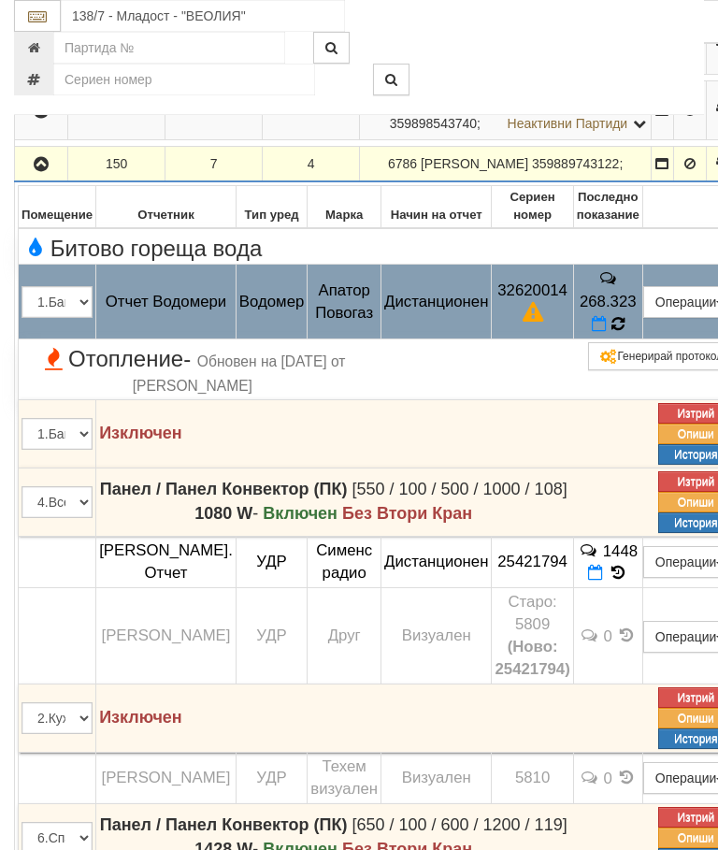
click at [627, 334] on icon at bounding box center [617, 324] width 19 height 20
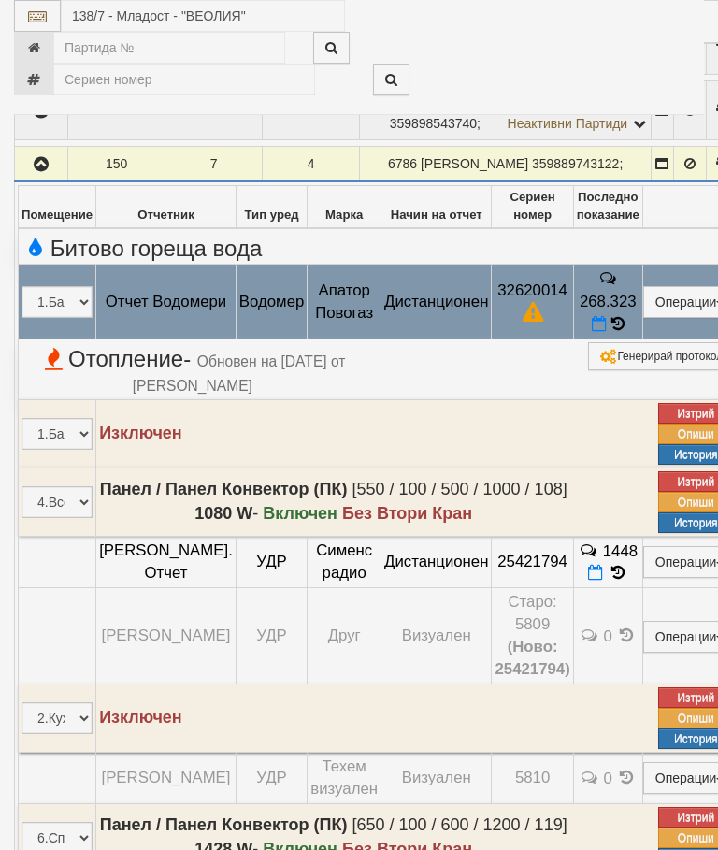
select select "10"
select select "1"
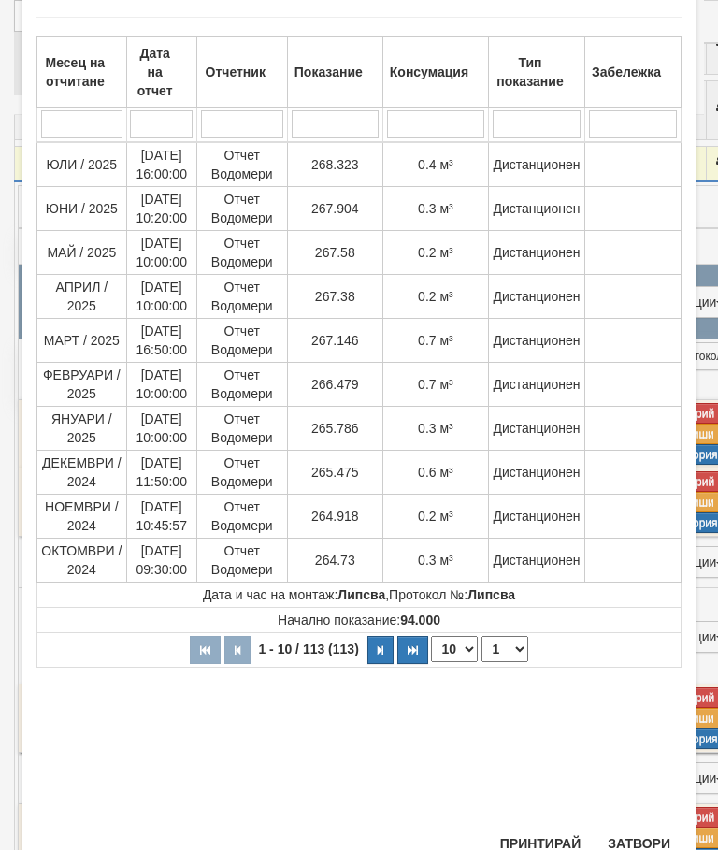
scroll to position [96, 0]
click at [645, 831] on button "Затвори" at bounding box center [639, 845] width 85 height 30
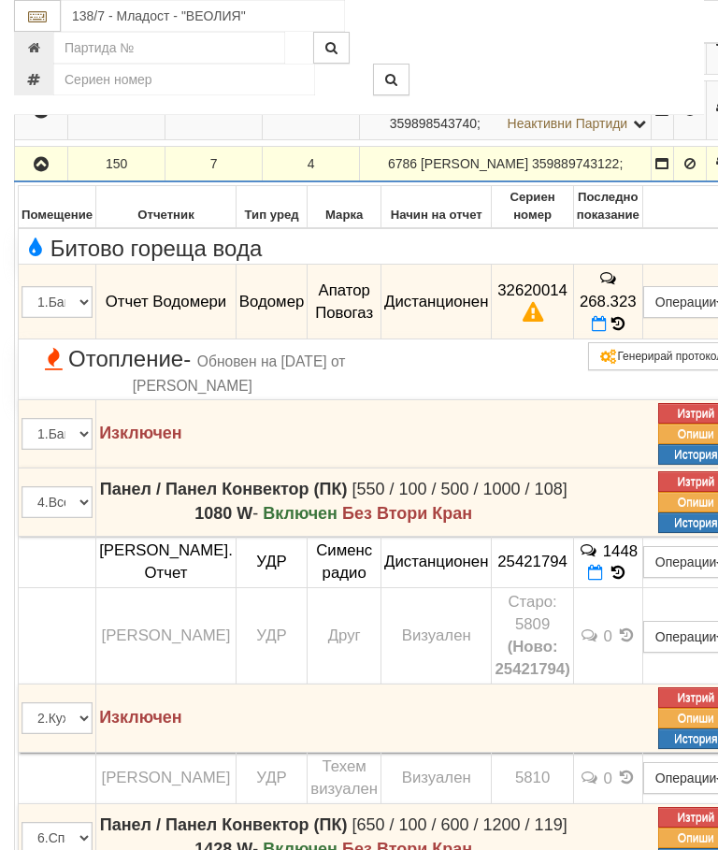
click at [44, 171] on icon "button" at bounding box center [41, 164] width 22 height 13
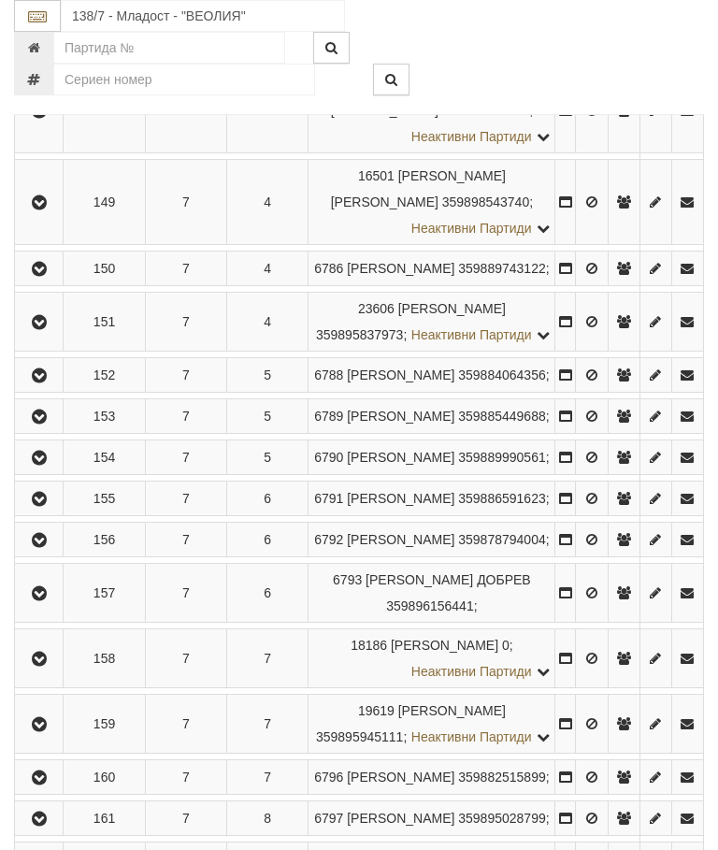
click at [36, 383] on icon "button" at bounding box center [39, 376] width 22 height 13
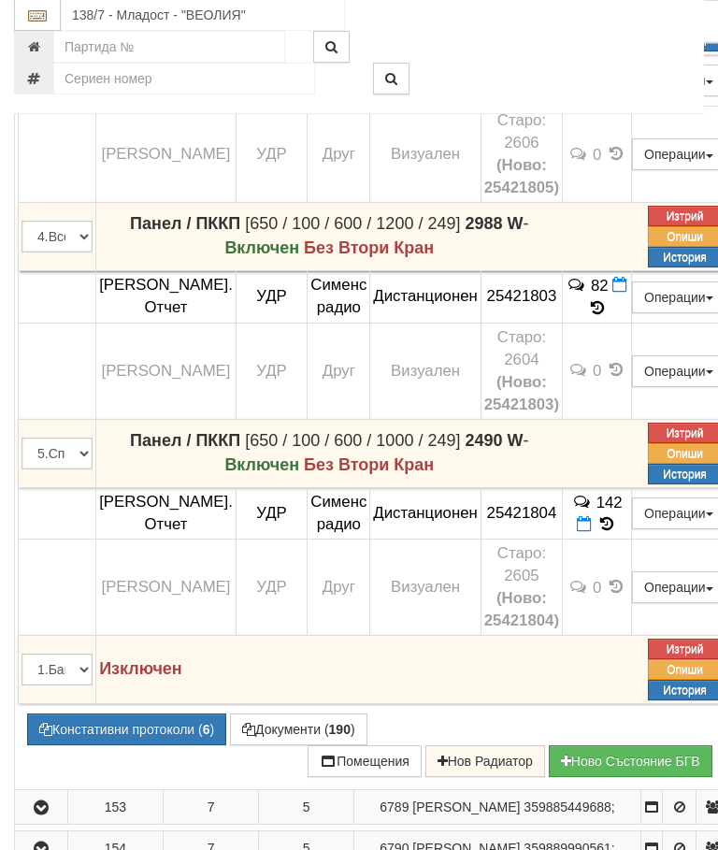
scroll to position [1560, 0]
click at [128, 746] on button "Констативни протоколи ( 6 )" at bounding box center [126, 730] width 199 height 32
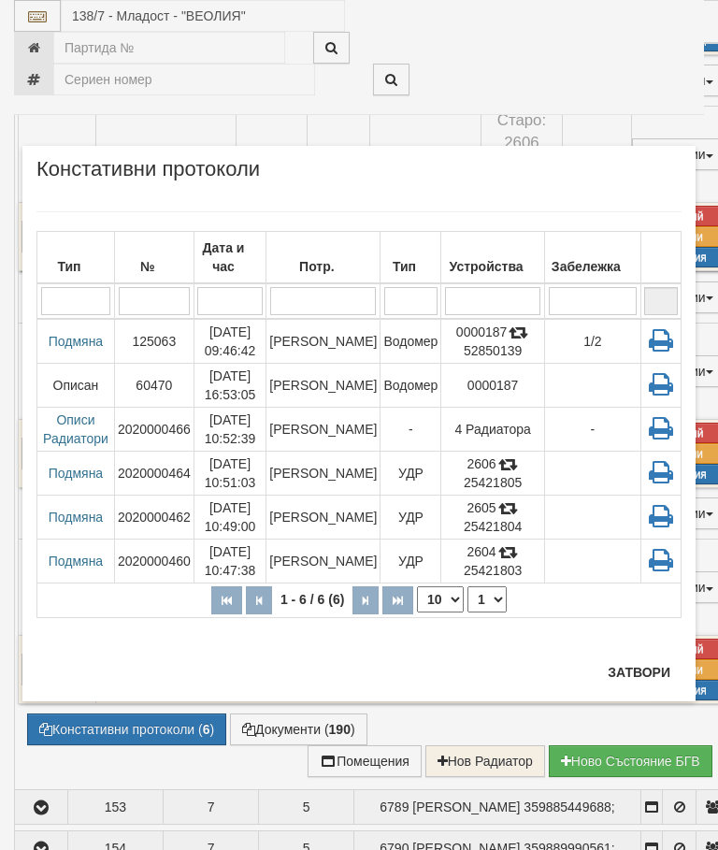
click at [643, 670] on button "Затвори" at bounding box center [639, 673] width 85 height 30
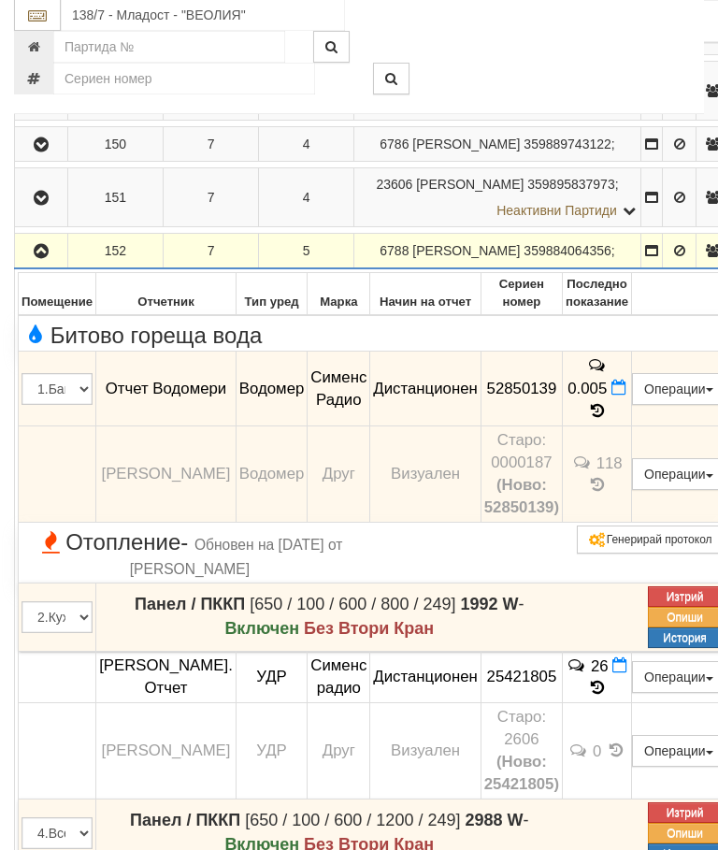
scroll to position [951, 0]
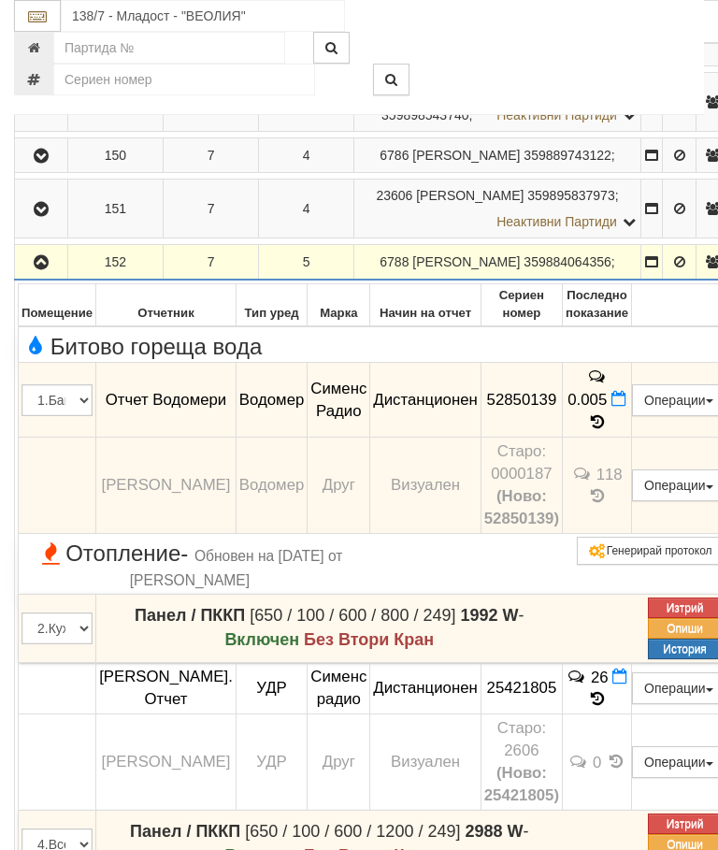
click at [39, 269] on icon "button" at bounding box center [41, 262] width 22 height 13
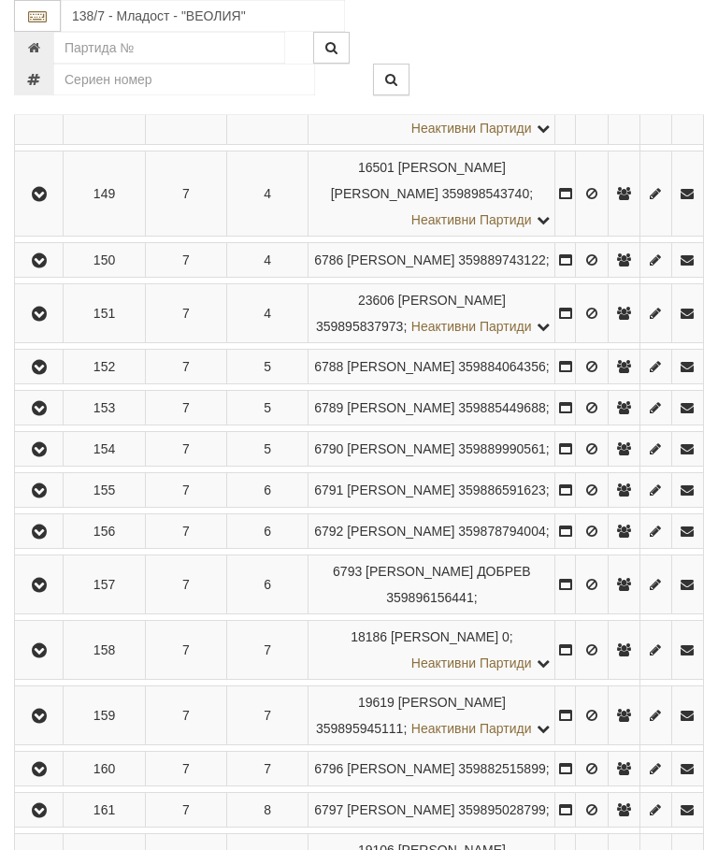
click at [41, 463] on button "button" at bounding box center [39, 449] width 42 height 28
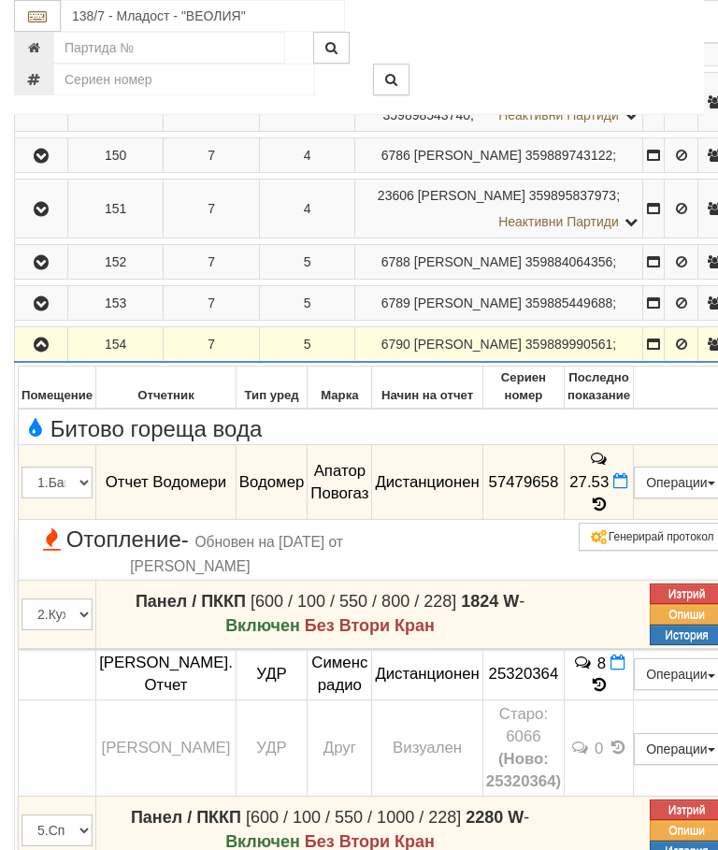
click at [610, 513] on icon at bounding box center [599, 505] width 21 height 16
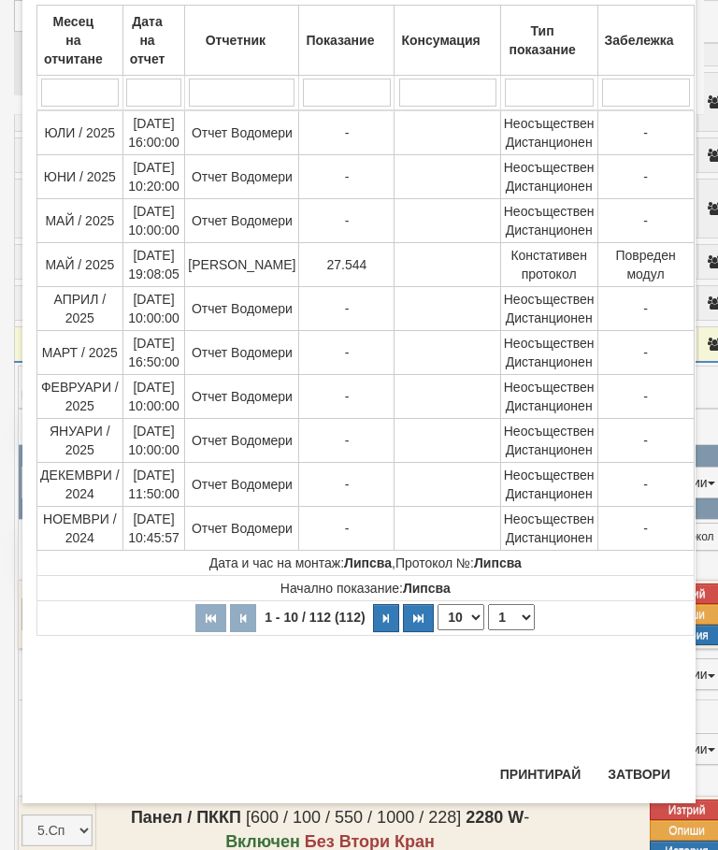
scroll to position [878, 0]
click at [510, 606] on select "1 2 3 4 5 6 7 8 9 10 11 12" at bounding box center [511, 617] width 47 height 26
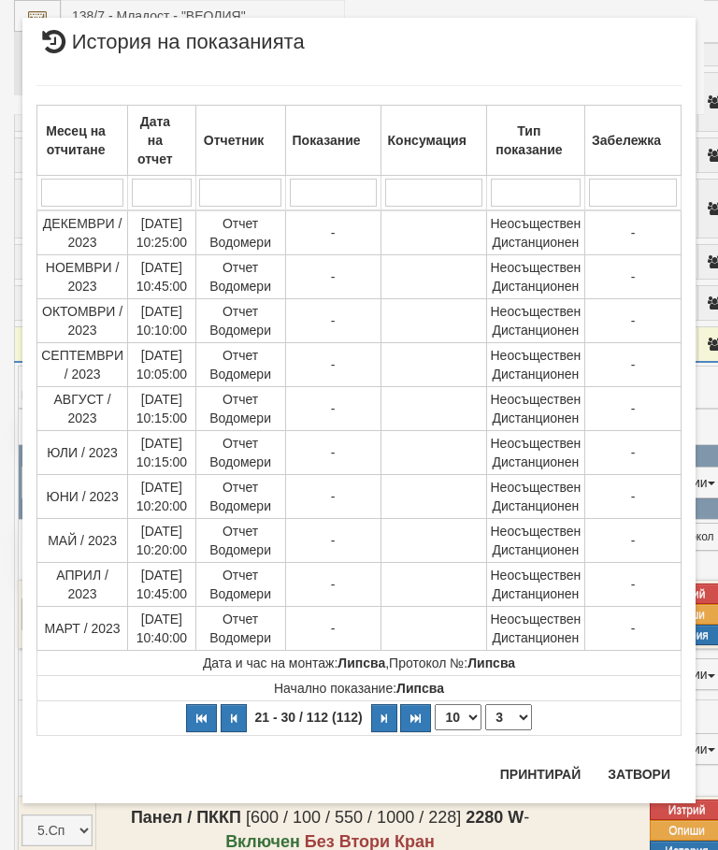
scroll to position [0, 0]
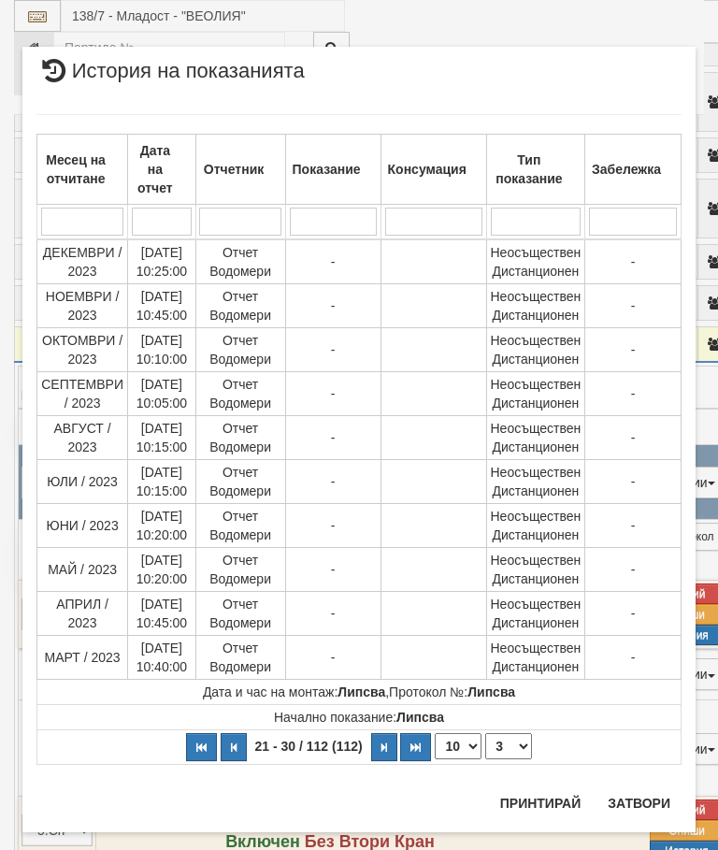
click at [515, 748] on select "1 2 3 4 5 6 7 8 9 10 11 12" at bounding box center [509, 746] width 47 height 26
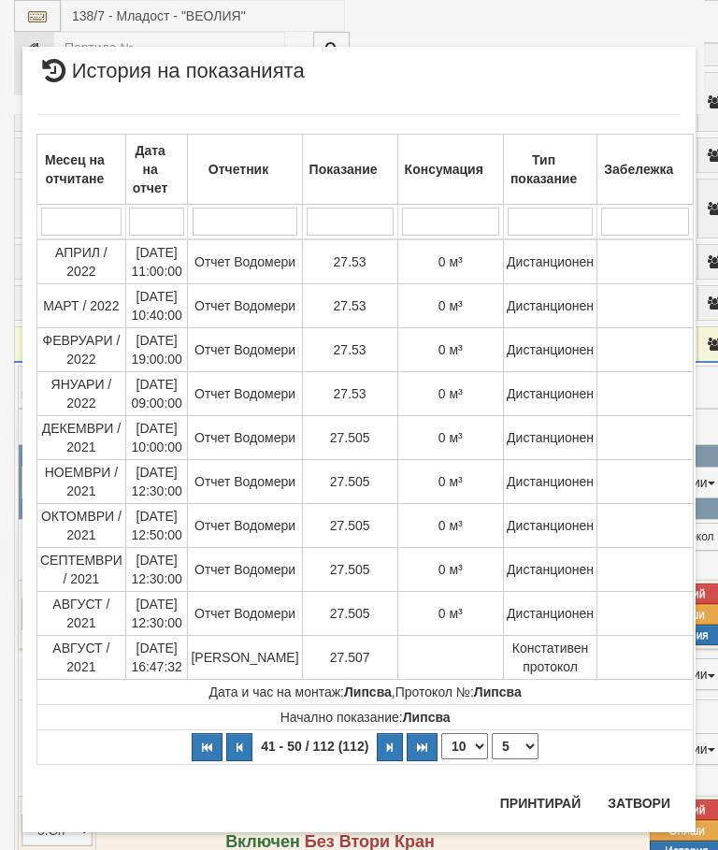
select select "5"
click at [645, 780] on div "Месец на отчитане Дата на отчет Отчетник Показание Консумация Тип показание Заб…" at bounding box center [359, 439] width 646 height 689
click at [651, 790] on button "Затвори" at bounding box center [639, 804] width 85 height 30
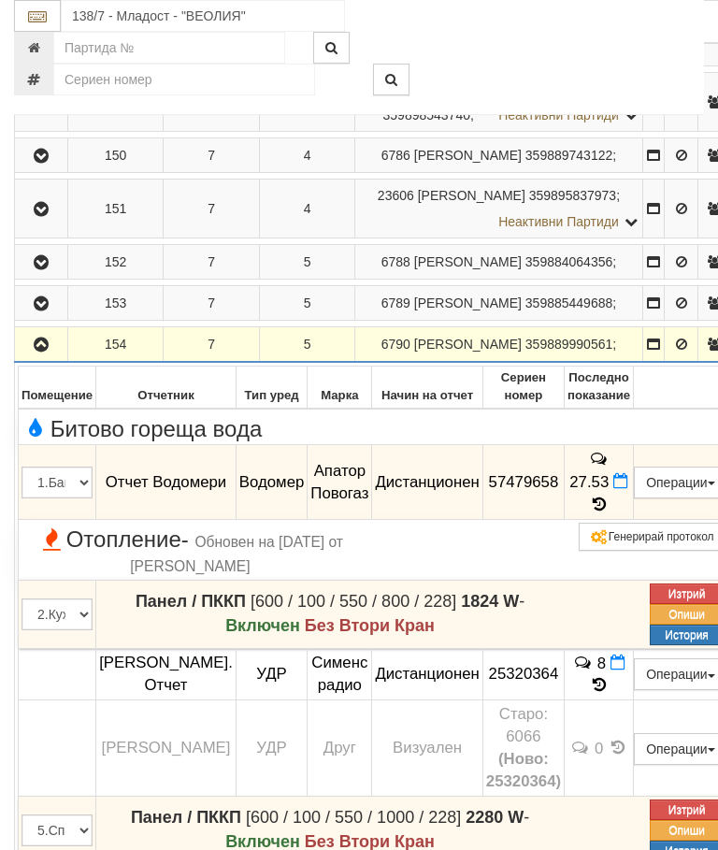
click at [42, 363] on td at bounding box center [41, 345] width 53 height 36
click at [40, 352] on icon "button" at bounding box center [41, 345] width 22 height 13
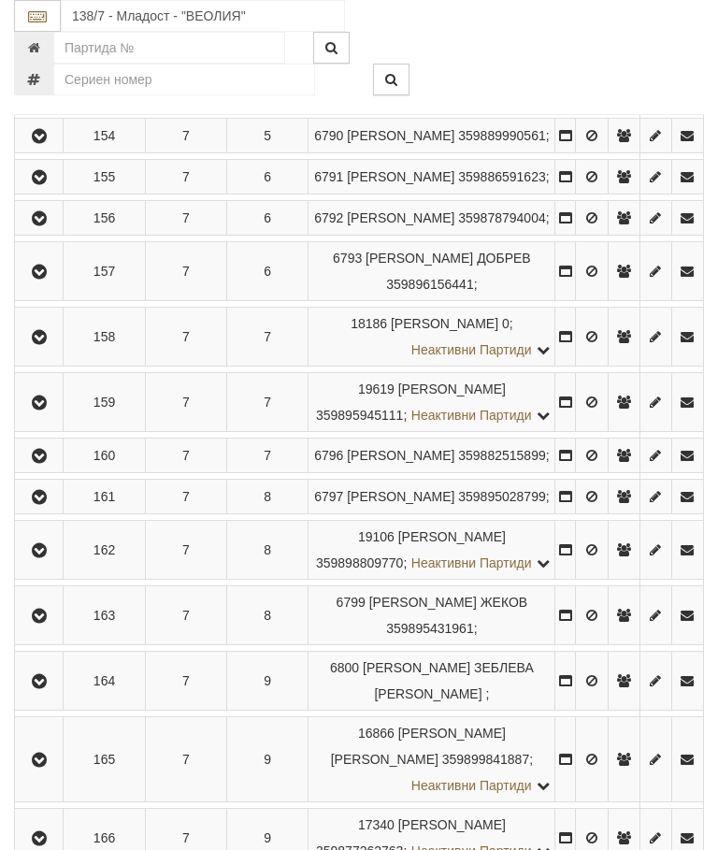
scroll to position [1369, 0]
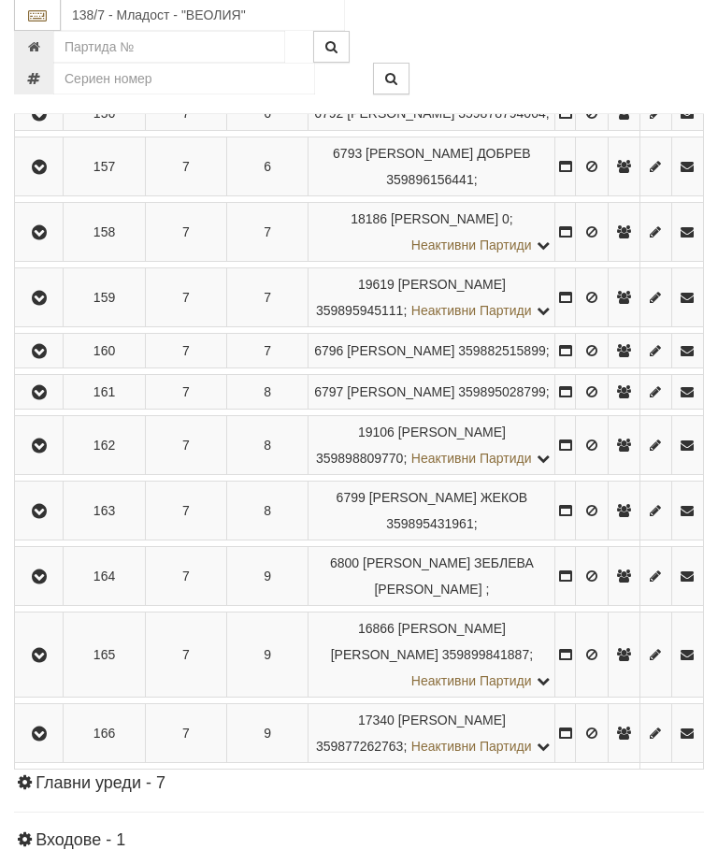
click at [48, 366] on button "button" at bounding box center [39, 352] width 42 height 28
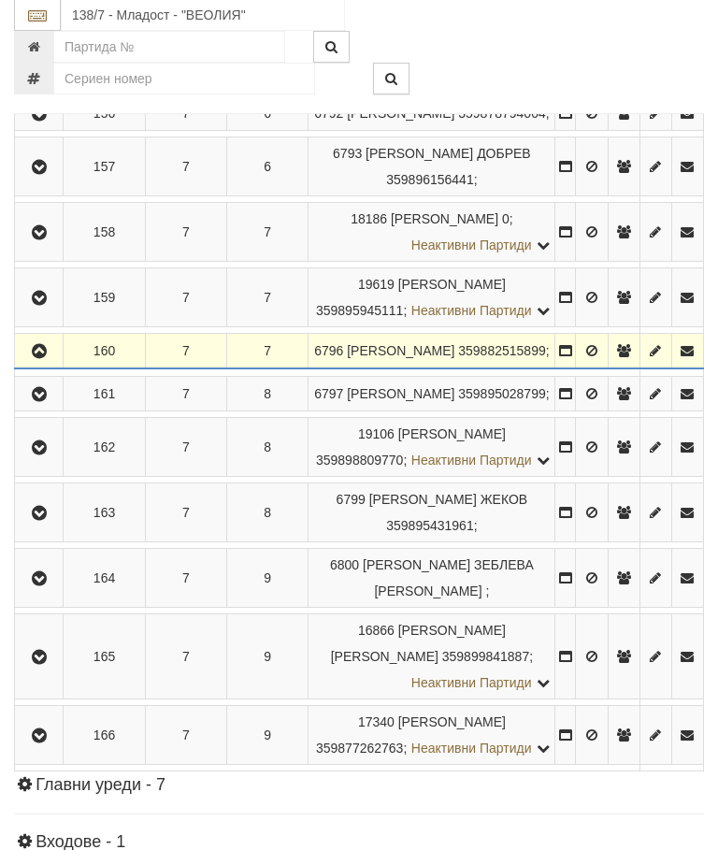
scroll to position [1370, 0]
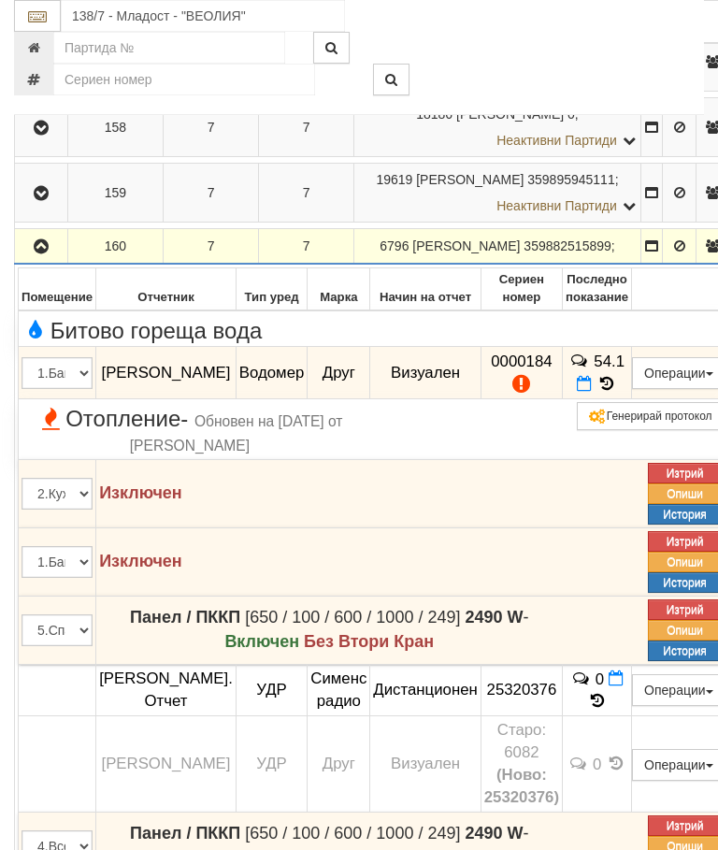
click at [617, 392] on icon at bounding box center [607, 384] width 21 height 16
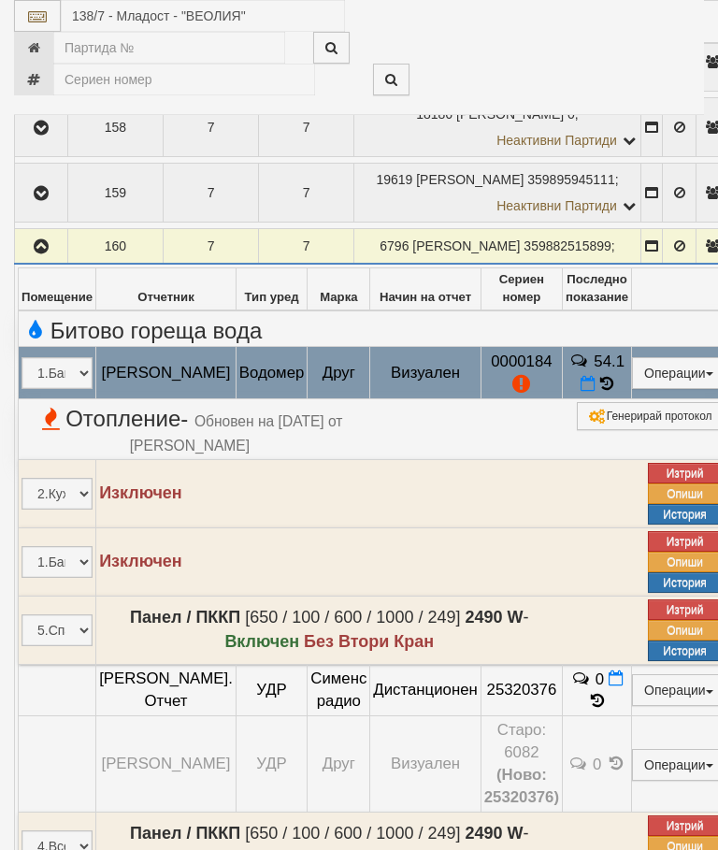
select select "10"
select select "1"
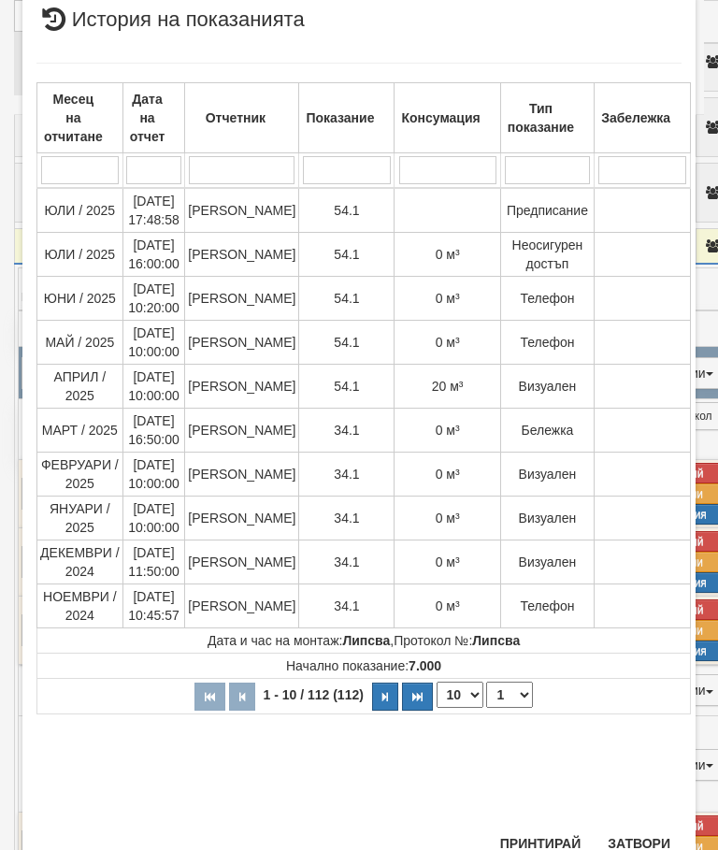
scroll to position [969, 0]
click at [645, 806] on div "Месец на отчитане Дата на отчет Отчетник Показание Консумация Тип показание Заб…" at bounding box center [359, 435] width 646 height 780
click at [634, 833] on button "Затвори" at bounding box center [639, 845] width 85 height 30
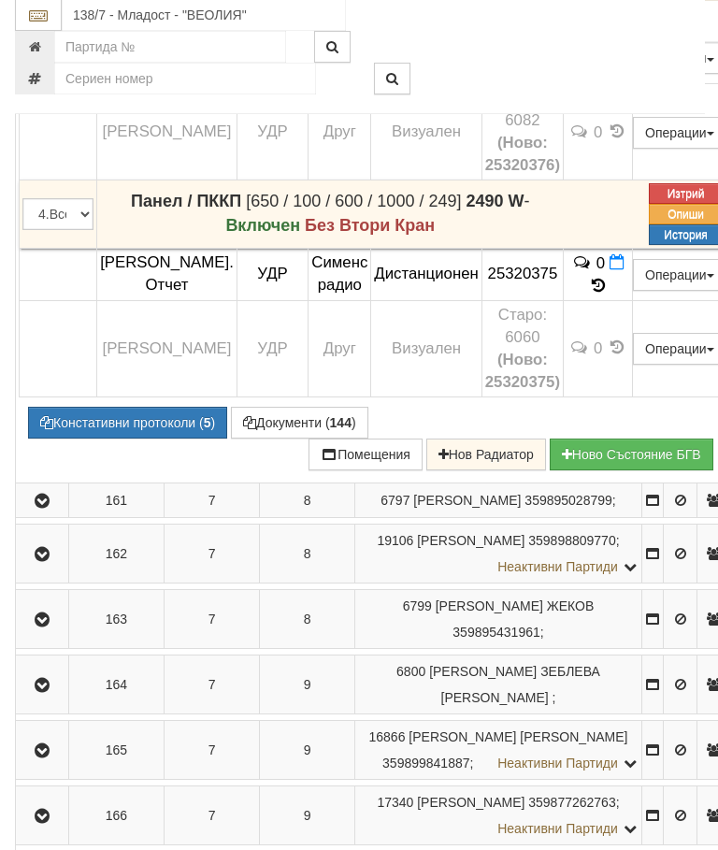
scroll to position [2002, 0]
click at [123, 439] on button "Констативни протоколи ( 5 )" at bounding box center [126, 423] width 199 height 32
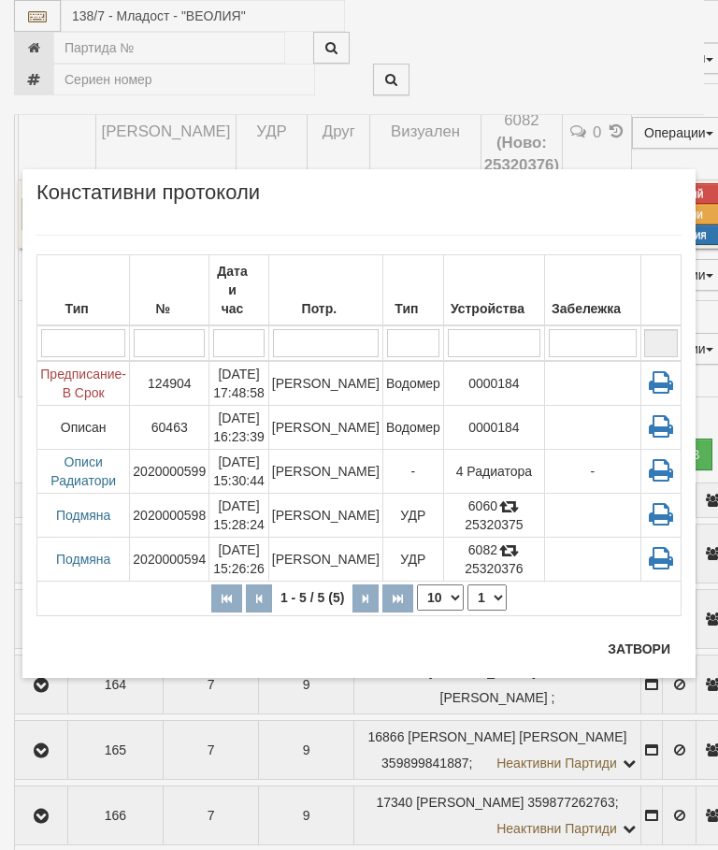
click at [652, 636] on button "Затвори" at bounding box center [639, 649] width 85 height 30
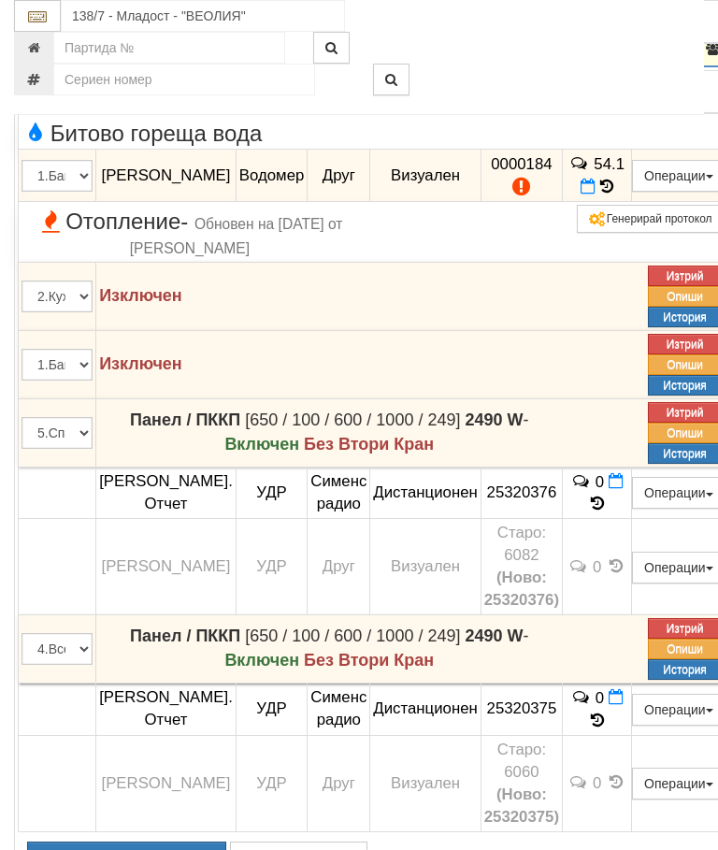
scroll to position [1566, 0]
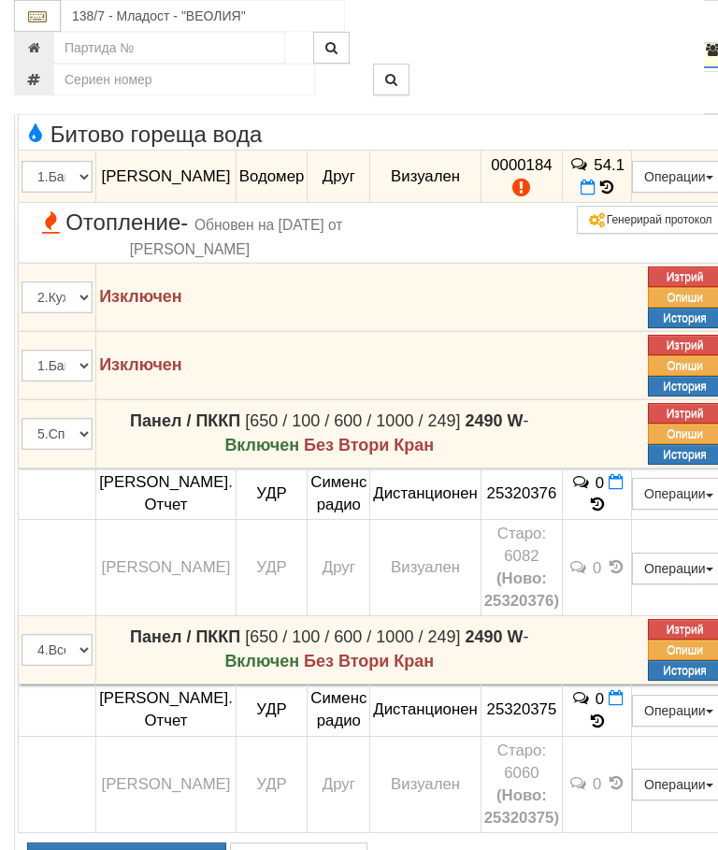
click at [40, 57] on icon "button" at bounding box center [41, 50] width 22 height 13
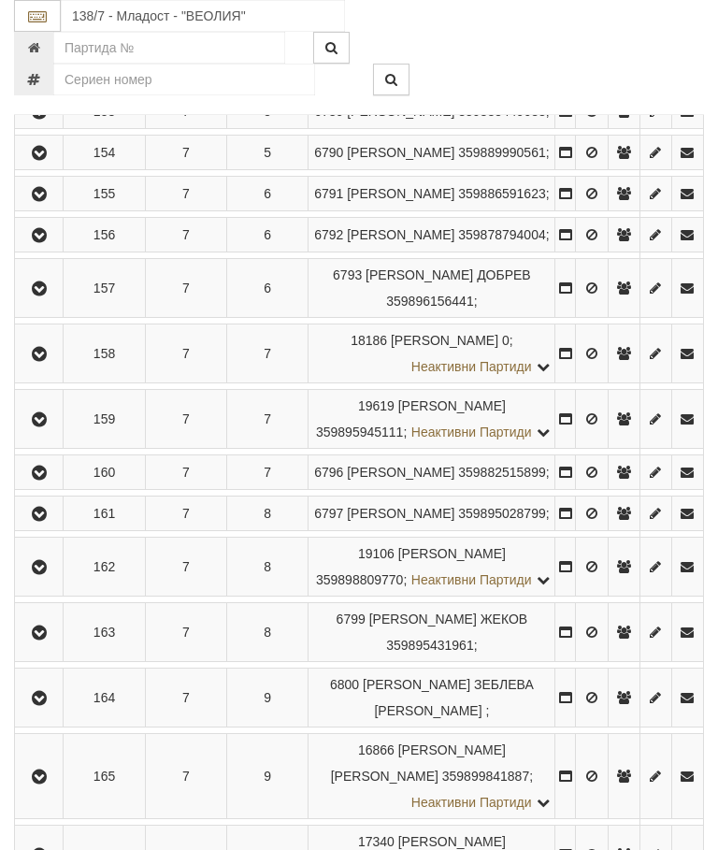
scroll to position [1201, 0]
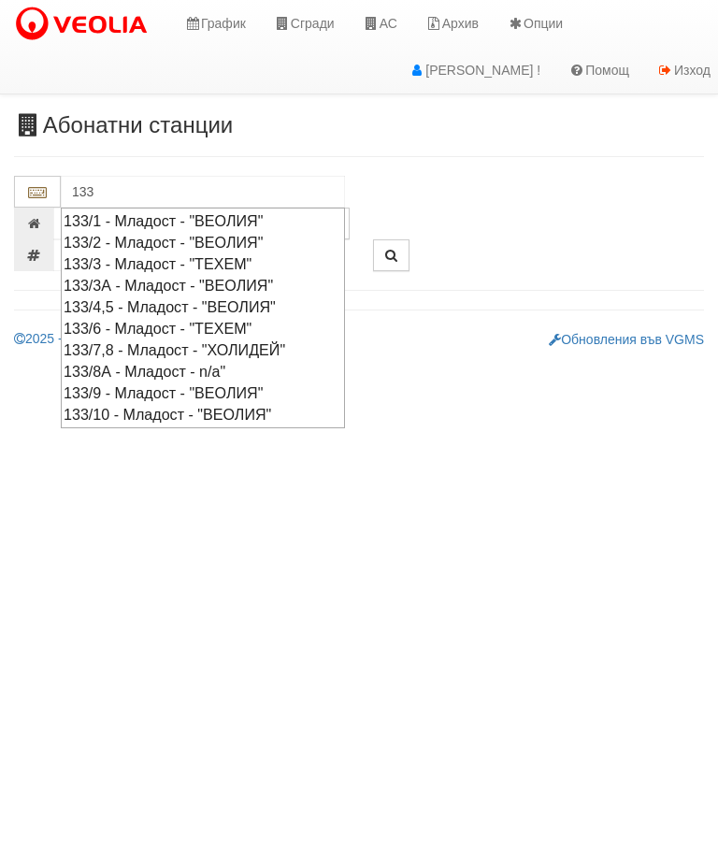
click at [283, 303] on div "133/4,5 - Младост - "ВЕОЛИЯ"" at bounding box center [203, 308] width 279 height 22
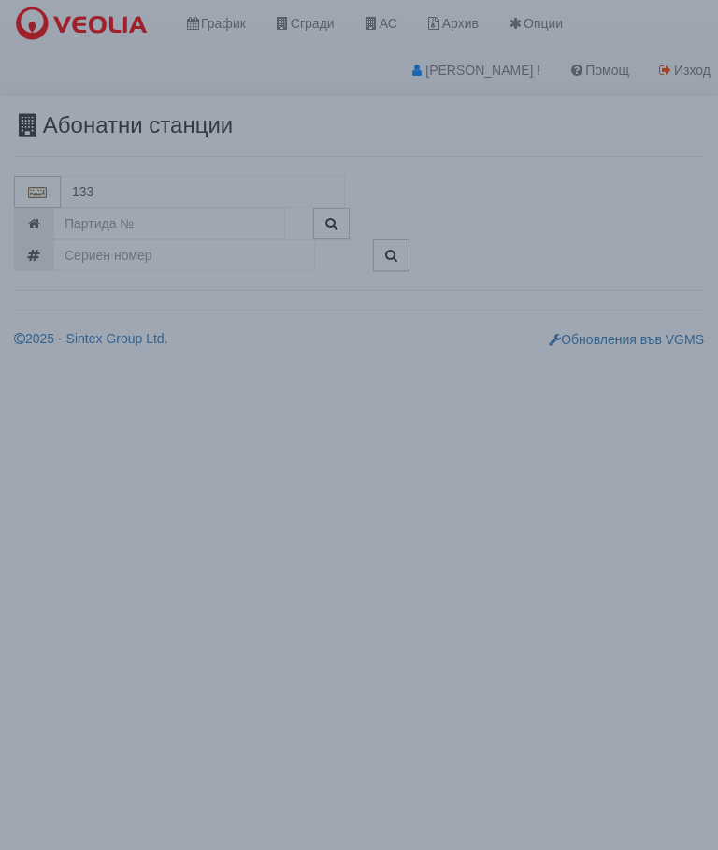
type input "133/4,5 - Младост - "ВЕОЛИЯ""
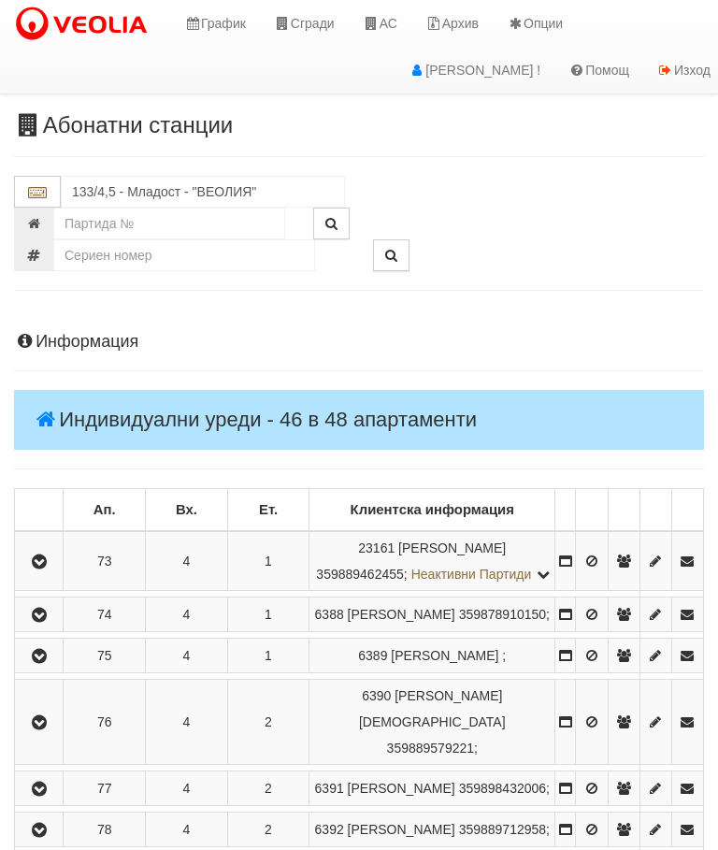
click at [36, 566] on icon "button" at bounding box center [39, 562] width 22 height 13
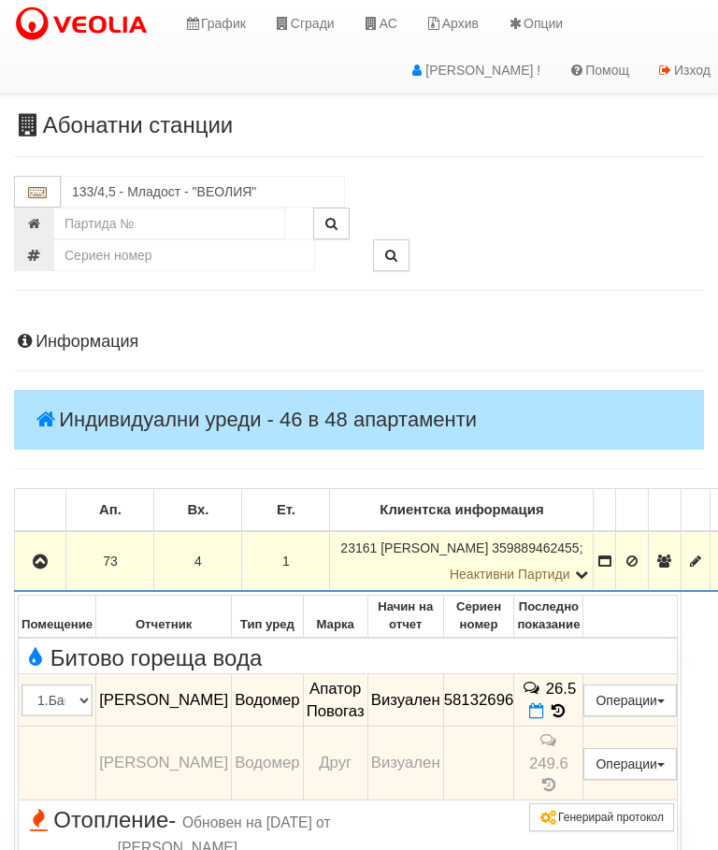
click at [20, 574] on button "button" at bounding box center [40, 561] width 45 height 28
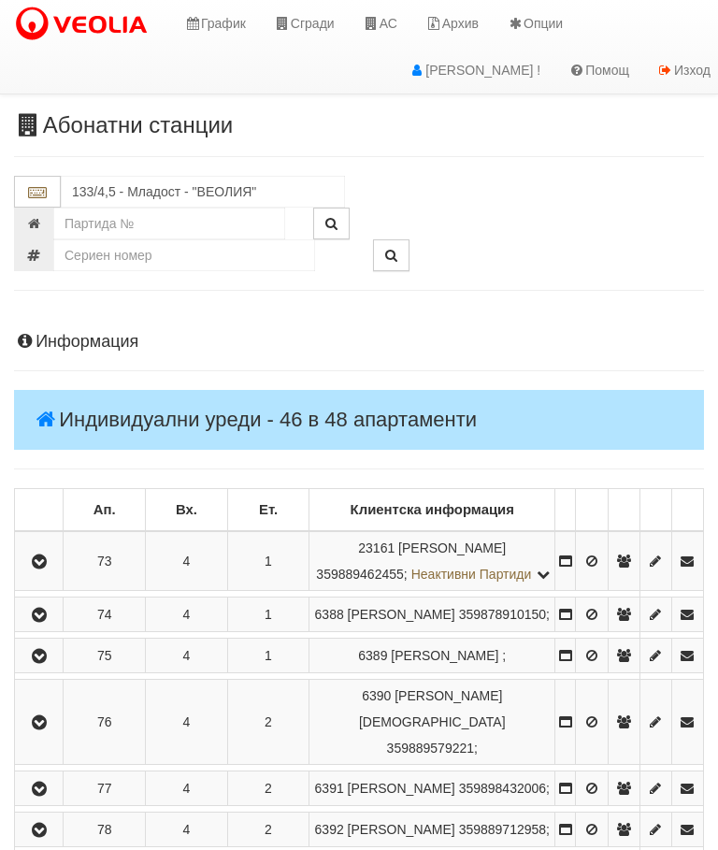
click at [55, 629] on button "button" at bounding box center [39, 615] width 42 height 28
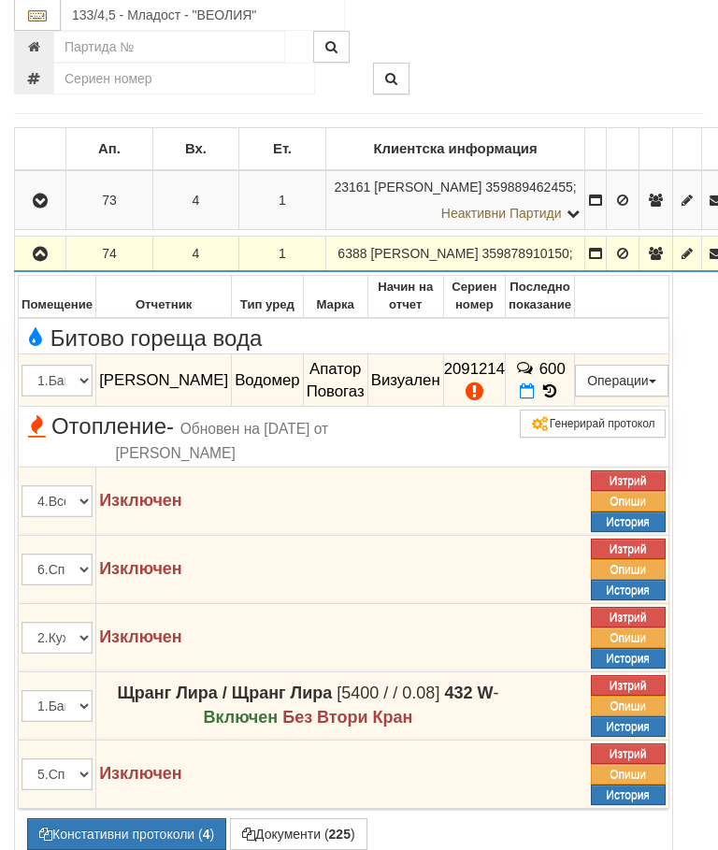
scroll to position [360, 0]
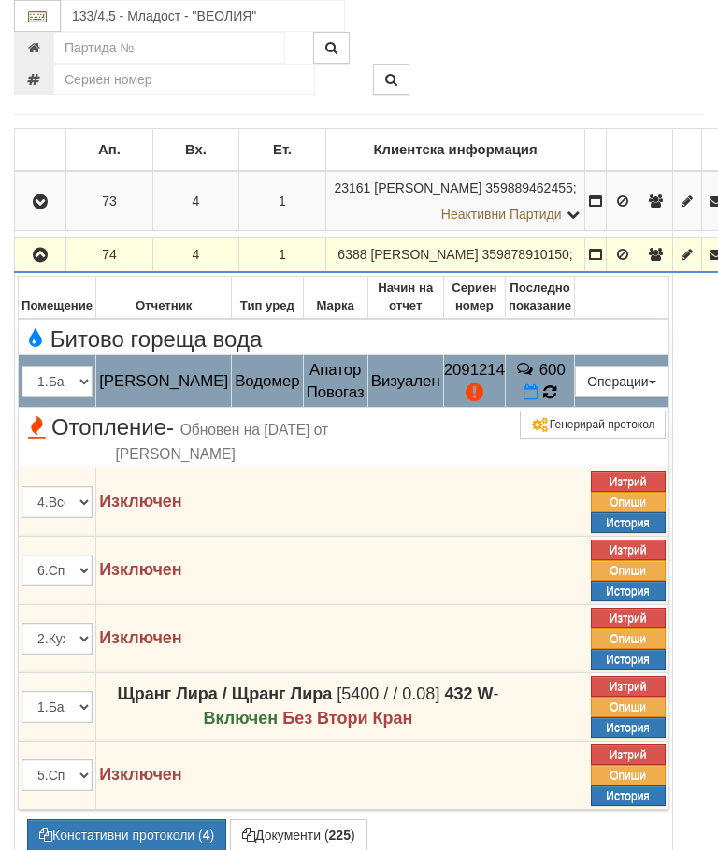
click at [570, 408] on td "600" at bounding box center [540, 382] width 69 height 52
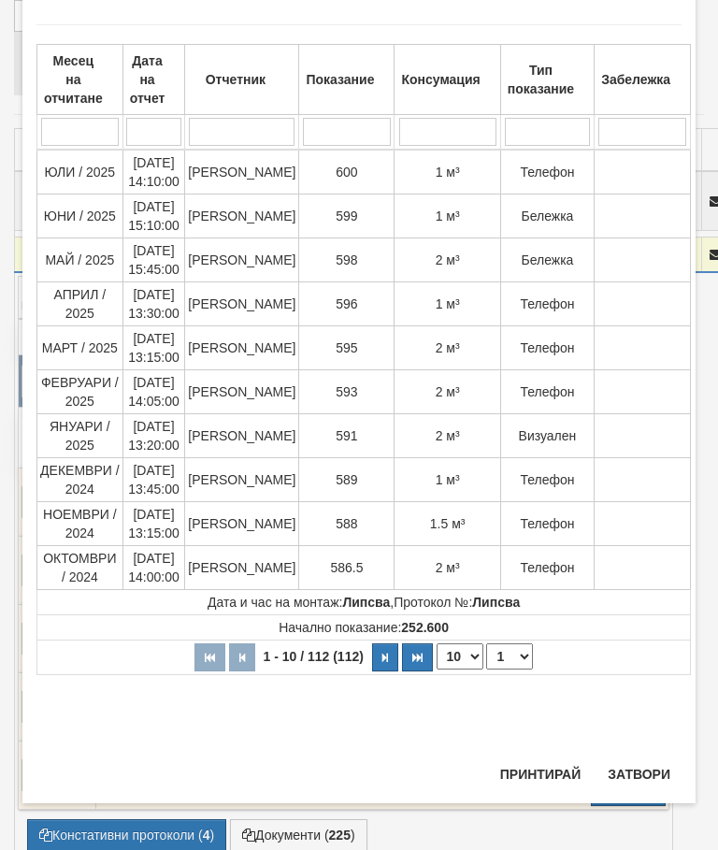
scroll to position [90, 0]
click at [635, 780] on button "Затвори" at bounding box center [639, 775] width 85 height 30
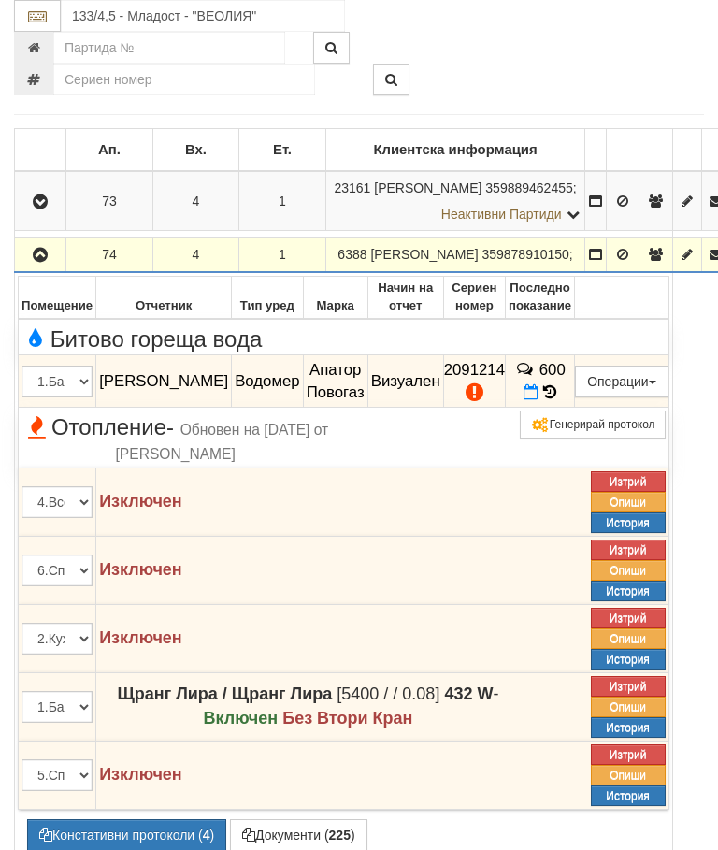
click at [45, 268] on button "button" at bounding box center [40, 254] width 45 height 28
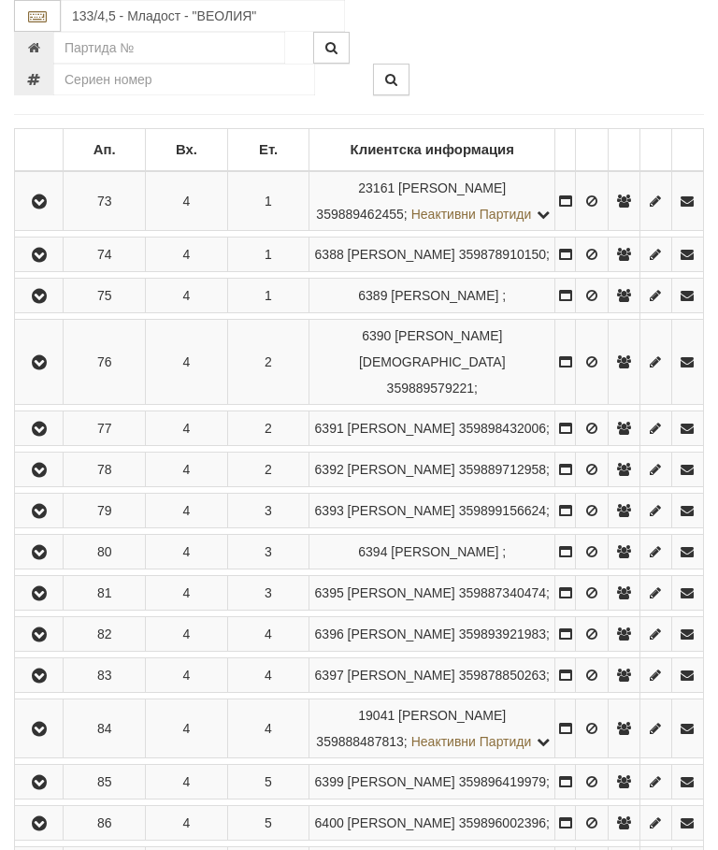
click at [45, 310] on button "button" at bounding box center [39, 296] width 42 height 28
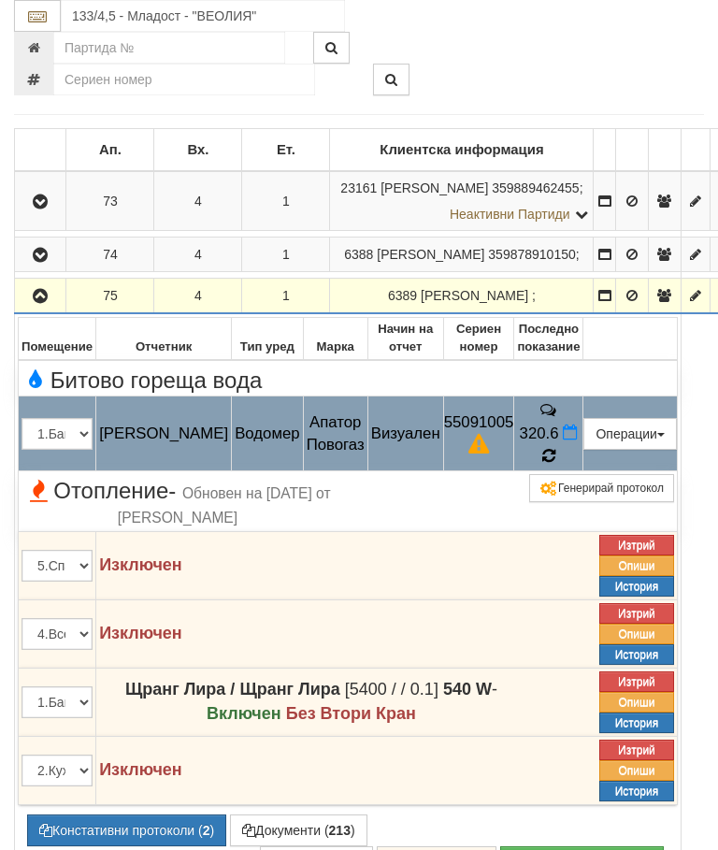
click at [556, 464] on icon at bounding box center [549, 456] width 13 height 16
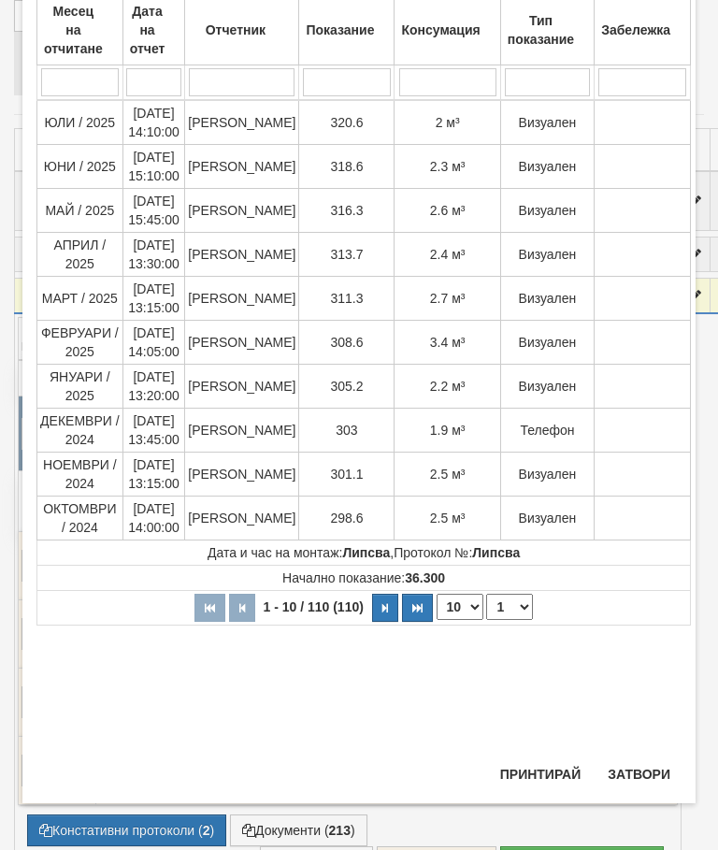
click at [636, 773] on button "Затвори" at bounding box center [639, 775] width 85 height 30
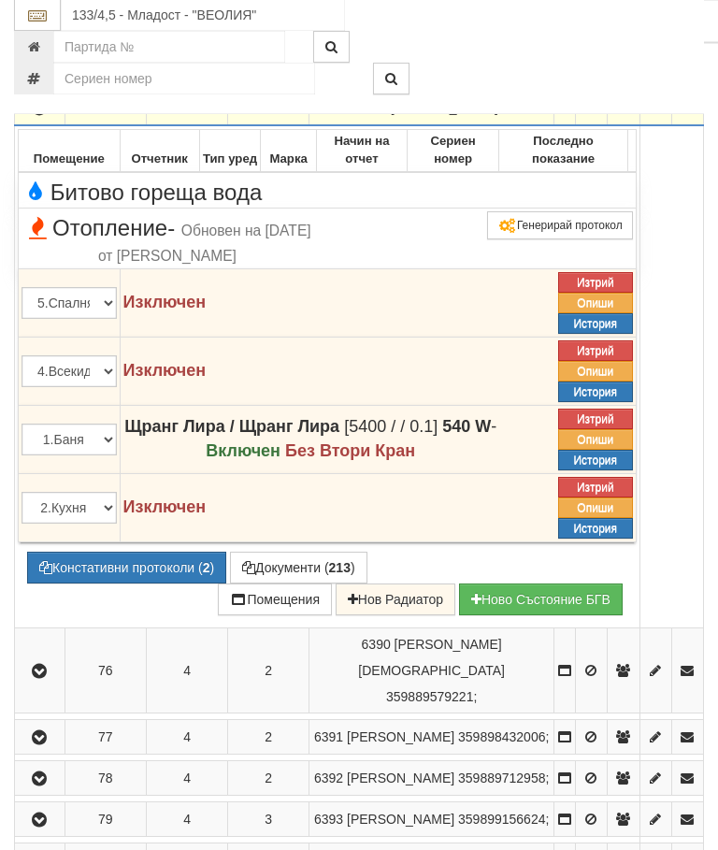
scroll to position [548, 0]
click at [114, 628] on td "Записите се зареждат... Помещение Отчетник Тип уред Марка Начин на отчет Сериен…" at bounding box center [328, 376] width 626 height 502
click at [137, 584] on button "Констативни протоколи ( 2 )" at bounding box center [126, 568] width 199 height 32
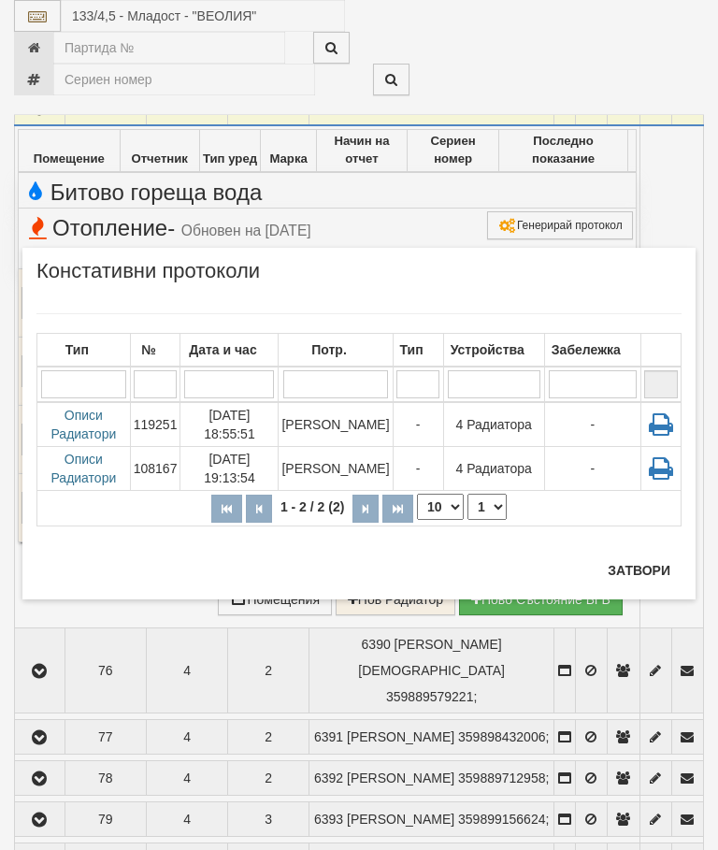
click at [639, 562] on button "Затвори" at bounding box center [639, 571] width 85 height 30
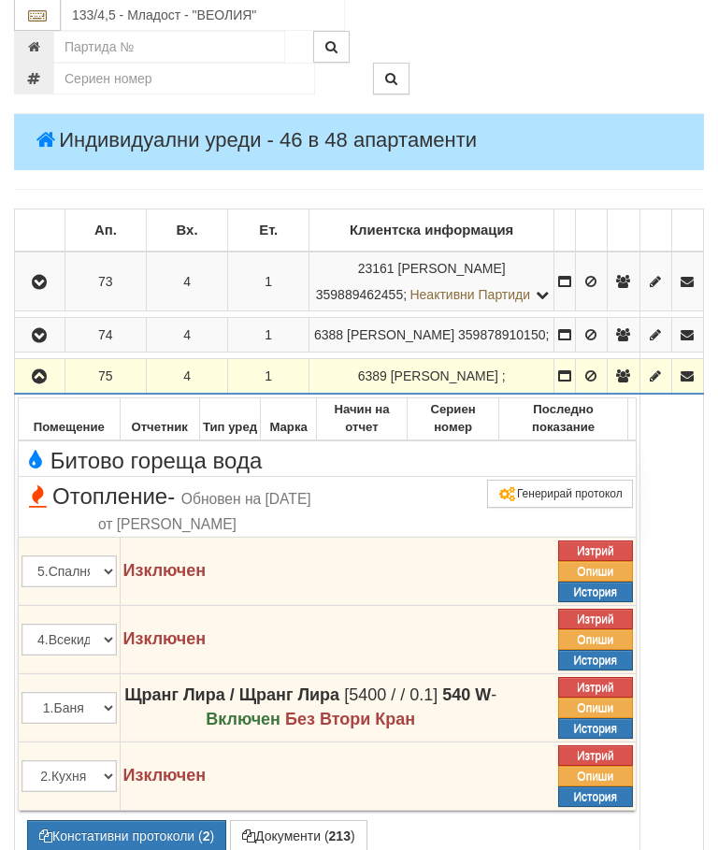
click at [43, 391] on button "button" at bounding box center [40, 377] width 44 height 28
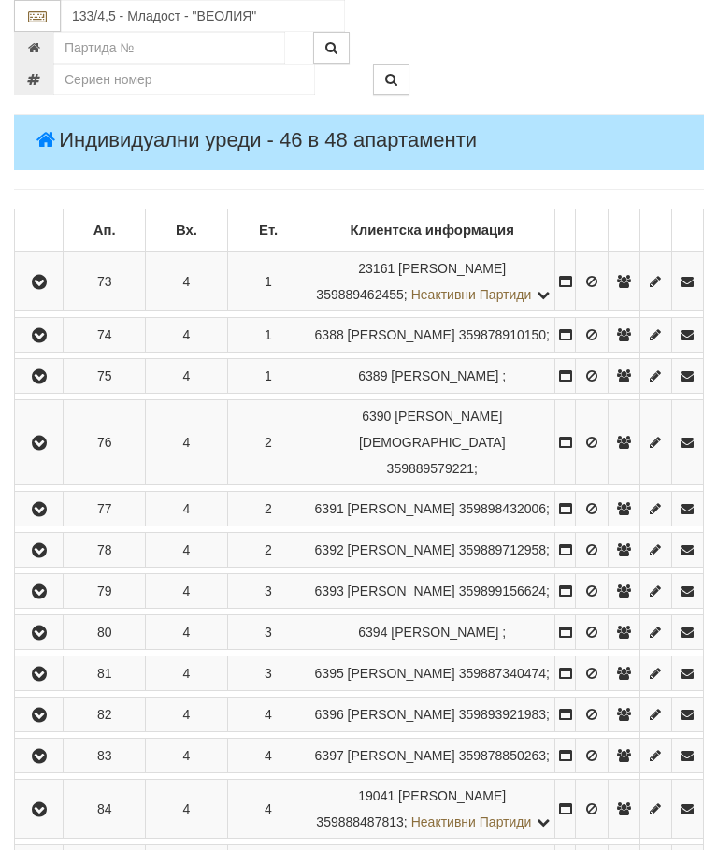
click at [51, 390] on button "button" at bounding box center [39, 376] width 42 height 28
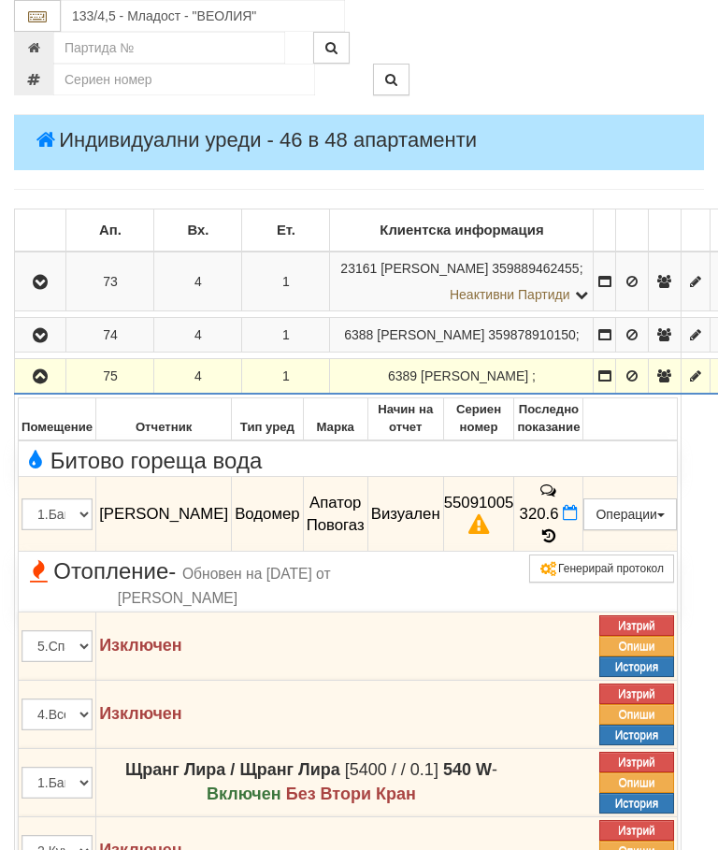
click at [35, 384] on icon "button" at bounding box center [40, 376] width 22 height 13
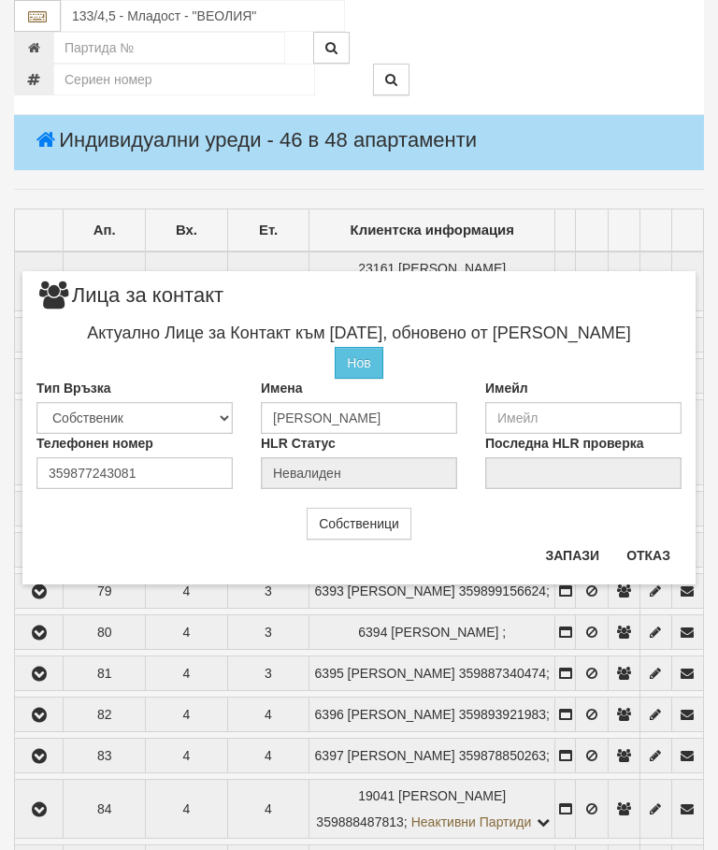
click at [657, 552] on button "Отказ" at bounding box center [649, 556] width 66 height 30
click at [670, 551] on button "Отказ" at bounding box center [649, 556] width 66 height 30
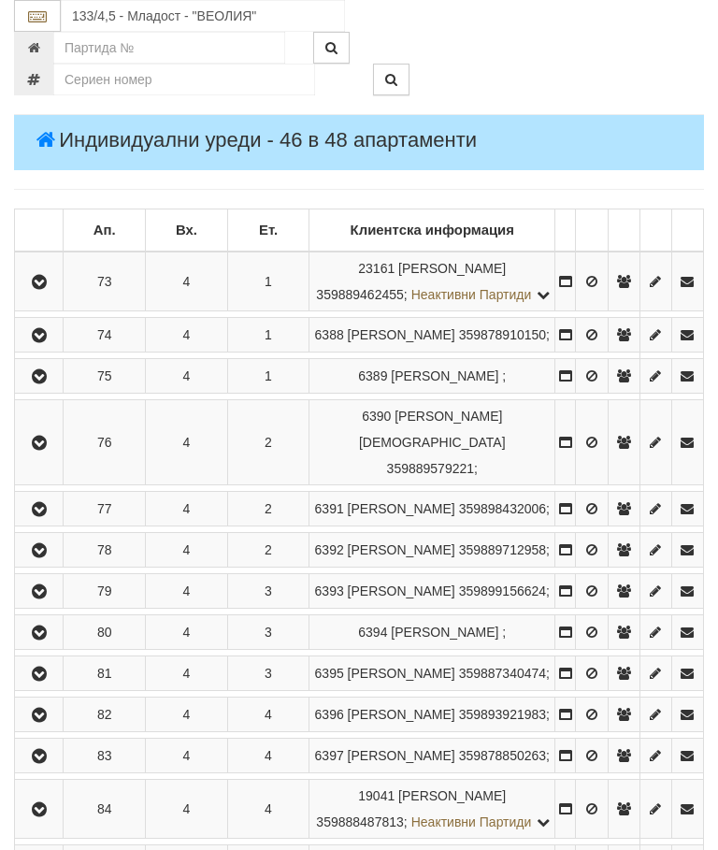
click at [29, 564] on button "button" at bounding box center [39, 550] width 42 height 28
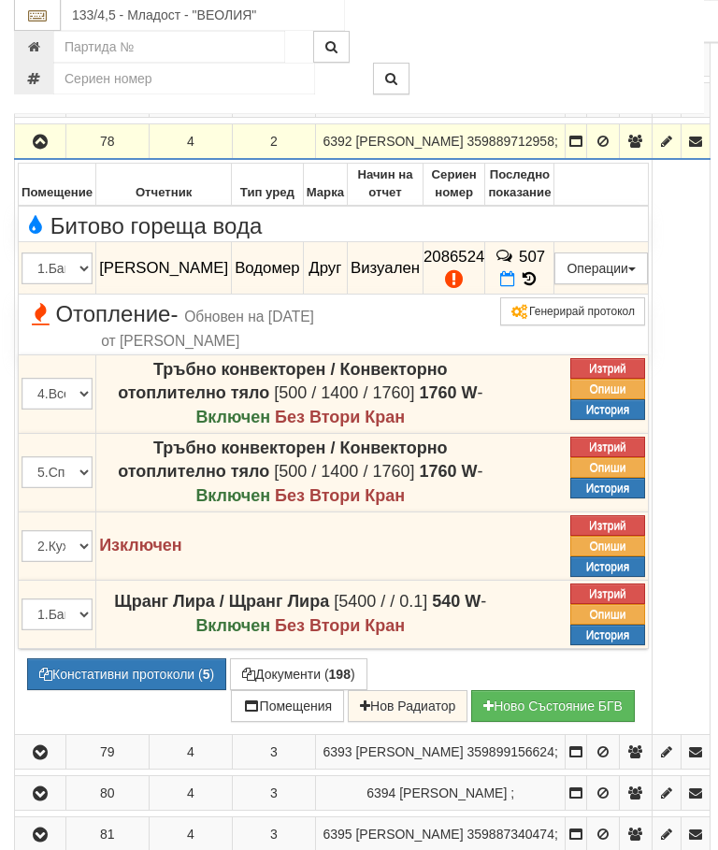
scroll to position [665, 0]
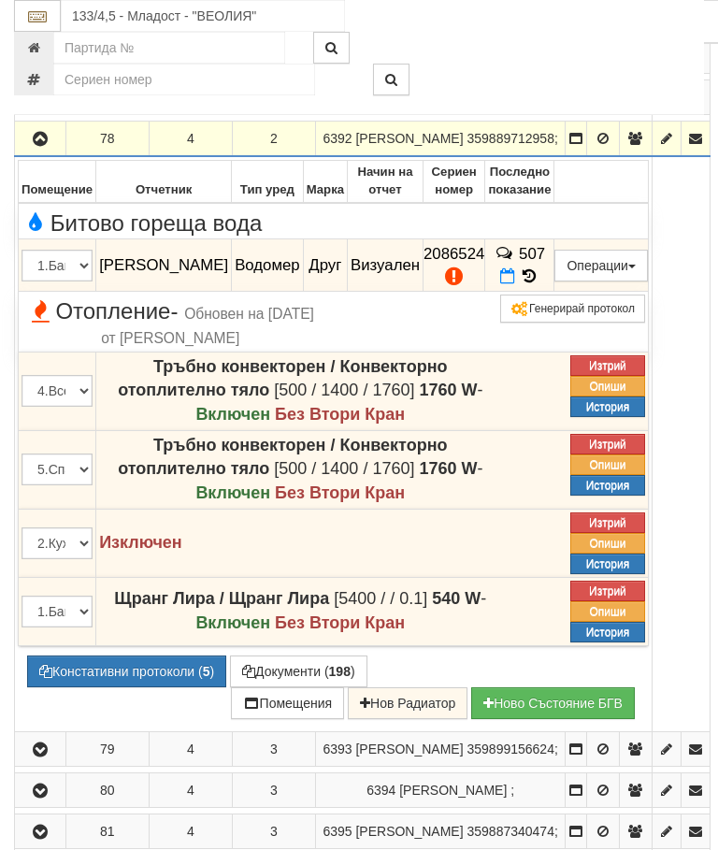
click at [0, 0] on button "Редакция / Протокол" at bounding box center [0, 0] width 0 height 0
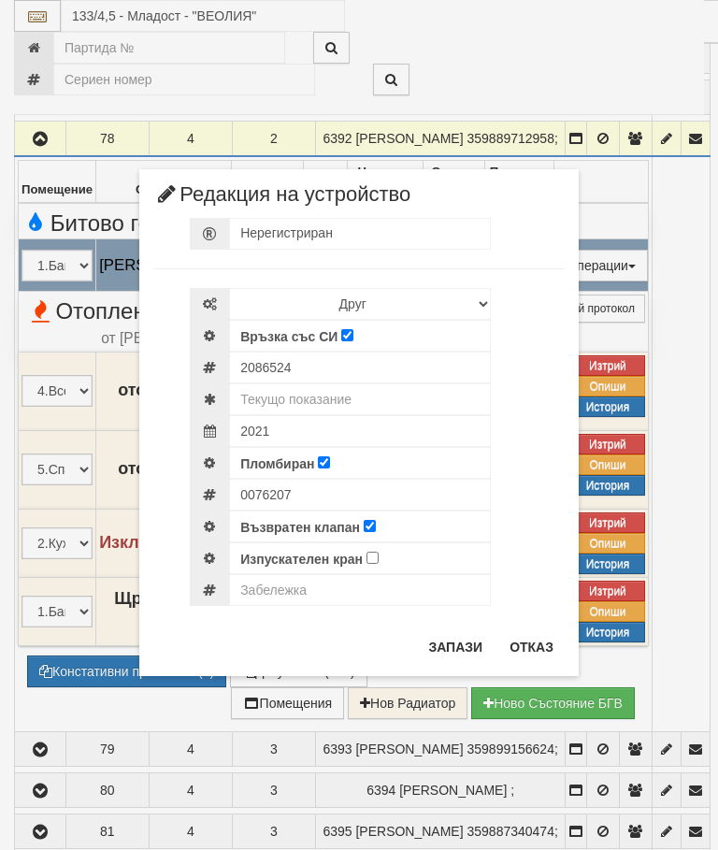
click at [544, 641] on button "Отказ" at bounding box center [532, 647] width 66 height 30
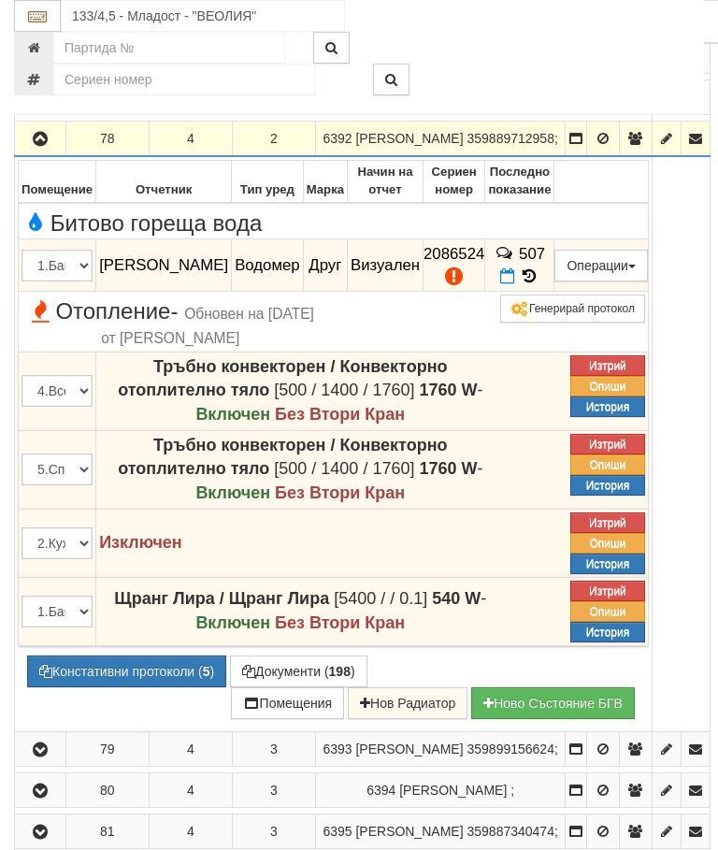
click at [132, 688] on button "Констативни протоколи ( 5 )" at bounding box center [126, 672] width 199 height 32
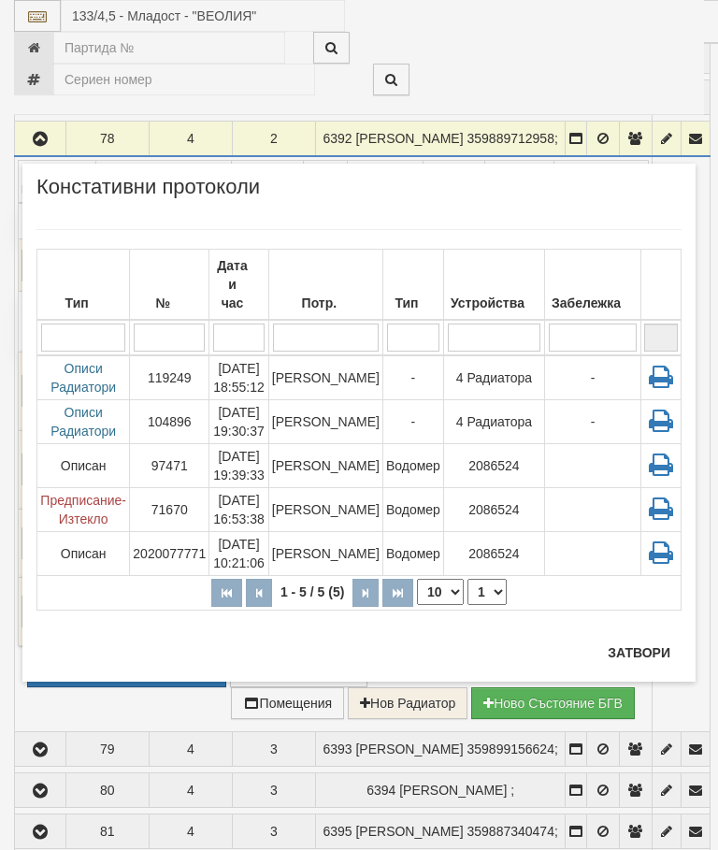
click at [655, 646] on button "Затвори" at bounding box center [639, 653] width 85 height 30
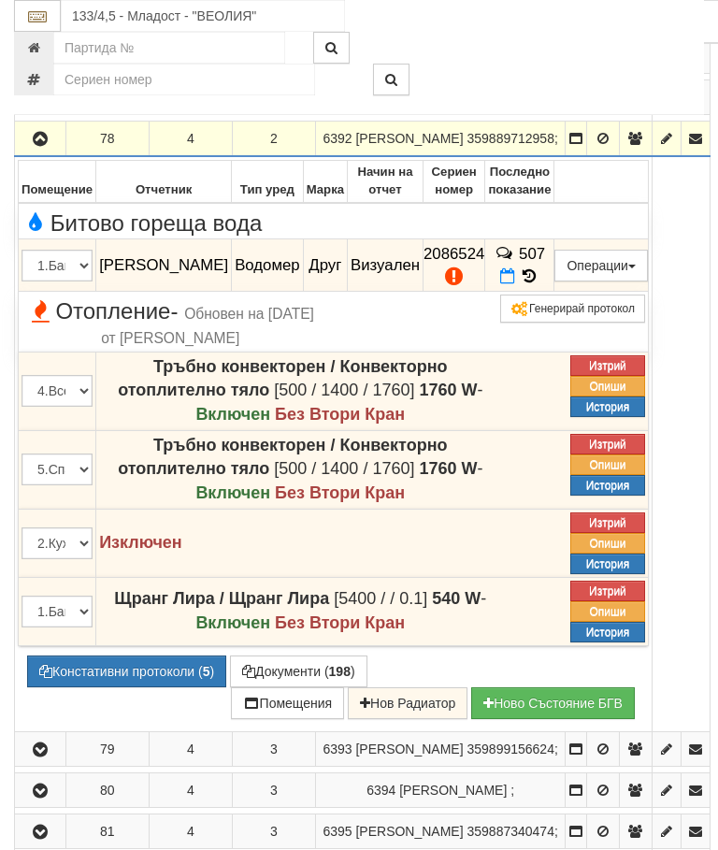
click at [41, 146] on icon "button" at bounding box center [40, 139] width 22 height 13
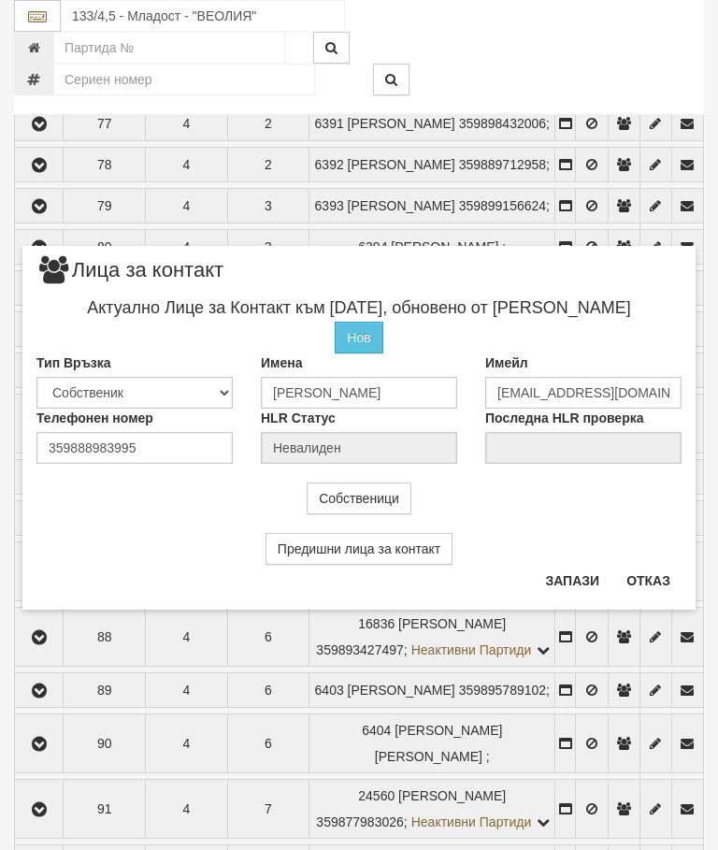
click at [649, 584] on button "Отказ" at bounding box center [649, 581] width 66 height 30
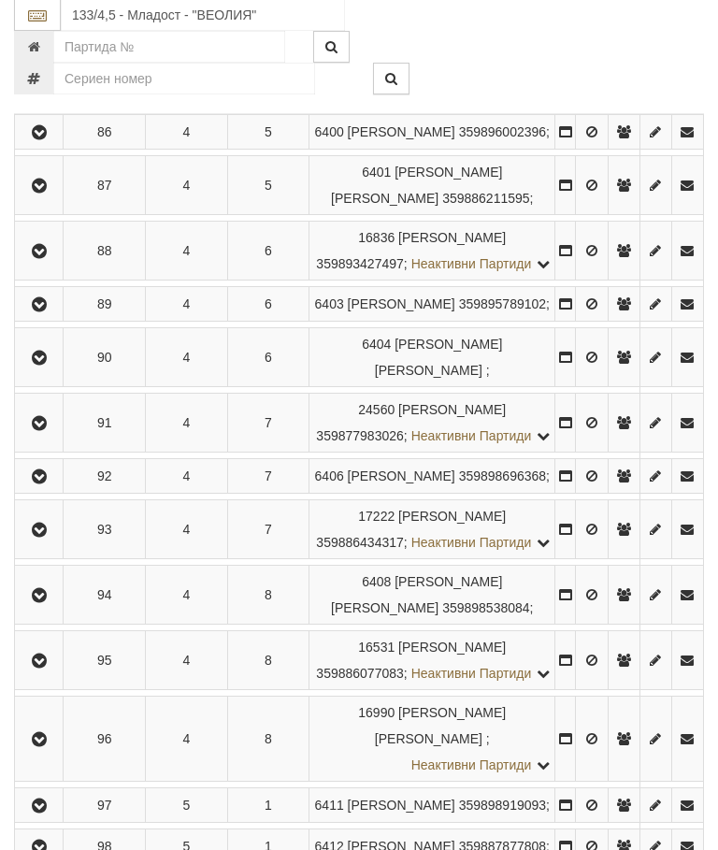
scroll to position [1086, 0]
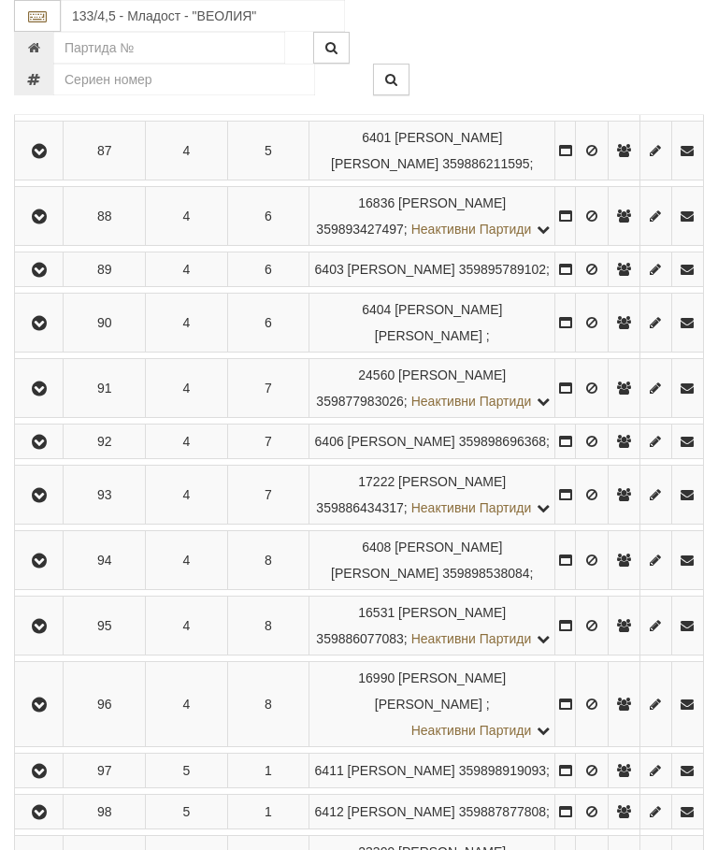
click at [40, 224] on icon "button" at bounding box center [39, 216] width 22 height 13
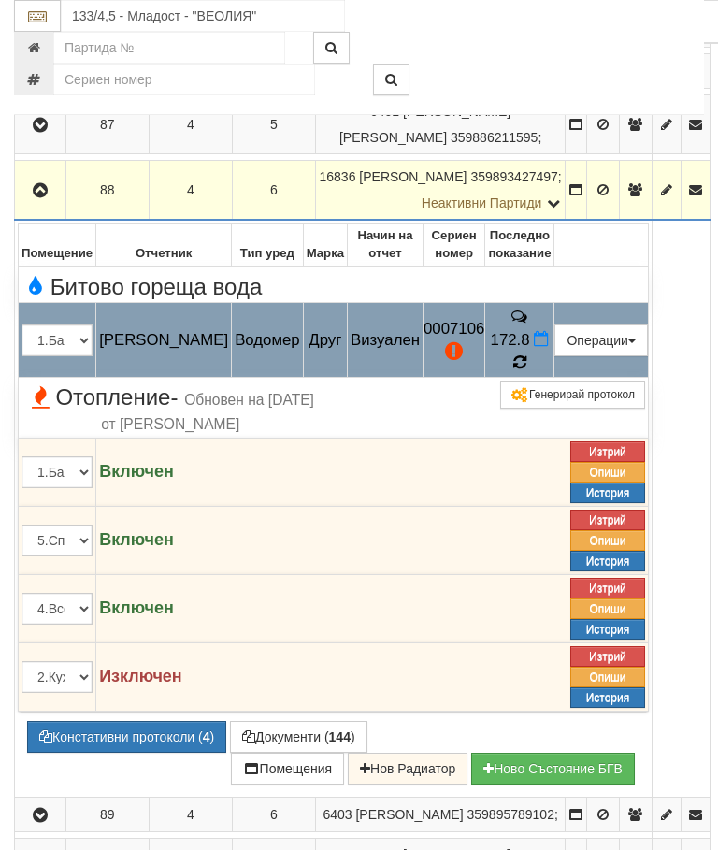
click at [527, 371] on span at bounding box center [520, 363] width 13 height 18
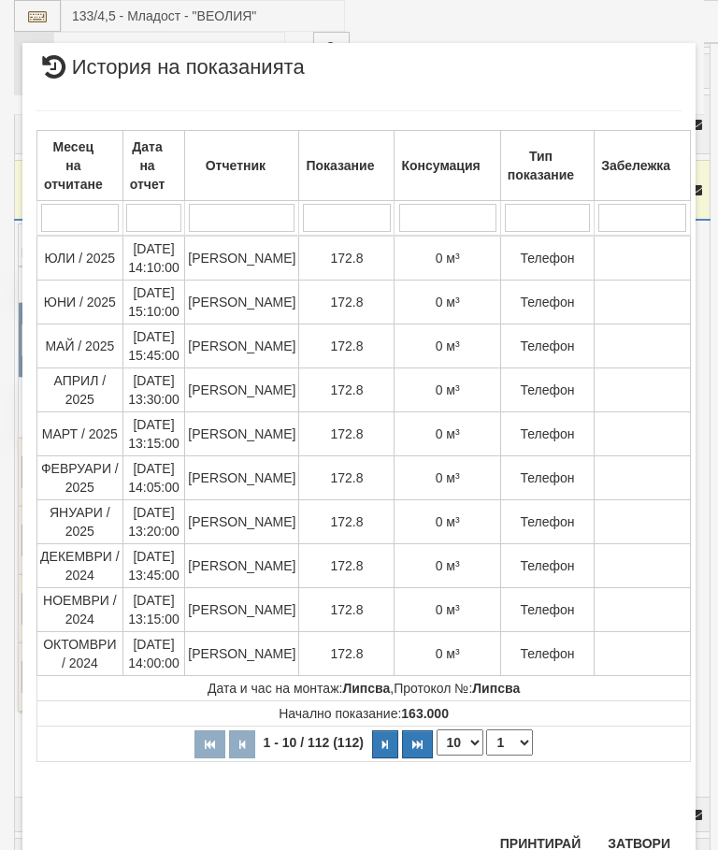
scroll to position [1801, 0]
click at [651, 822] on div "Месец на отчитане Дата на отчет Отчетник Показание Консумация Тип показание Заб…" at bounding box center [359, 459] width 646 height 733
click at [641, 838] on button "Затвори" at bounding box center [639, 845] width 85 height 30
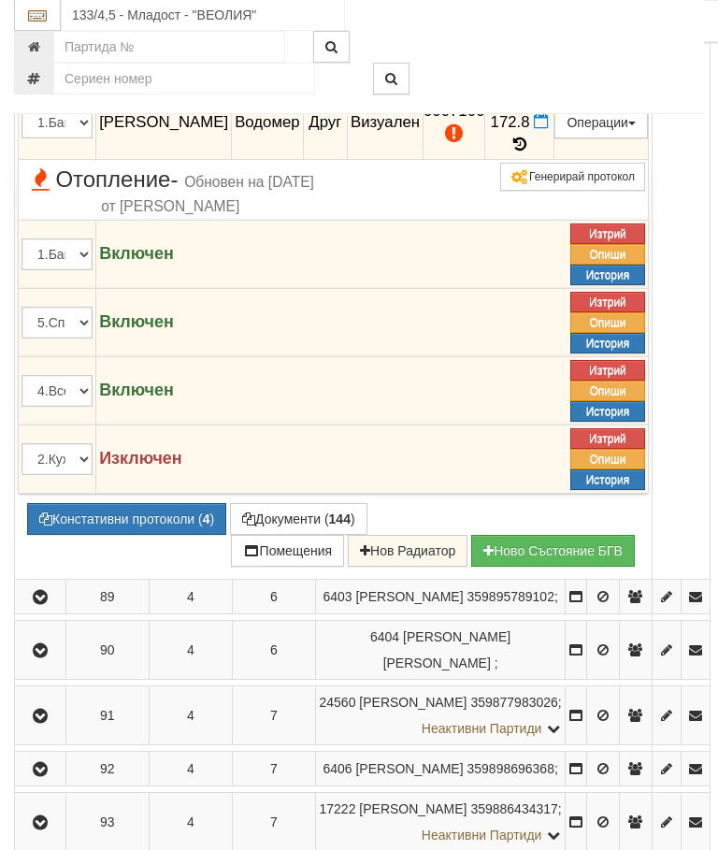
scroll to position [1304, 0]
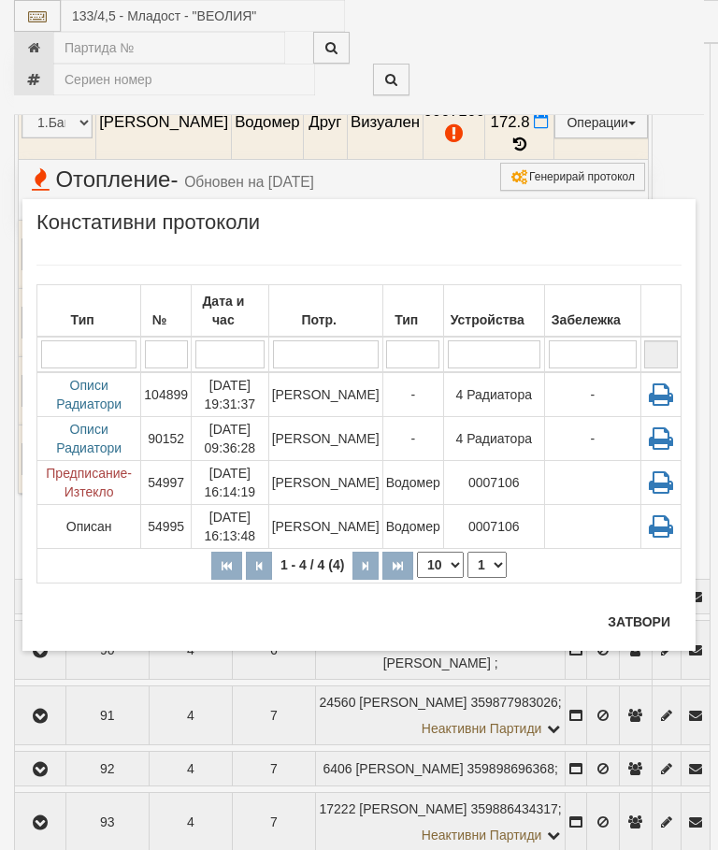
click at [344, 399] on td "[PERSON_NAME]" at bounding box center [325, 394] width 114 height 45
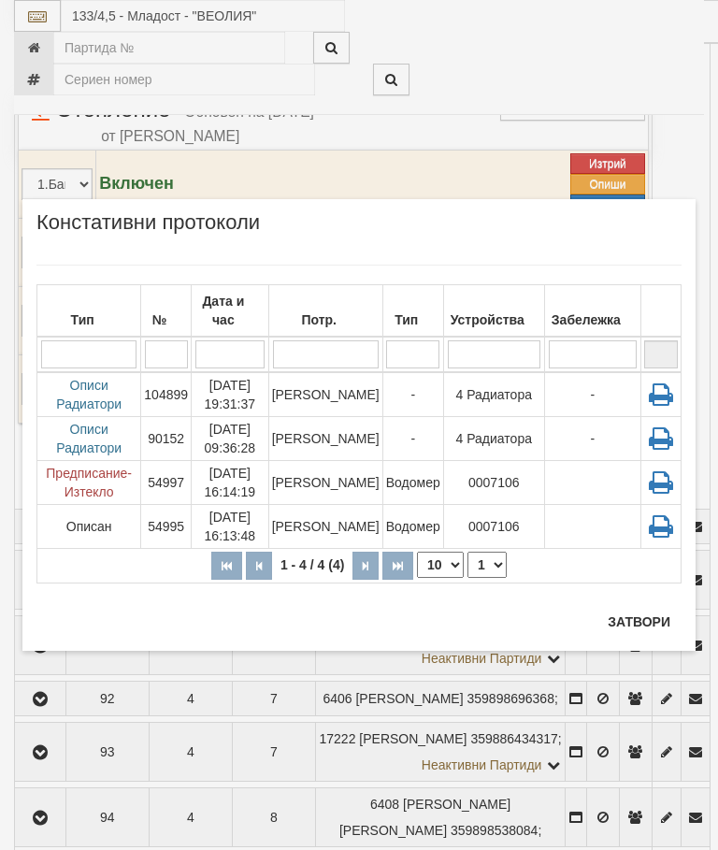
click at [646, 617] on button "Затвори" at bounding box center [639, 622] width 85 height 30
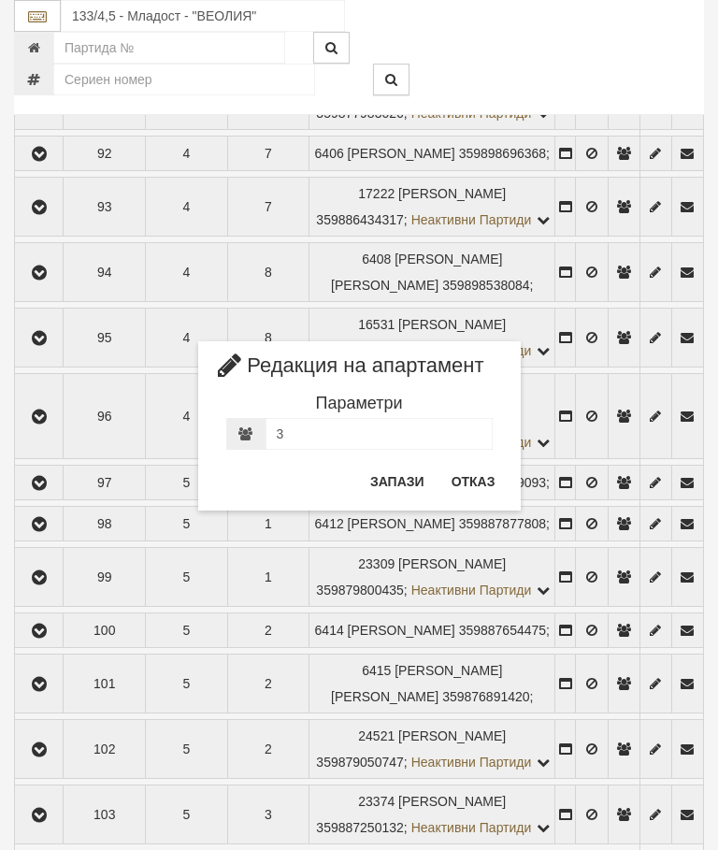
click at [476, 474] on button "Отказ" at bounding box center [474, 482] width 66 height 30
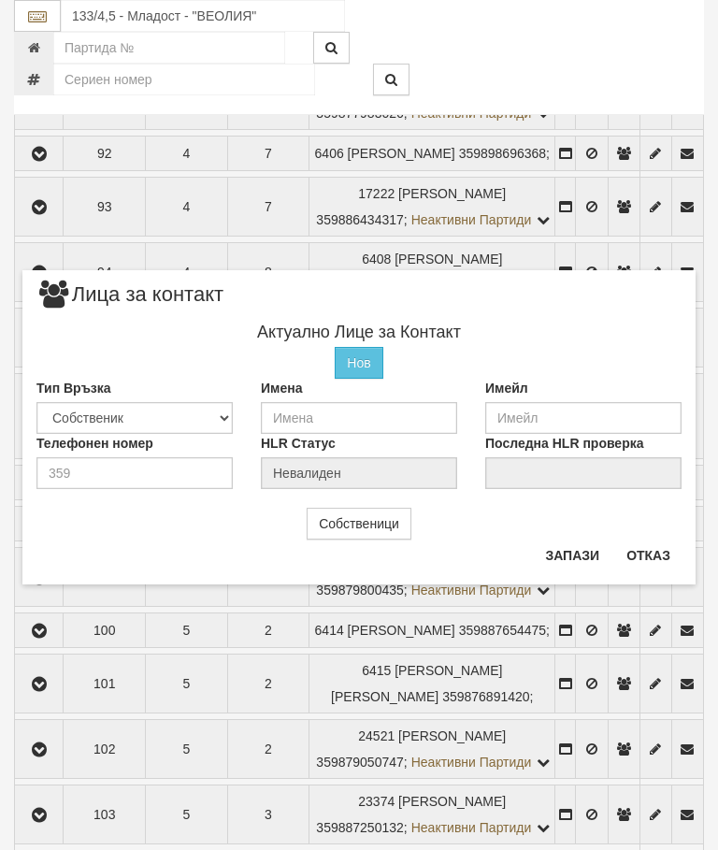
click at [651, 550] on button "Отказ" at bounding box center [649, 556] width 66 height 30
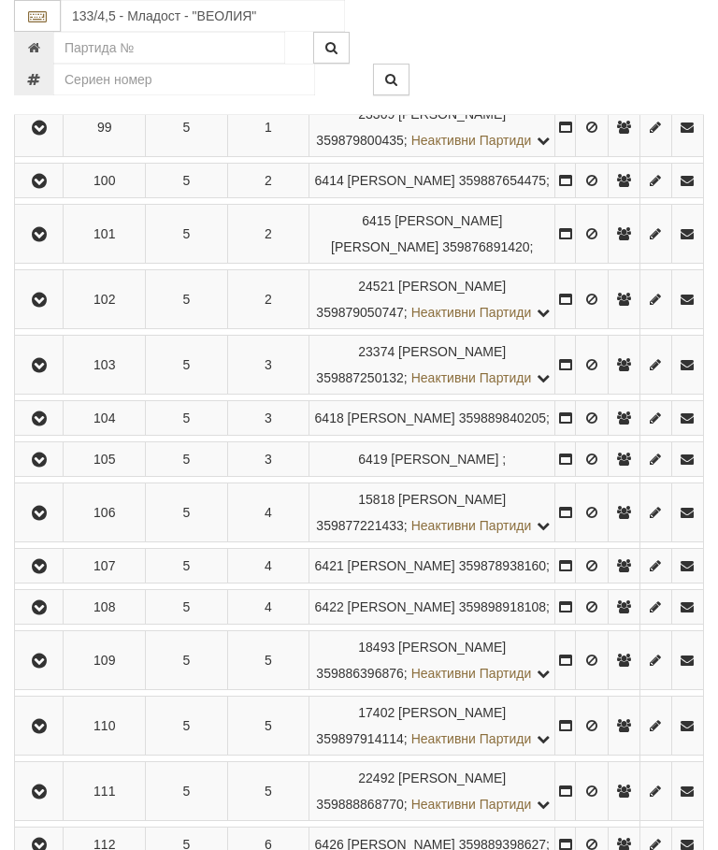
scroll to position [1913, 0]
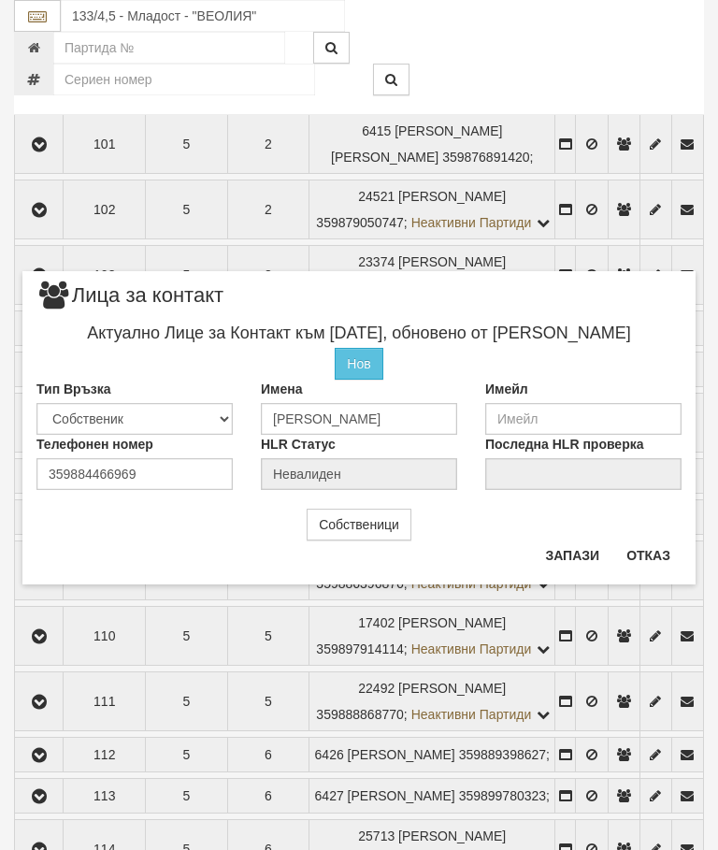
click at [643, 548] on button "Отказ" at bounding box center [649, 556] width 66 height 30
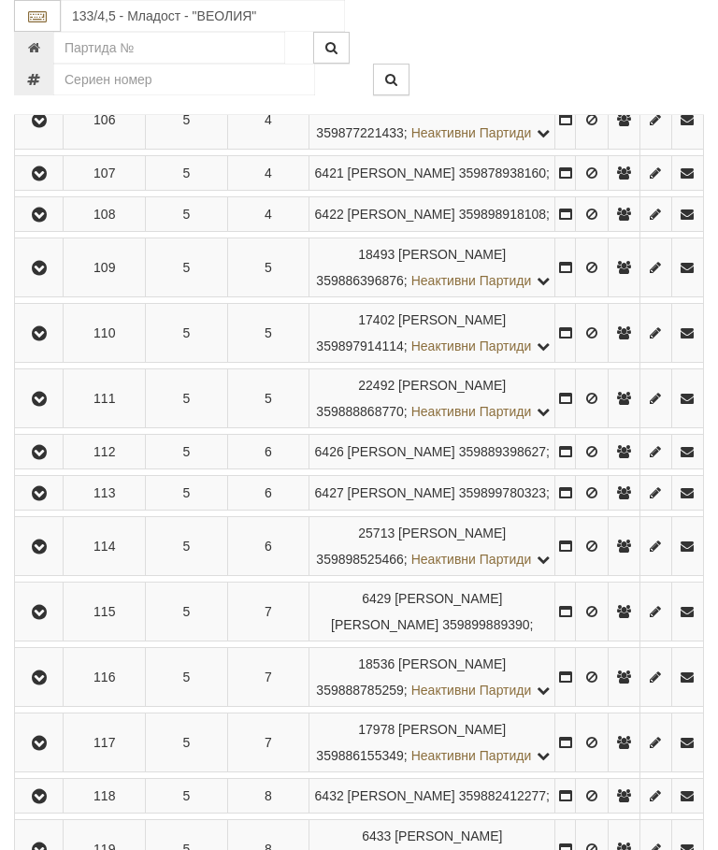
scroll to position [2259, 0]
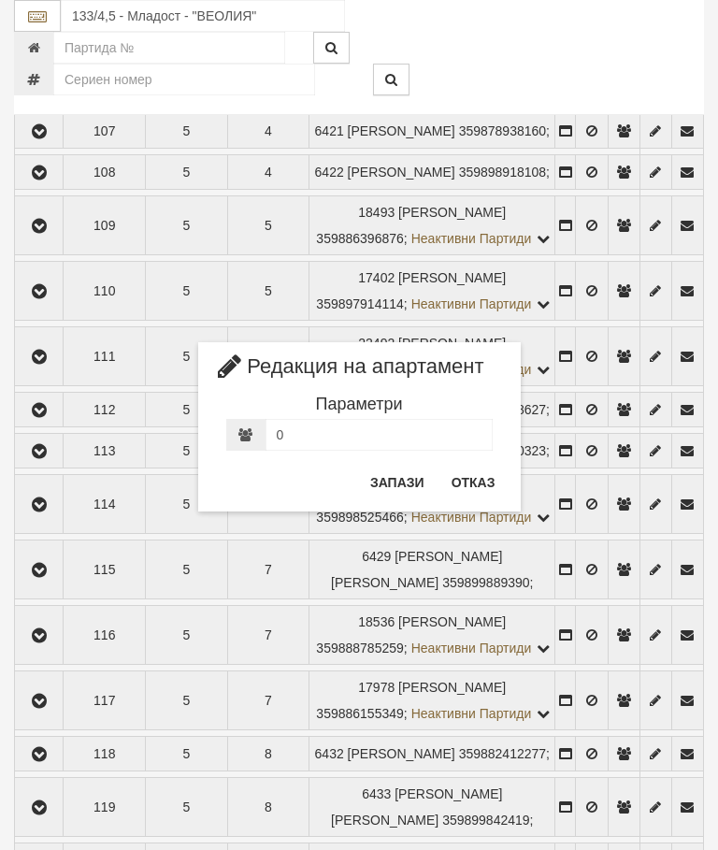
click at [477, 472] on button "Отказ" at bounding box center [474, 483] width 66 height 30
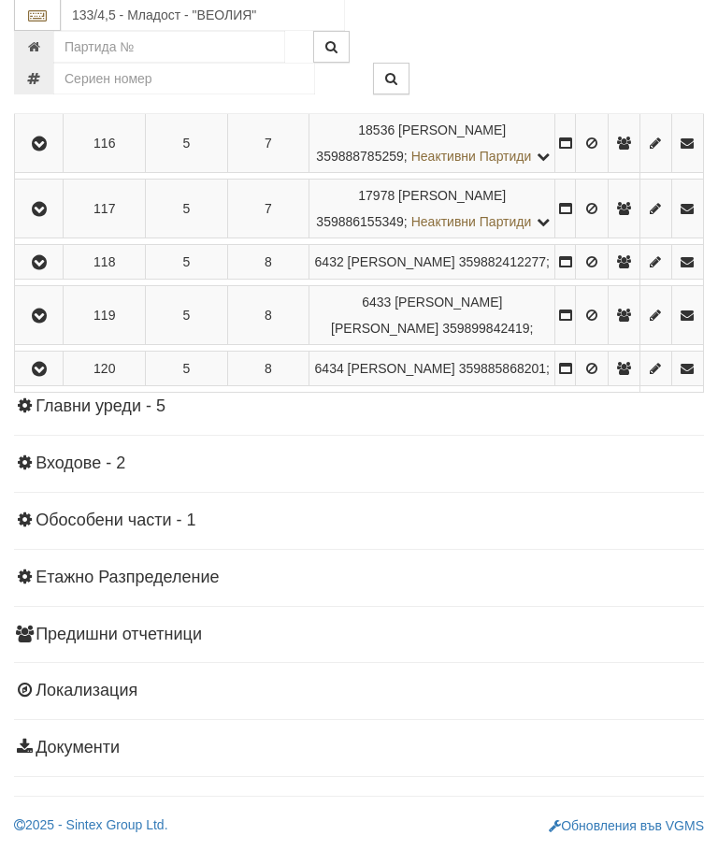
scroll to position [2774, 0]
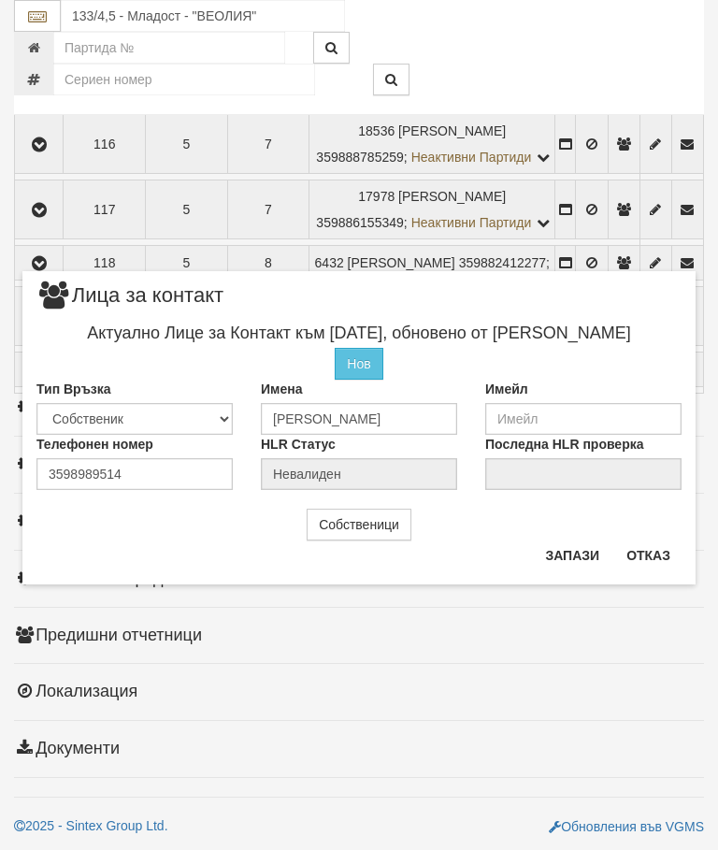
click at [660, 544] on button "Отказ" at bounding box center [649, 556] width 66 height 30
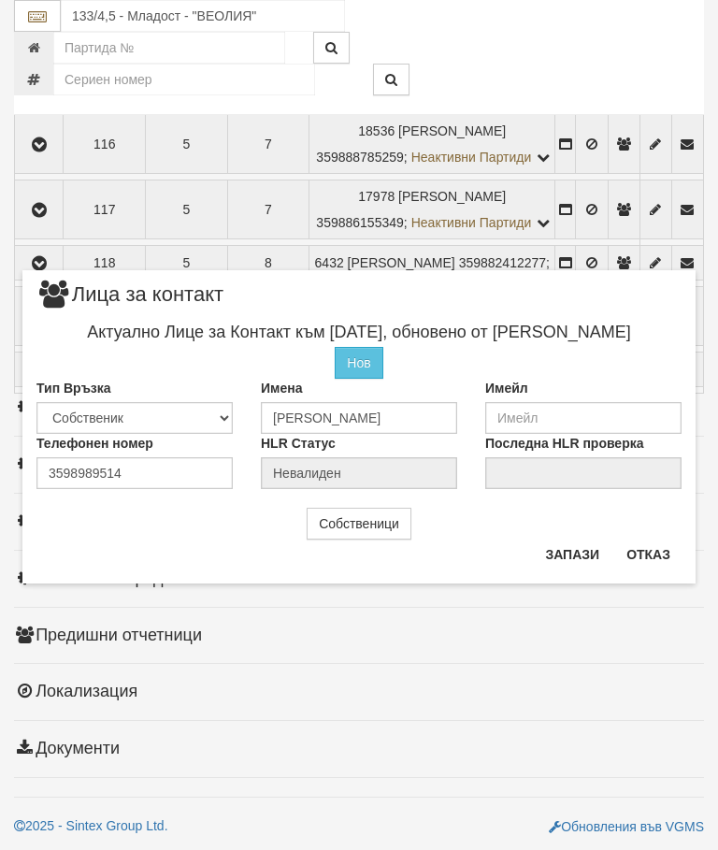
click at [645, 546] on button "Отказ" at bounding box center [649, 555] width 66 height 30
